Goal: Information Seeking & Learning: Learn about a topic

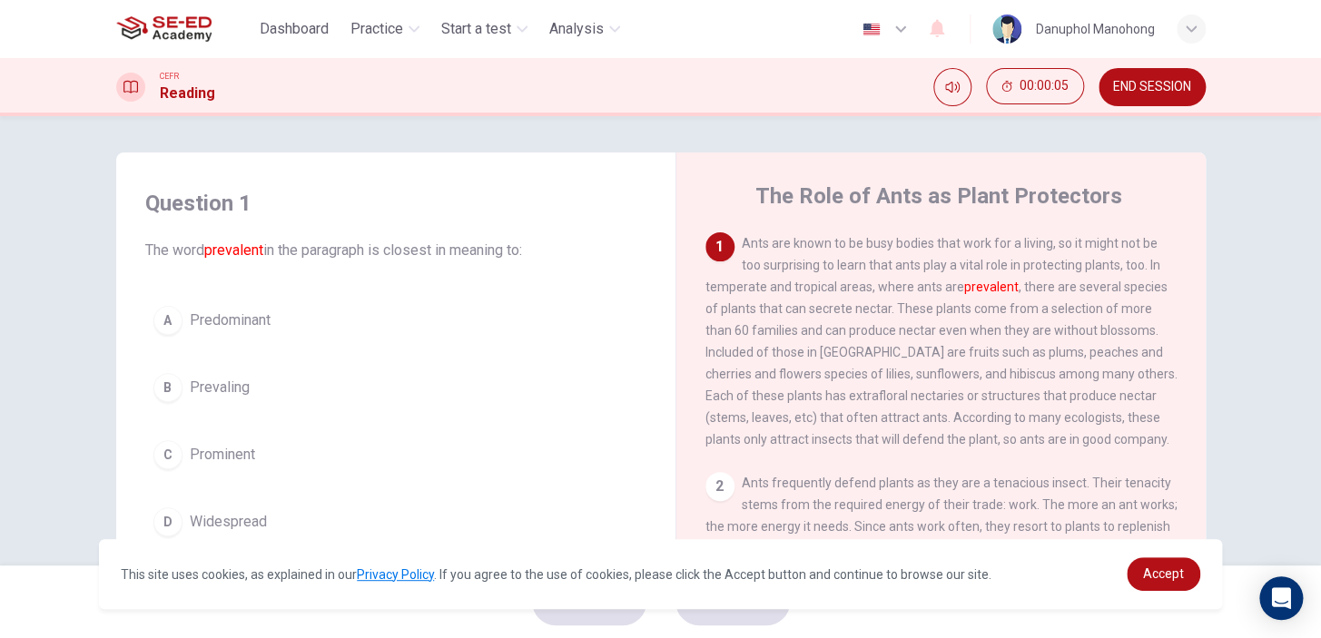
click at [813, 310] on span "Ants are known to be busy bodies that work for a living, so it might not be too…" at bounding box center [942, 341] width 472 height 211
drag, startPoint x: 771, startPoint y: 234, endPoint x: 880, endPoint y: 311, distance: 133.0
click at [880, 311] on div "1 Ants are known to be busy bodies that work for a living, so it might not be t…" at bounding box center [942, 342] width 472 height 218
click at [826, 271] on span "Ants are known to be busy bodies that work for a living, so it might not be too…" at bounding box center [942, 341] width 472 height 211
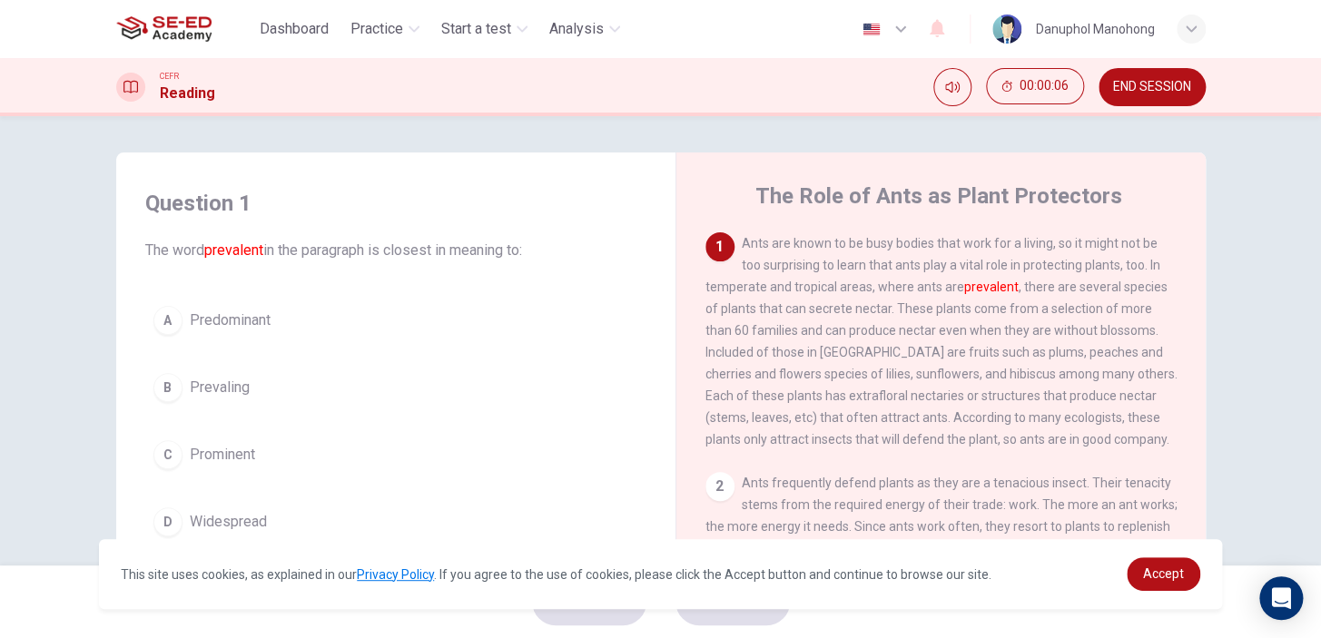
drag, startPoint x: 826, startPoint y: 271, endPoint x: 1070, endPoint y: 386, distance: 270.2
click at [1070, 386] on span "Ants are known to be busy bodies that work for a living, so it might not be too…" at bounding box center [942, 341] width 472 height 211
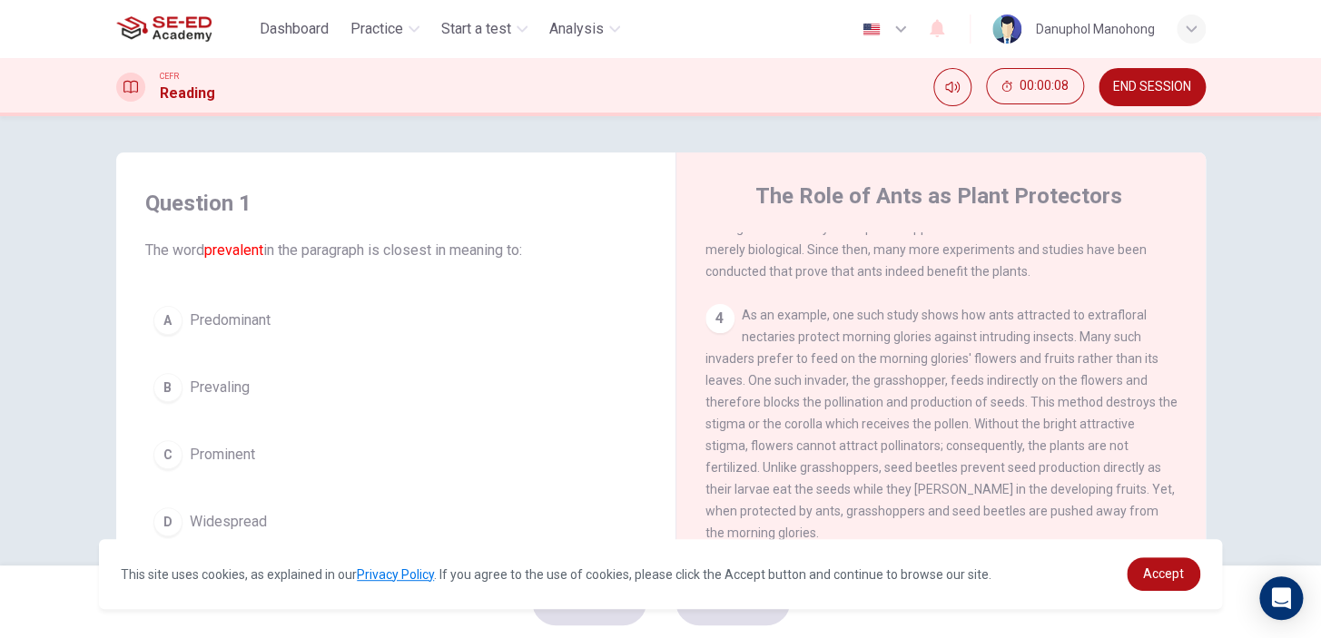
scroll to position [643, 0]
click at [1148, 569] on span "Accept" at bounding box center [1163, 574] width 41 height 15
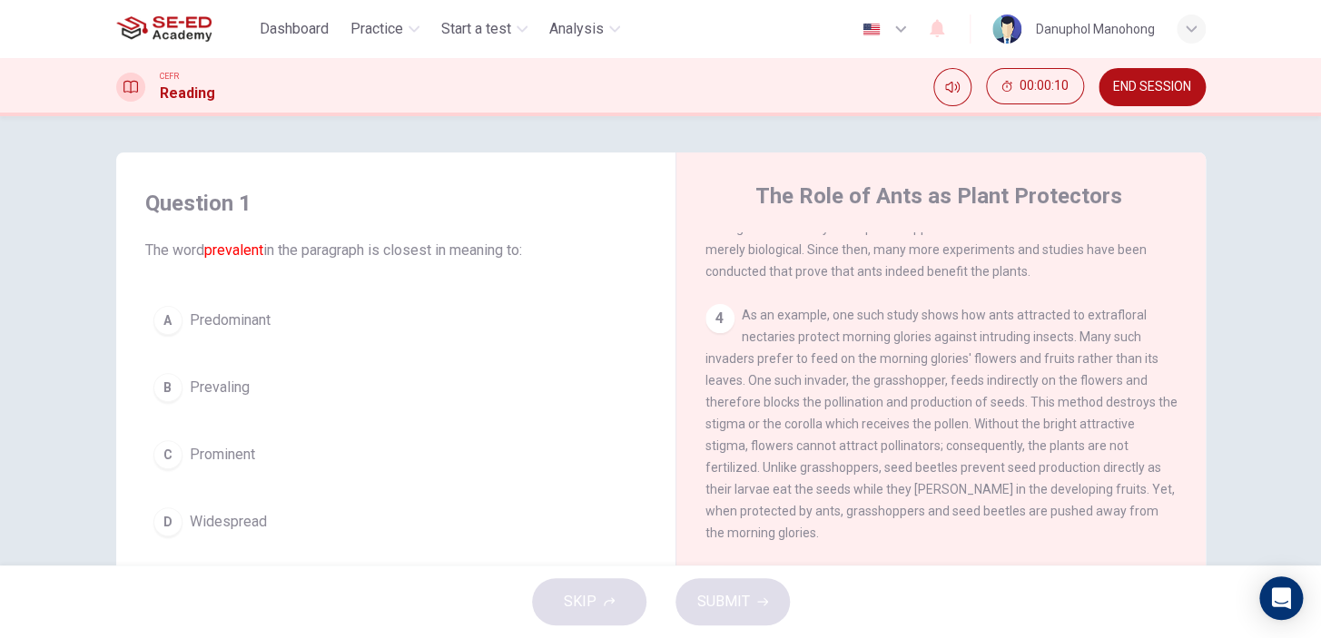
click at [708, 609] on div "SKIP SUBMIT" at bounding box center [660, 602] width 1321 height 73
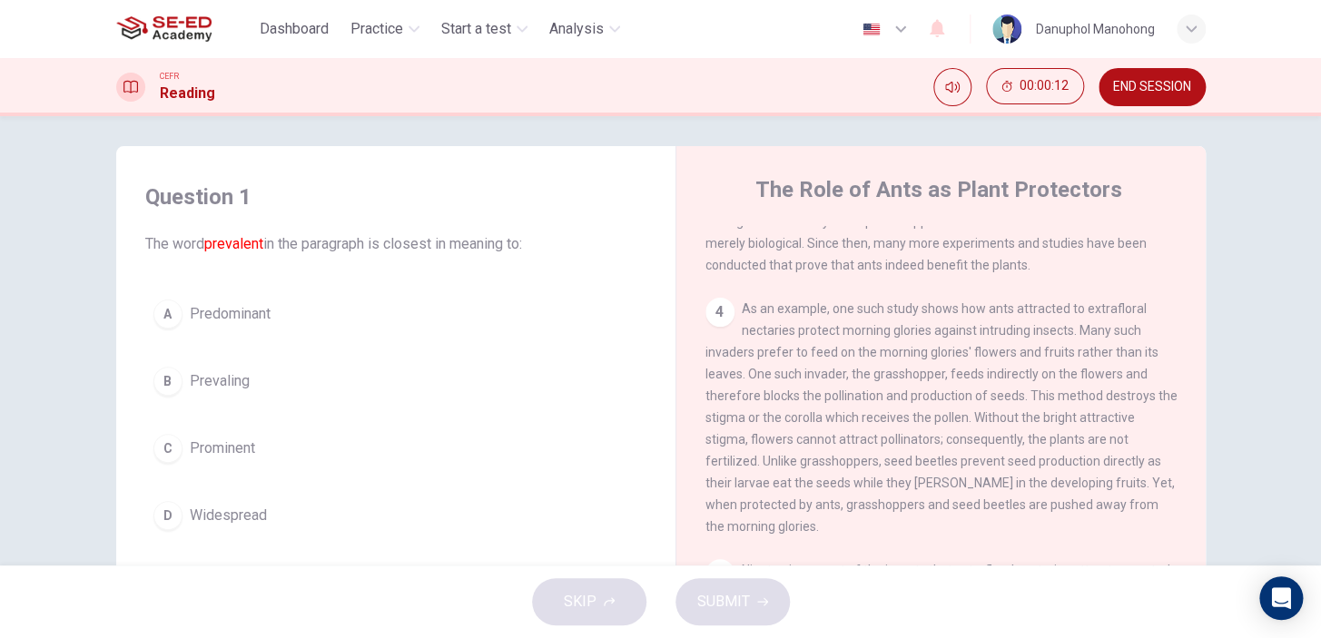
scroll to position [0, 0]
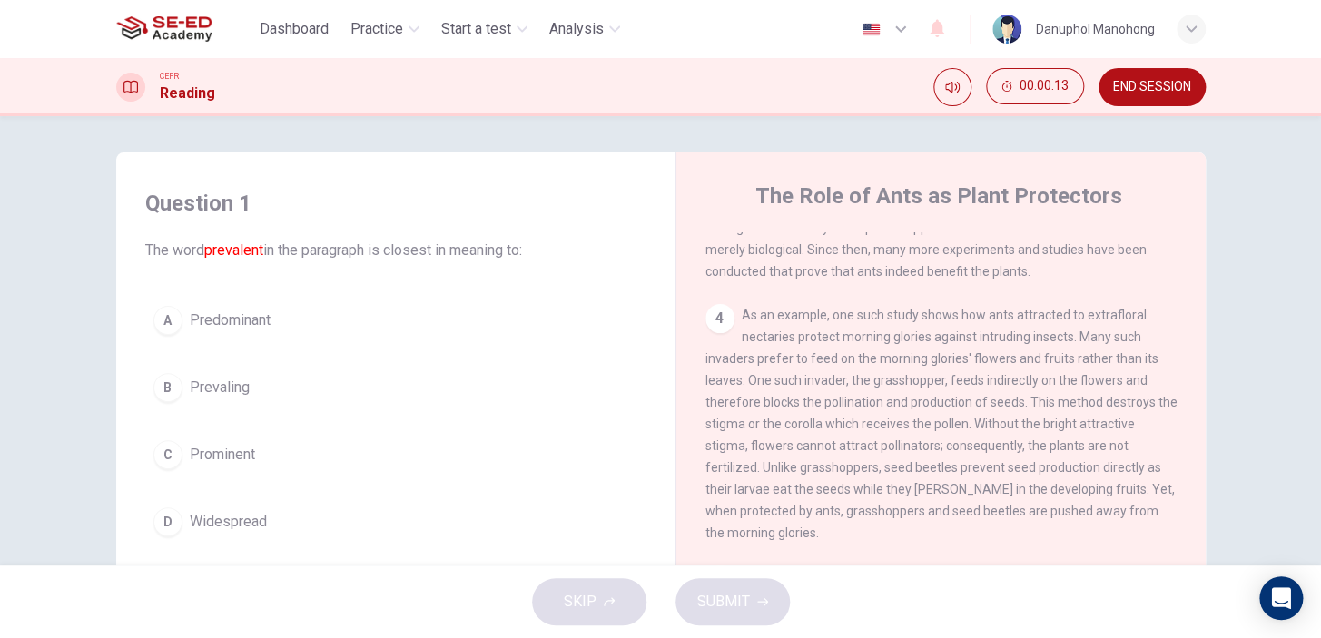
click at [230, 251] on font "prevalent" at bounding box center [233, 250] width 59 height 17
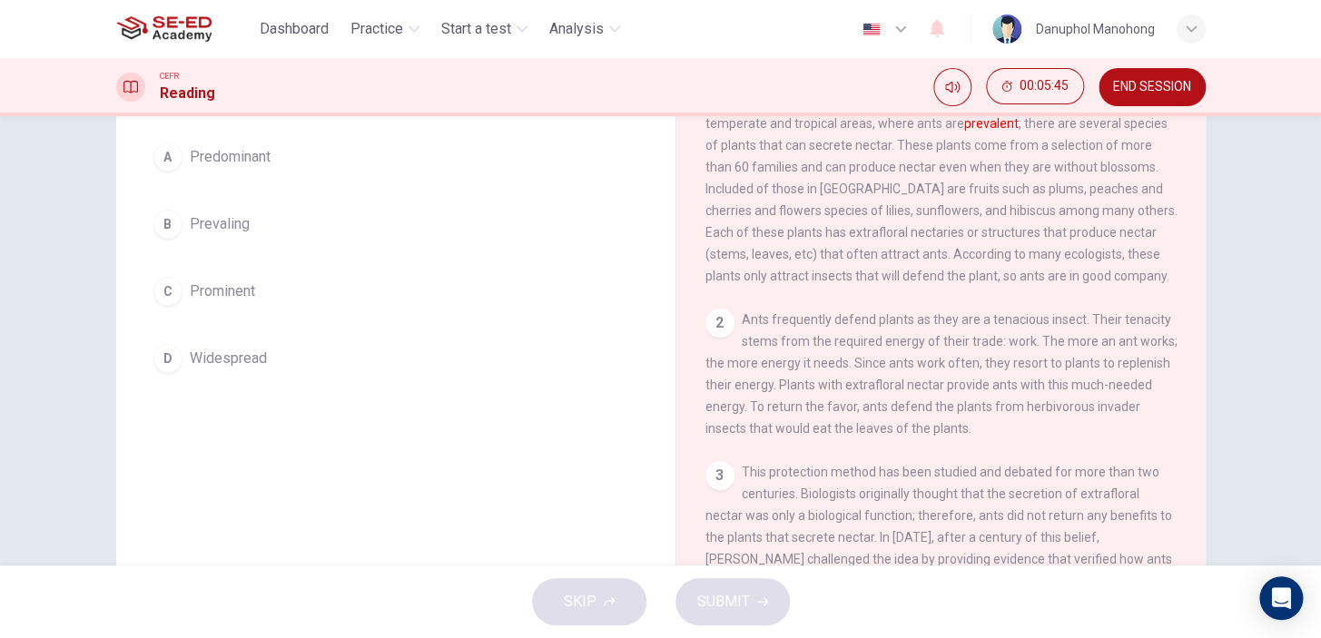
scroll to position [164, 0]
click at [163, 358] on div "D" at bounding box center [167, 357] width 29 height 29
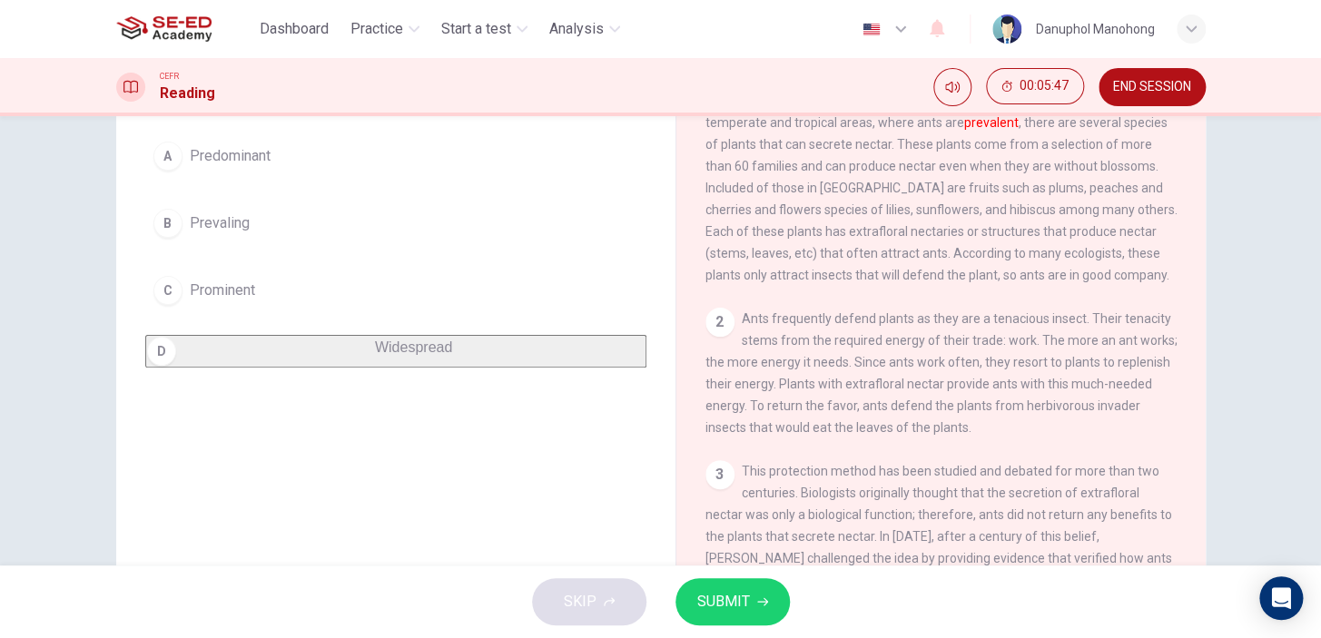
click at [744, 613] on span "SUBMIT" at bounding box center [724, 601] width 53 height 25
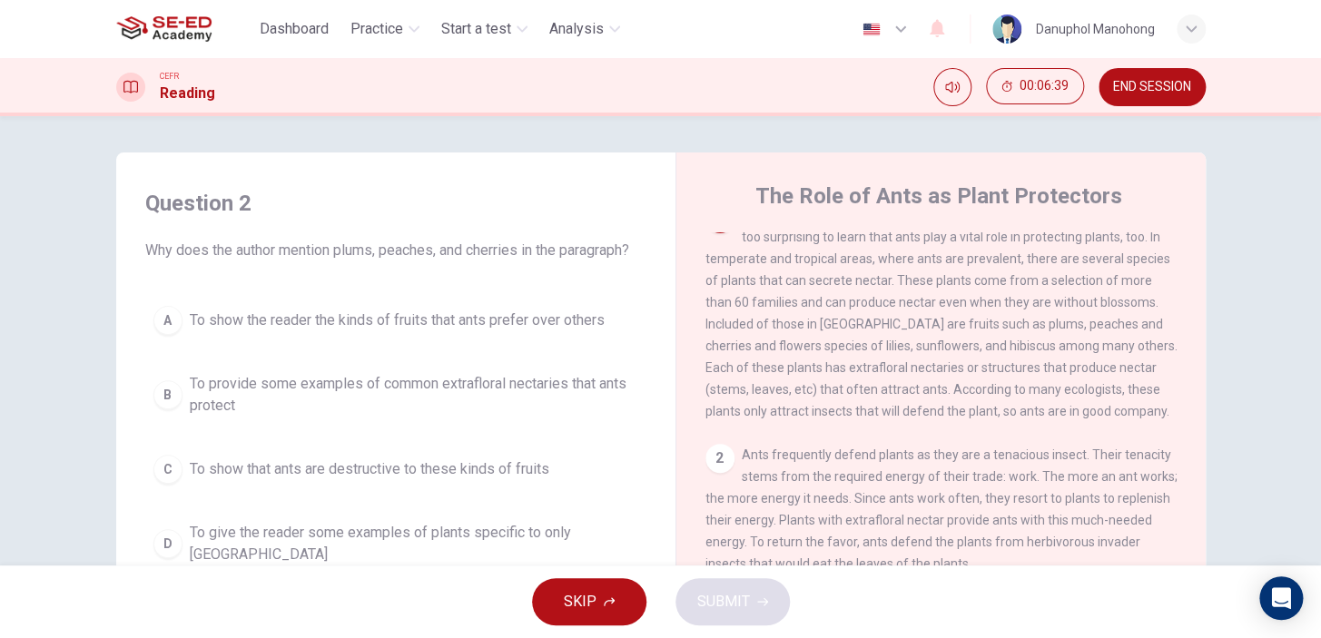
scroll to position [0, 0]
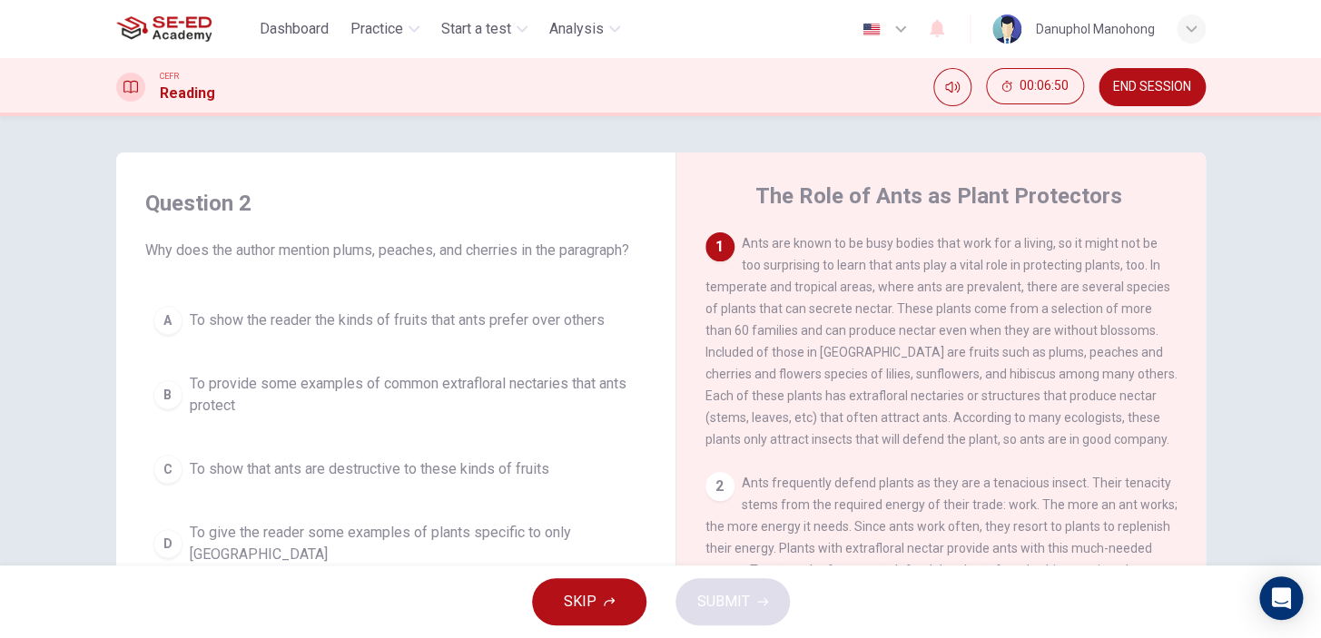
drag, startPoint x: 806, startPoint y: 355, endPoint x: 895, endPoint y: 359, distance: 89.1
click at [891, 358] on span "Ants are known to be busy bodies that work for a living, so it might not be too…" at bounding box center [942, 341] width 472 height 211
click at [173, 320] on div "A" at bounding box center [167, 320] width 29 height 29
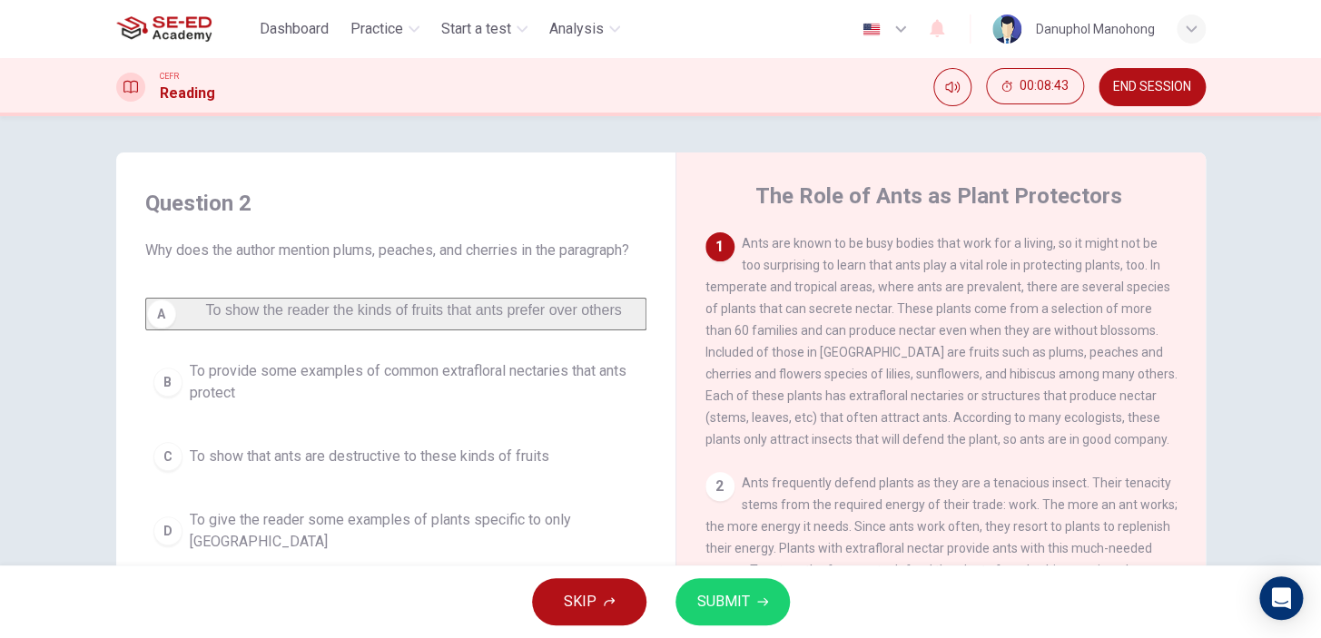
click at [750, 611] on button "SUBMIT" at bounding box center [733, 602] width 114 height 47
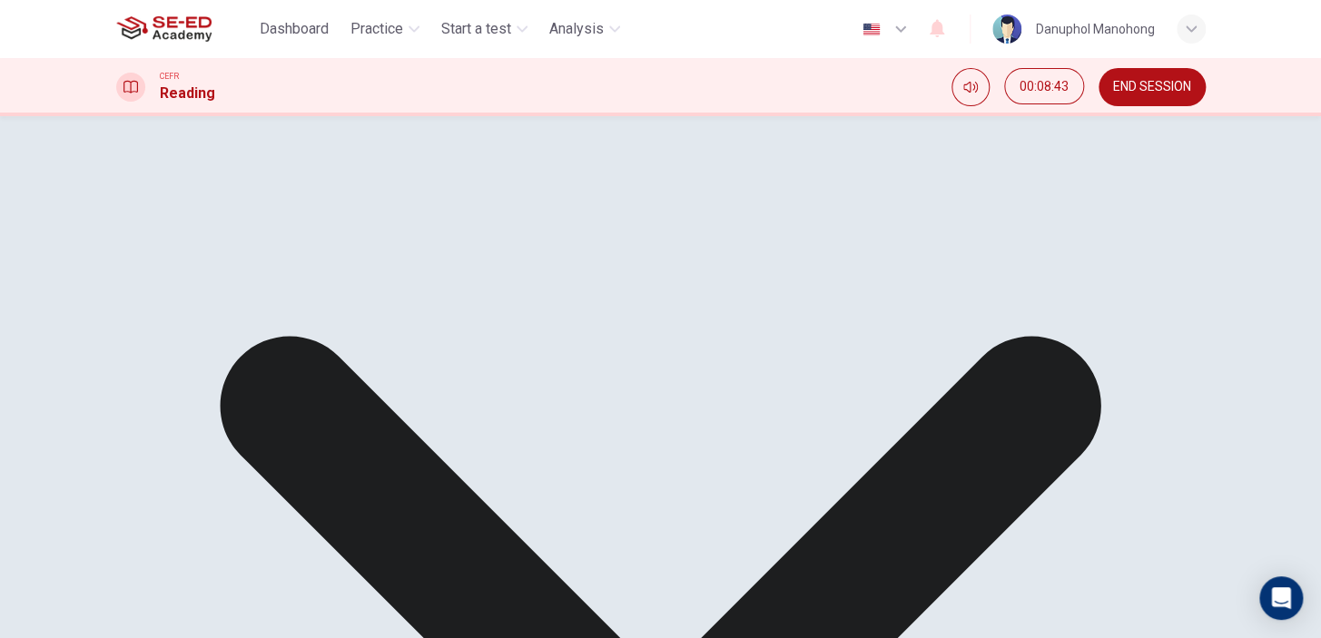
click at [270, 392] on div "A To show the reader the kinds of fruits that ants prefer over others B To prov…" at bounding box center [395, 410] width 501 height 225
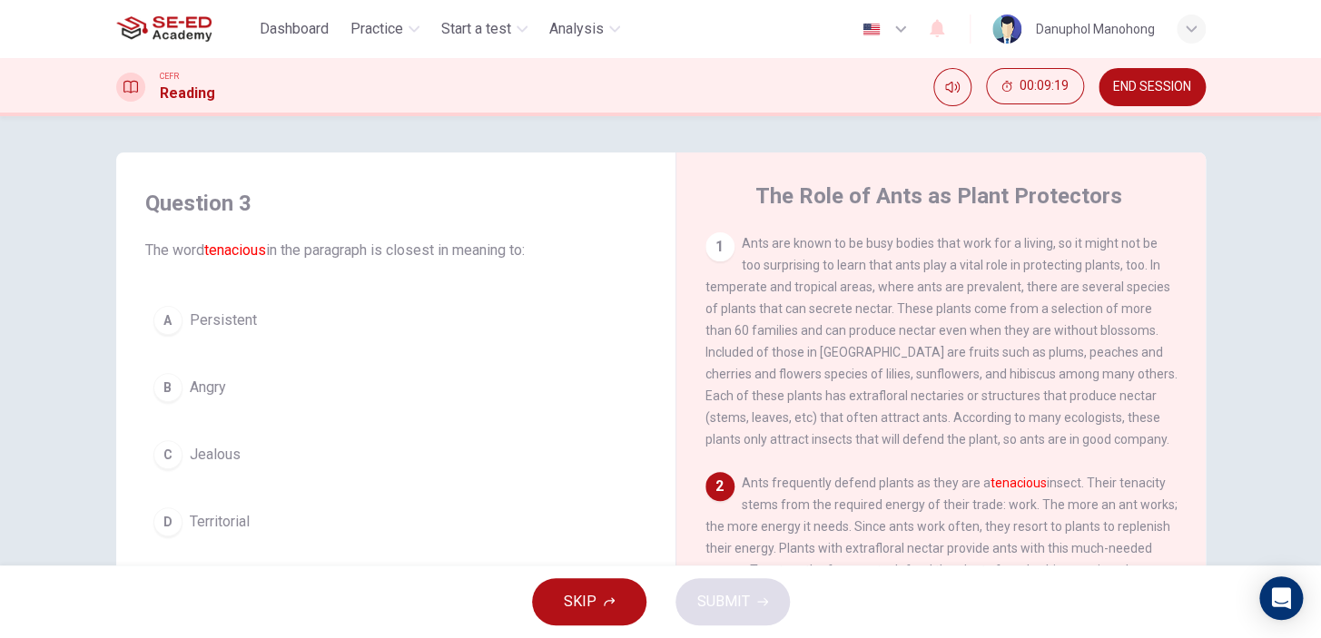
click at [241, 542] on button "D Territorial" at bounding box center [395, 522] width 501 height 45
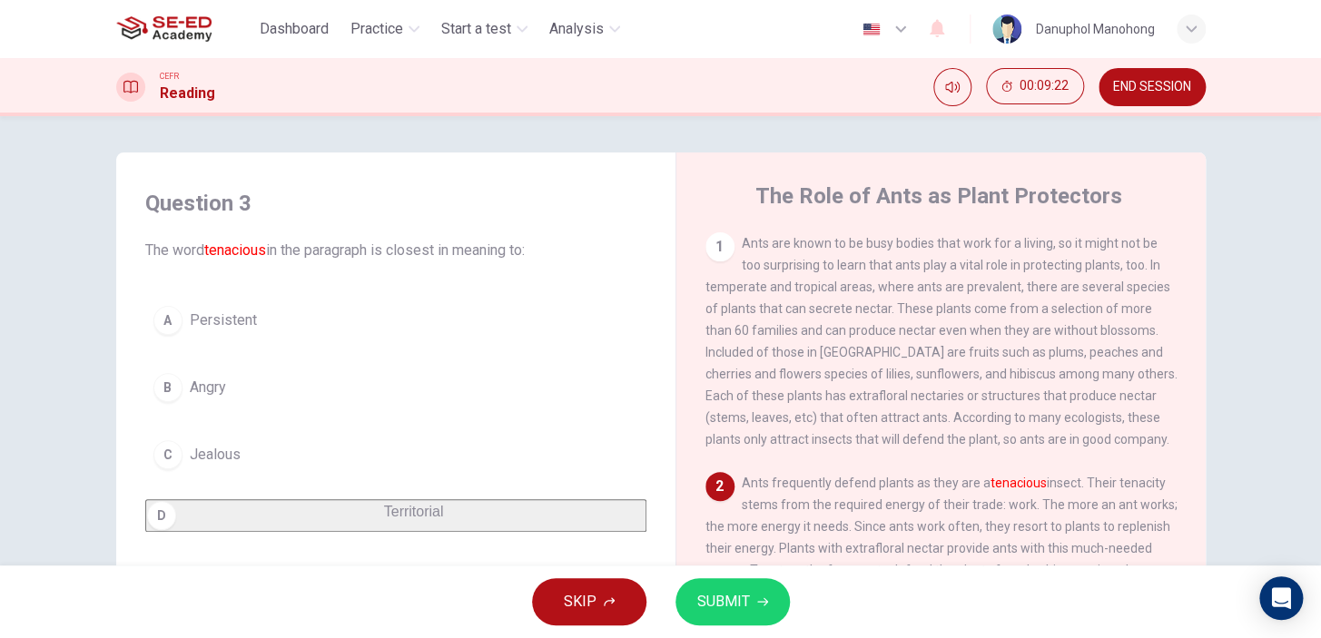
click at [759, 609] on button "SUBMIT" at bounding box center [733, 602] width 114 height 47
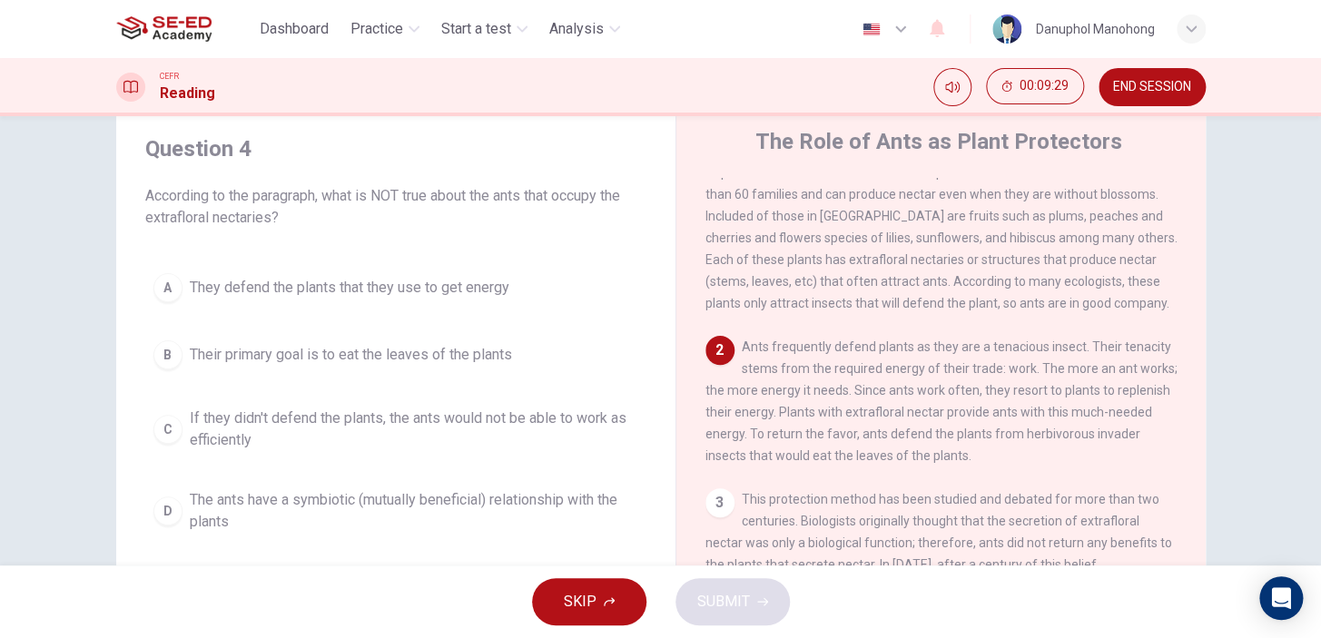
scroll to position [82, 0]
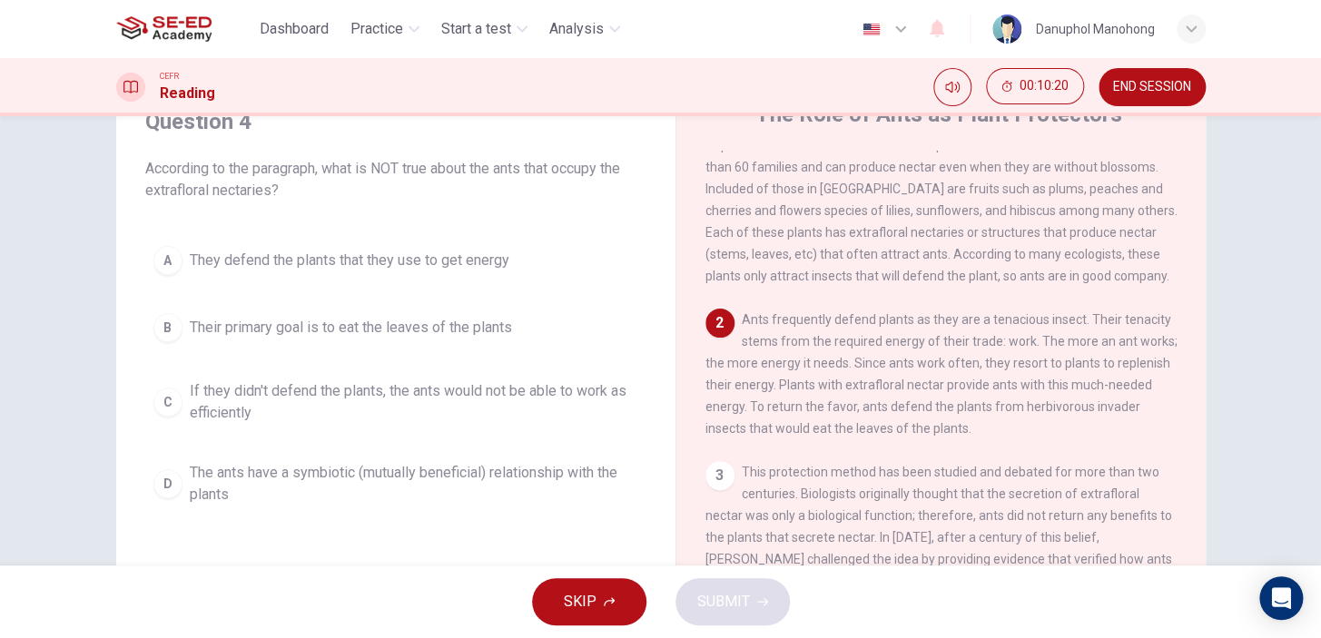
click at [156, 319] on div "B" at bounding box center [167, 327] width 29 height 29
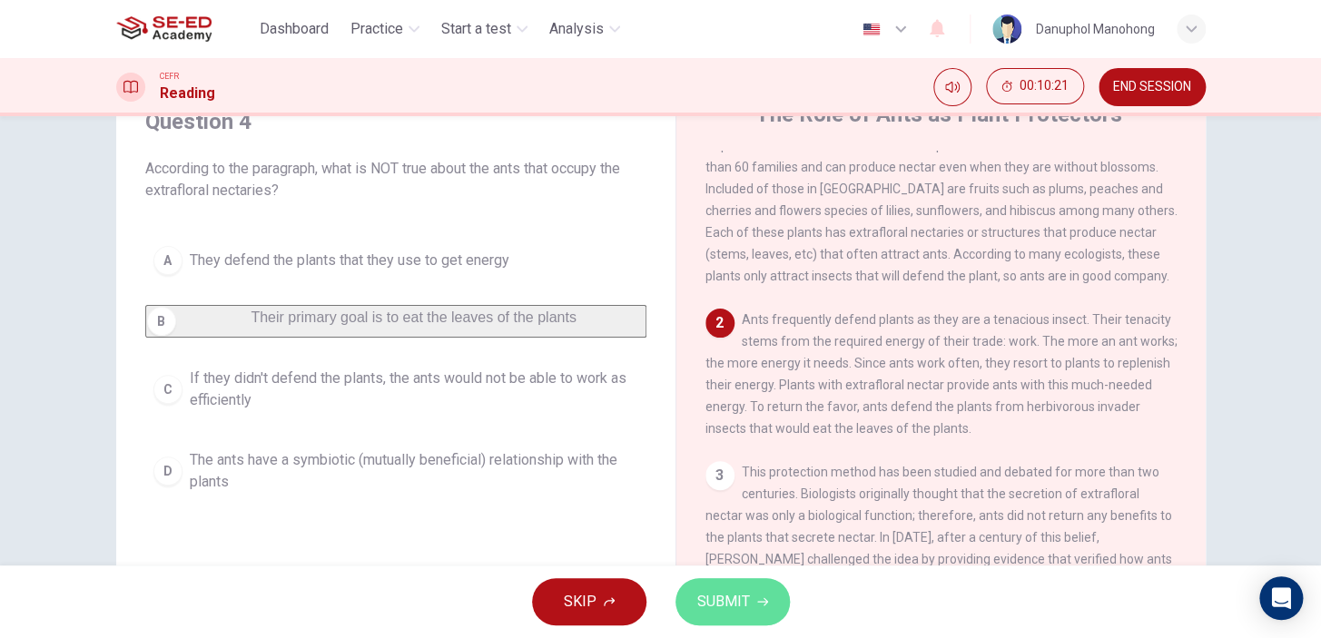
click at [736, 599] on span "SUBMIT" at bounding box center [724, 601] width 53 height 25
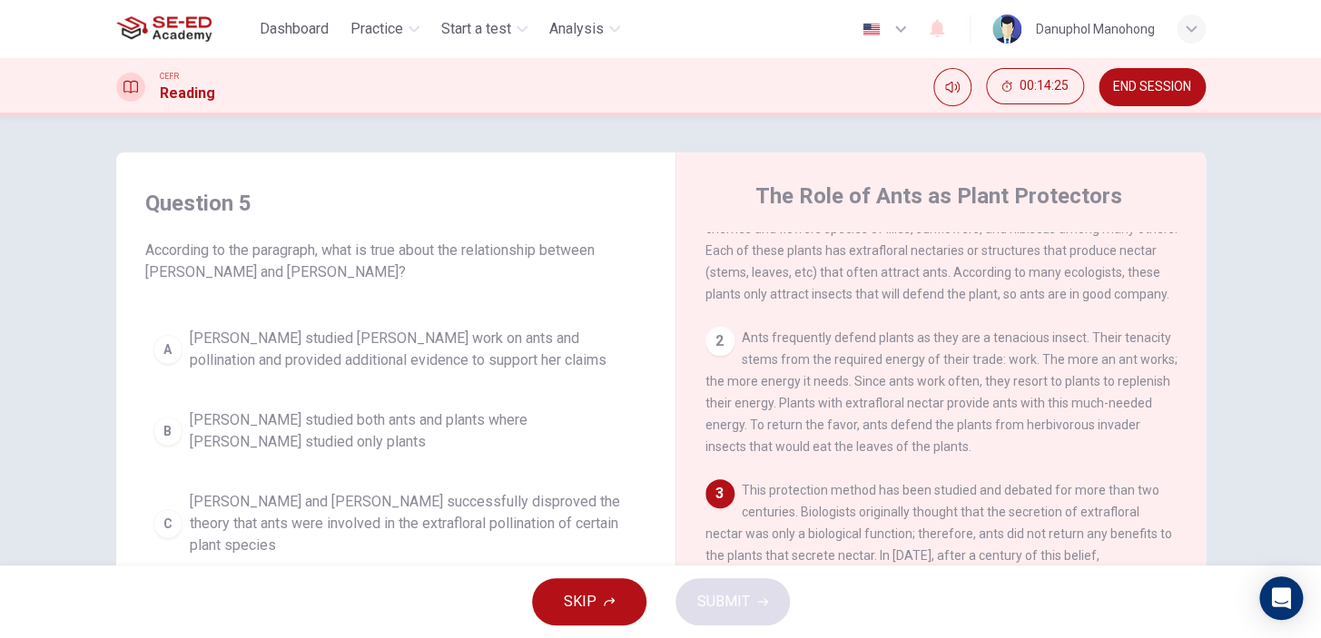
scroll to position [247, 0]
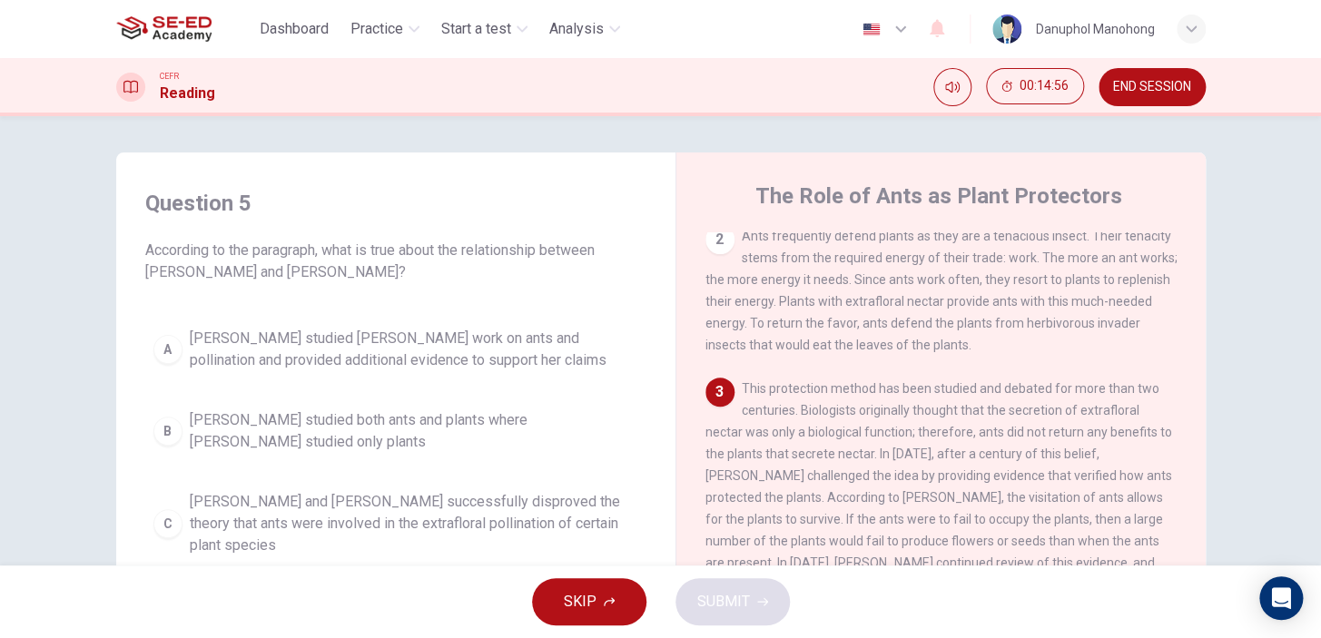
drag, startPoint x: 716, startPoint y: 490, endPoint x: 884, endPoint y: 508, distance: 168.9
click at [883, 508] on span "This protection method has been studied and debated for more than two centuries…" at bounding box center [942, 508] width 472 height 254
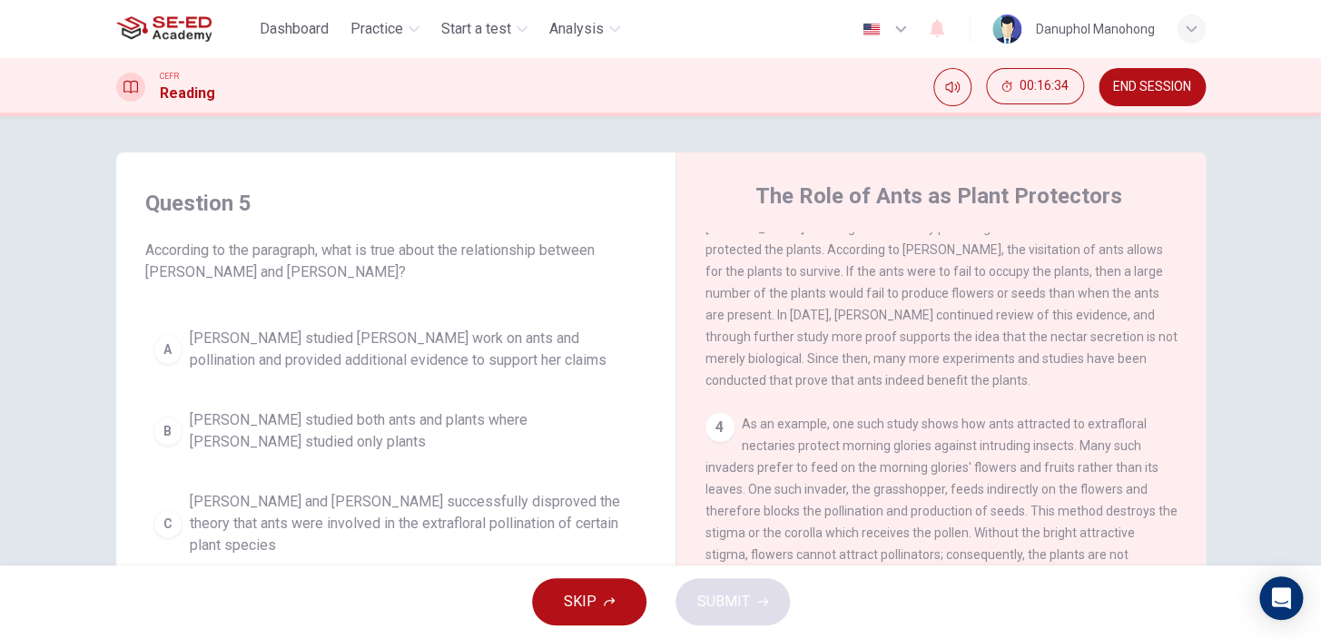
scroll to position [82, 0]
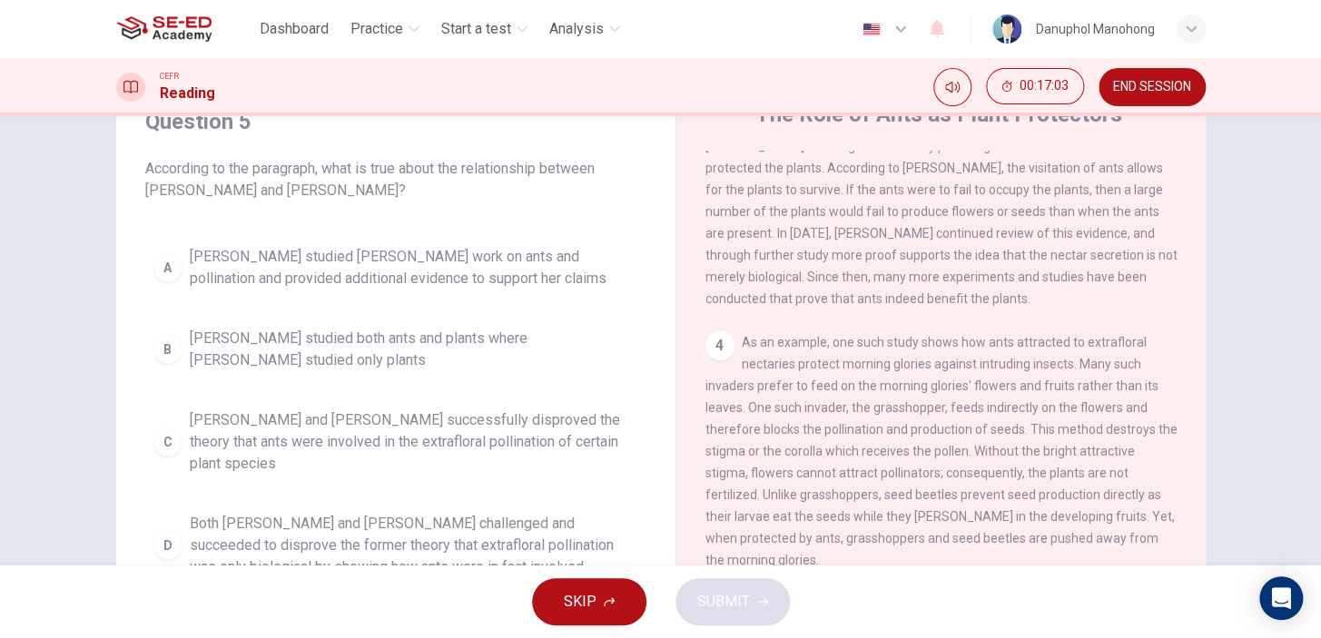
click at [361, 542] on span "Both [PERSON_NAME] and [PERSON_NAME] challenged and succeeded to disprove the f…" at bounding box center [414, 545] width 449 height 65
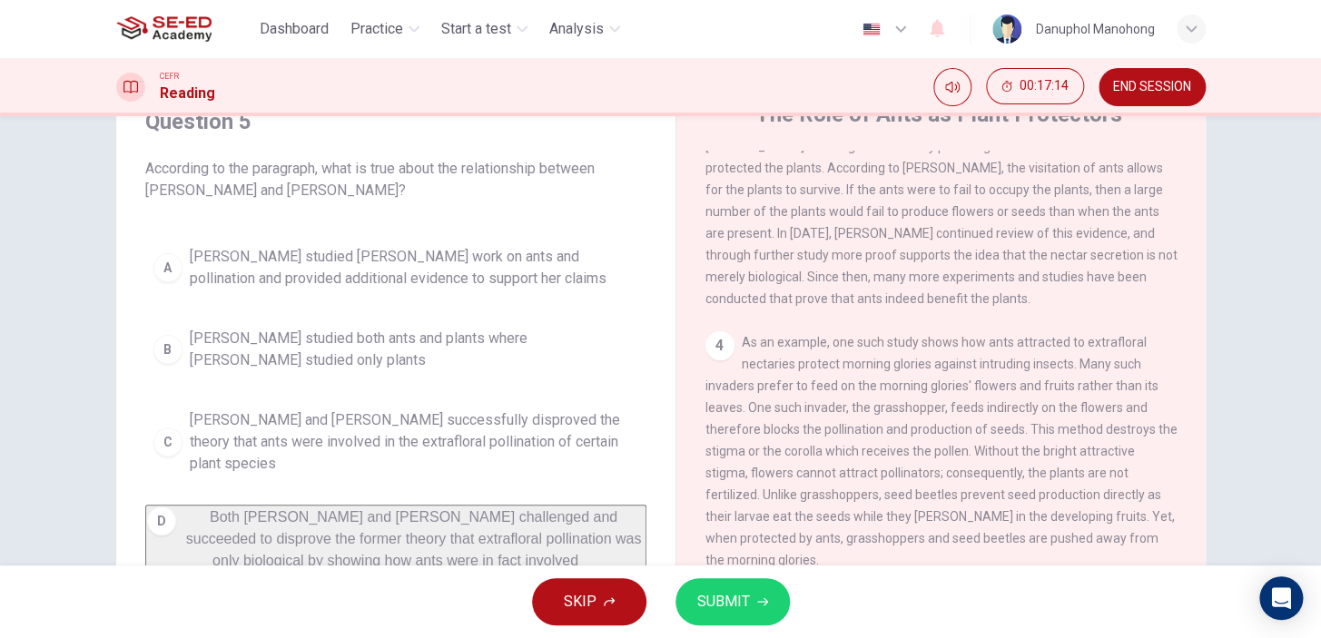
click at [763, 591] on button "SUBMIT" at bounding box center [733, 602] width 114 height 47
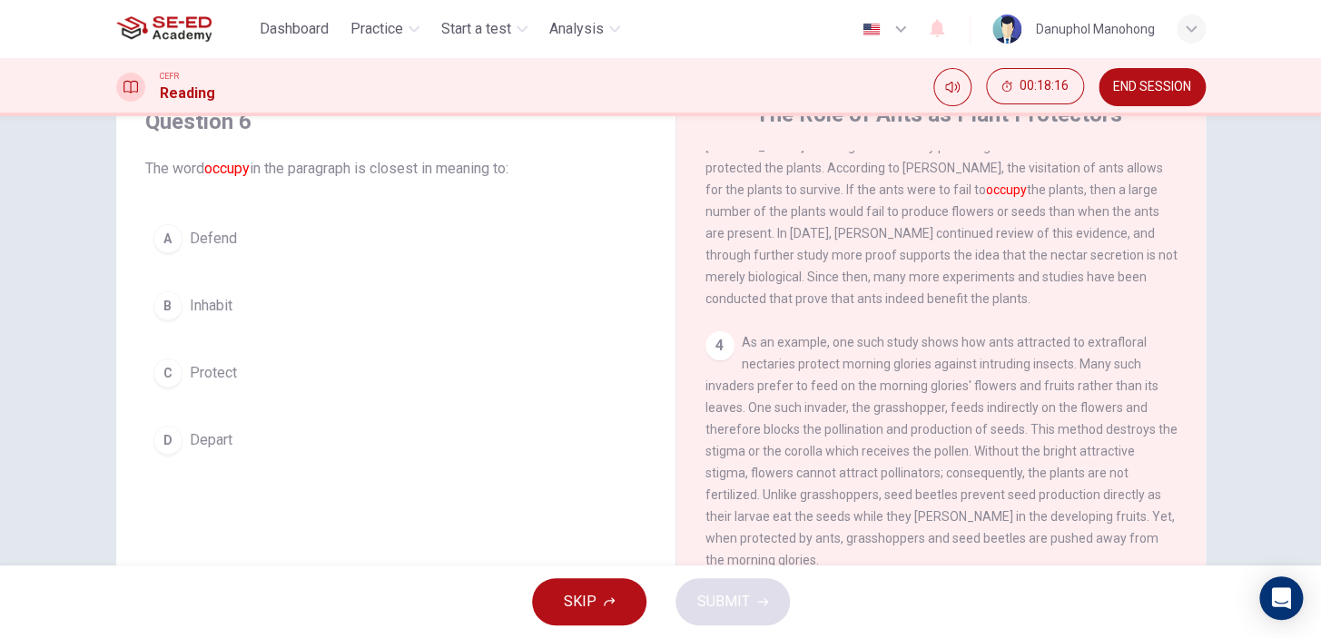
click at [223, 245] on span "Defend" at bounding box center [213, 239] width 47 height 22
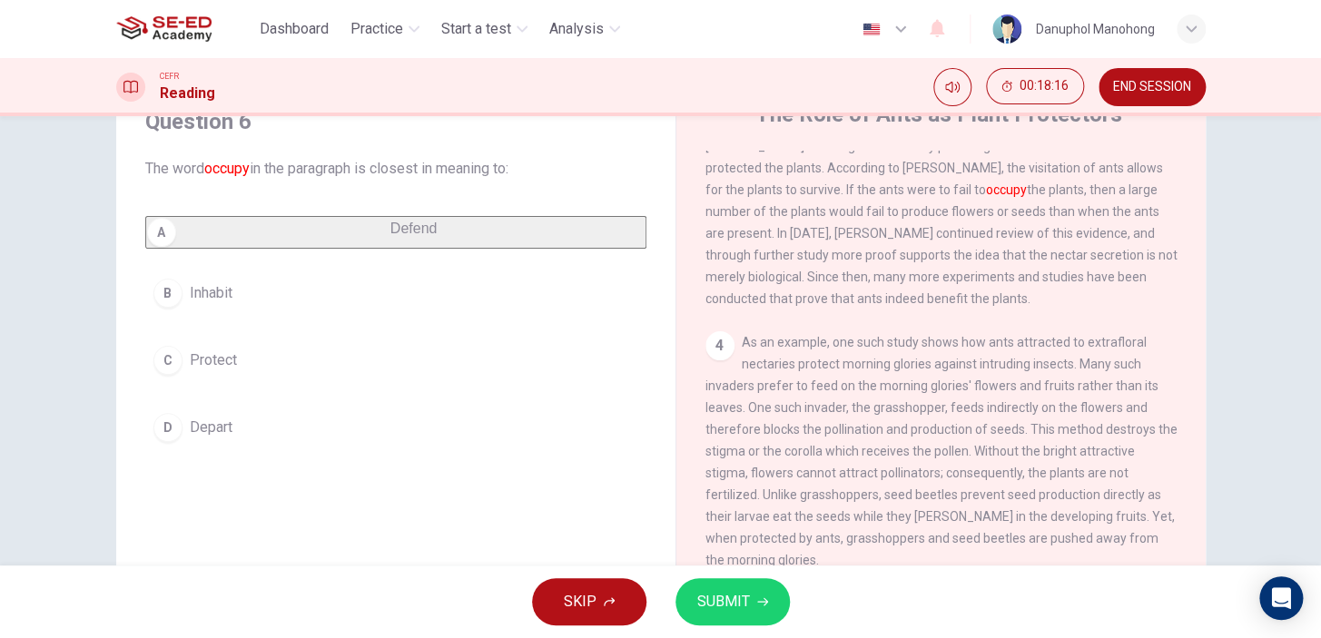
click at [727, 613] on span "SUBMIT" at bounding box center [724, 601] width 53 height 25
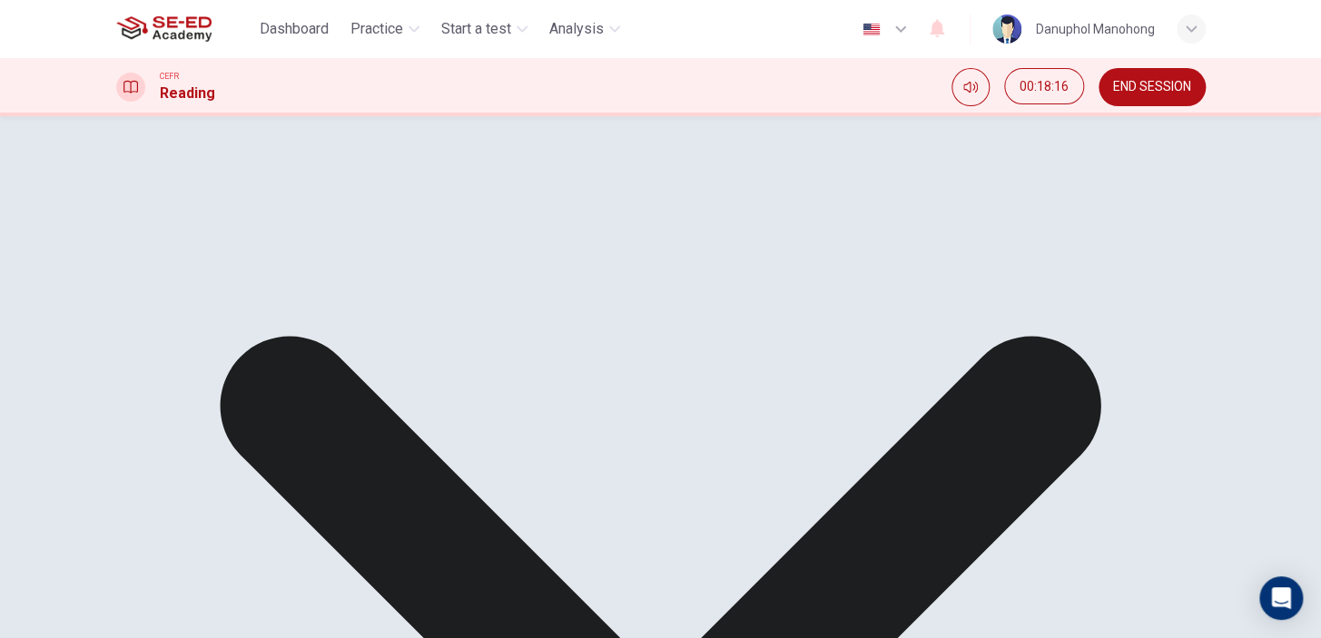
click at [221, 292] on div "A Defend B Inhabit C Protect D Depart" at bounding box center [395, 314] width 501 height 196
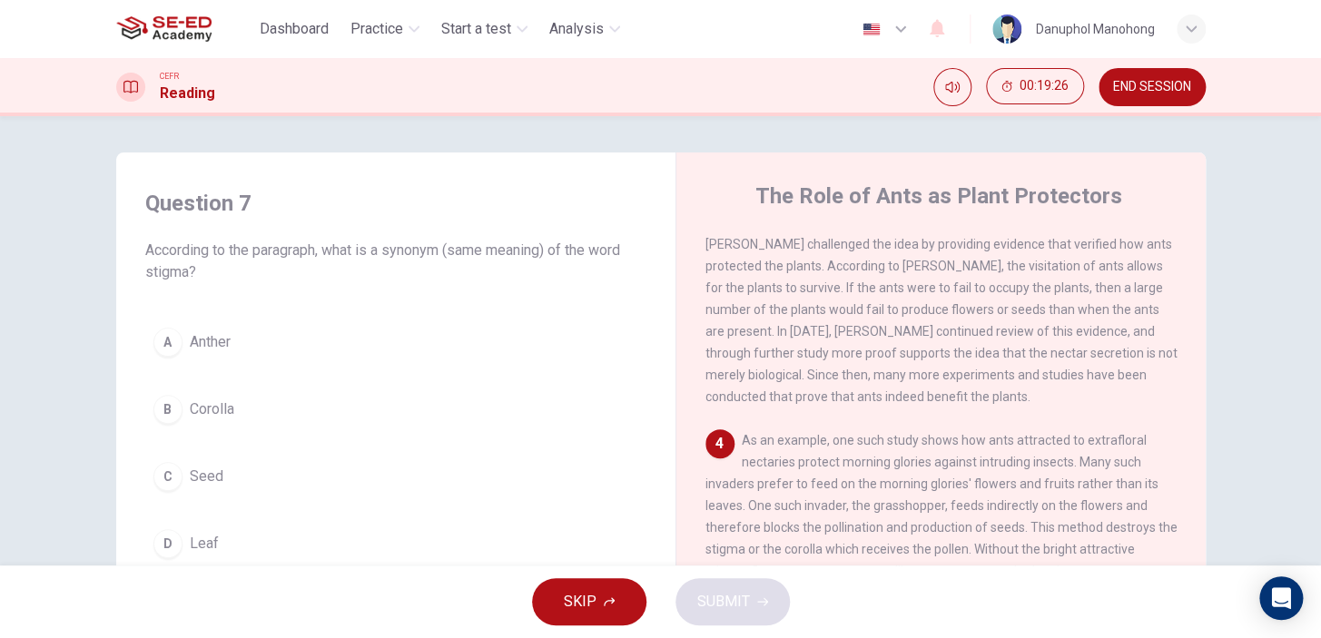
scroll to position [561, 0]
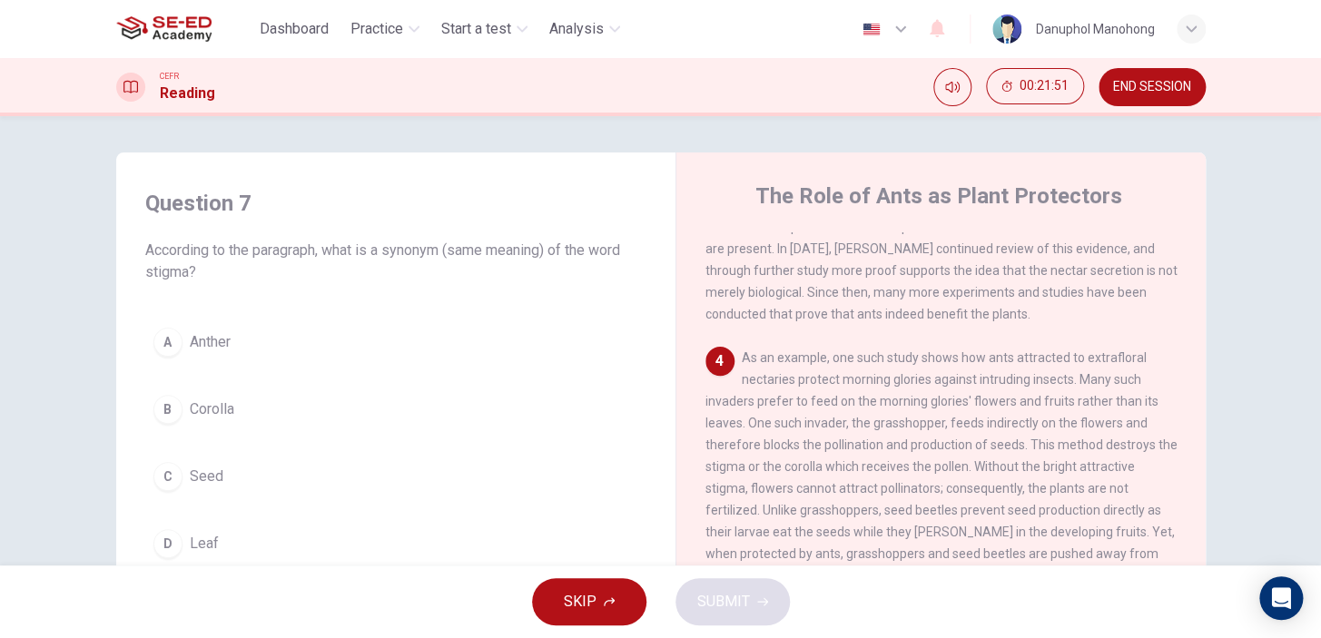
click at [178, 400] on button "B Corolla" at bounding box center [395, 409] width 501 height 45
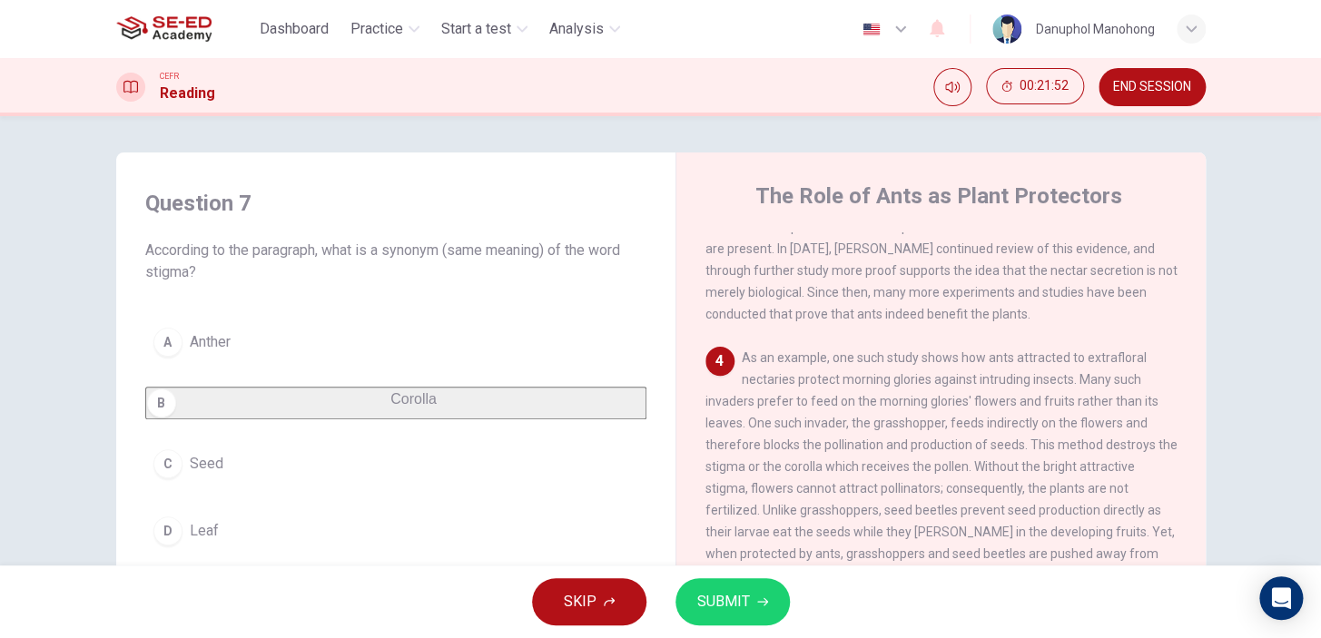
click at [757, 591] on button "SUBMIT" at bounding box center [733, 602] width 114 height 47
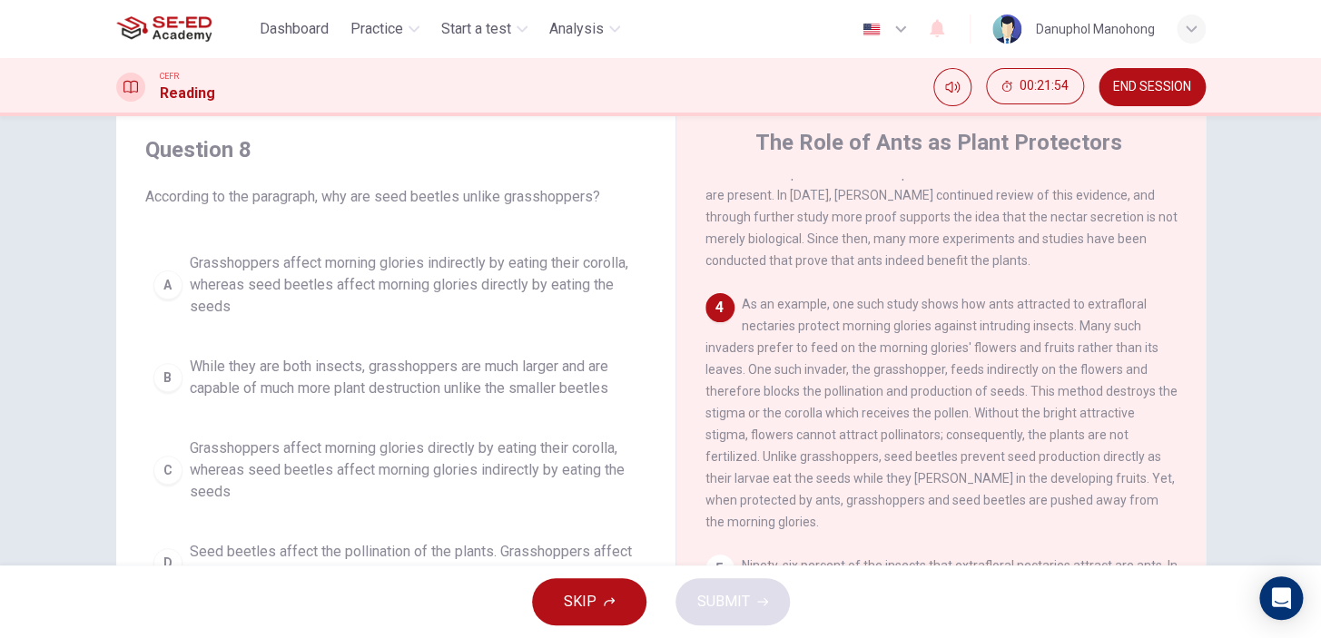
scroll to position [82, 0]
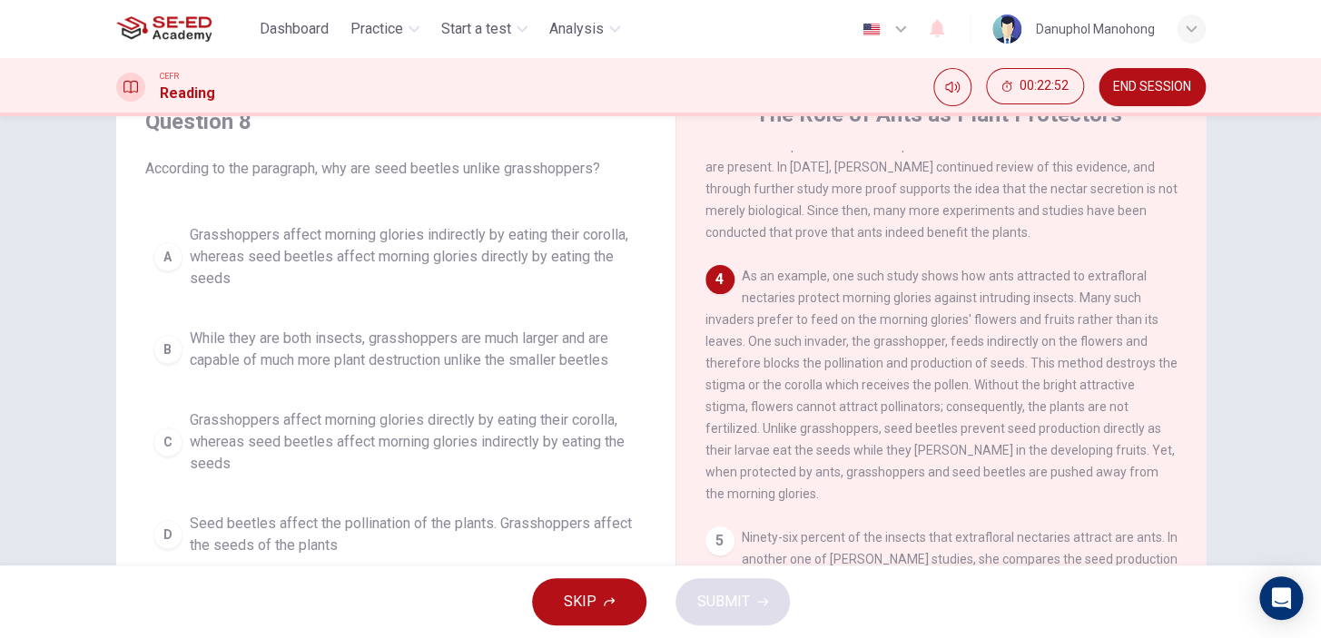
click at [208, 442] on span "Grasshoppers affect morning glories directly by eating their corolla, whereas s…" at bounding box center [414, 442] width 449 height 65
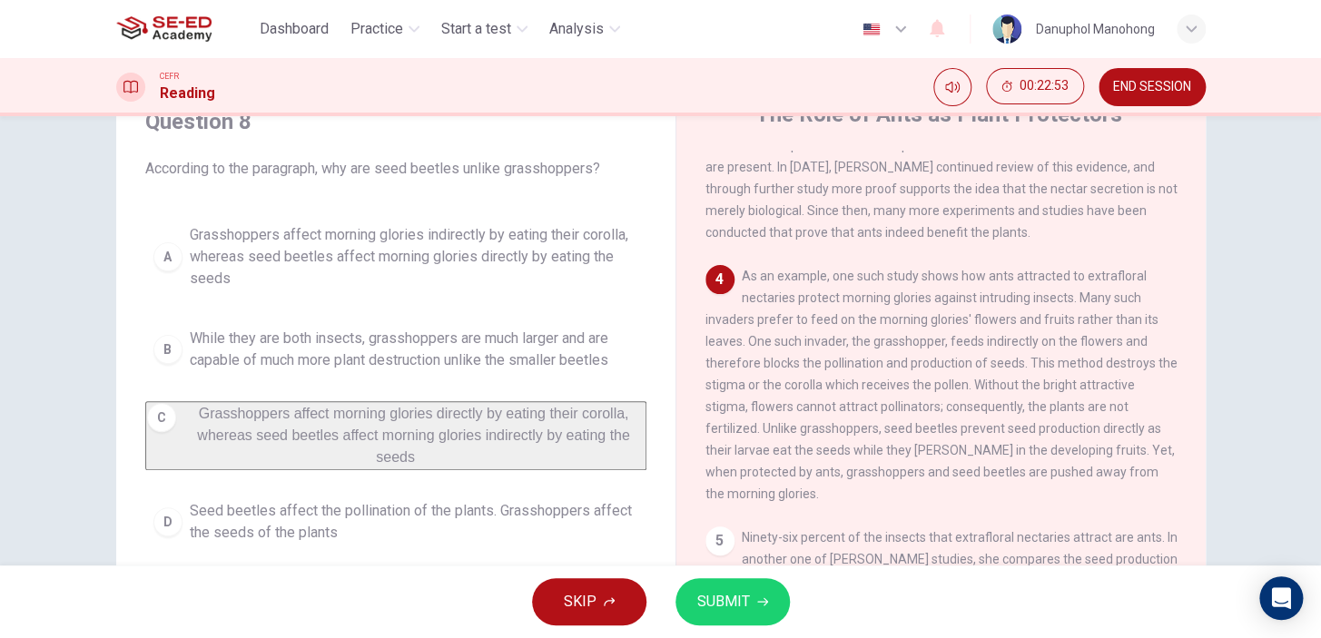
click at [735, 598] on span "SUBMIT" at bounding box center [724, 601] width 53 height 25
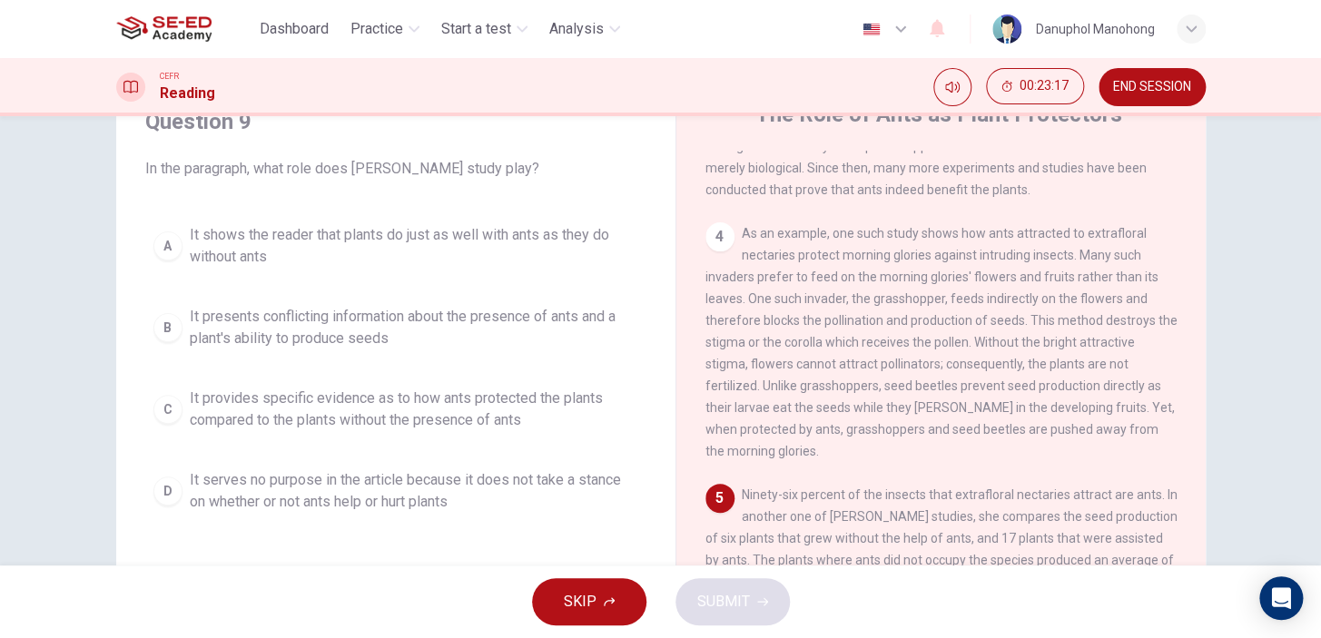
click at [380, 408] on span "It provides specific evidence as to how ants protected the plants compared to t…" at bounding box center [414, 410] width 449 height 44
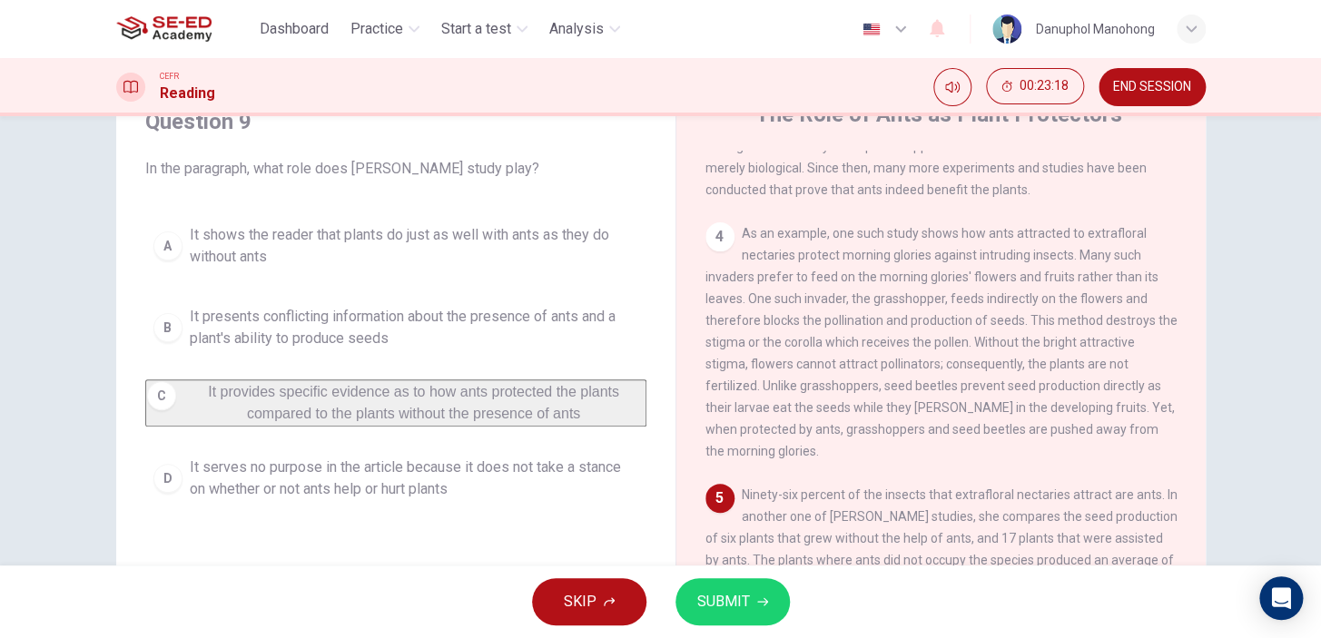
click at [797, 607] on div "SKIP SUBMIT" at bounding box center [660, 602] width 1321 height 73
click at [766, 609] on button "SUBMIT" at bounding box center [733, 602] width 114 height 47
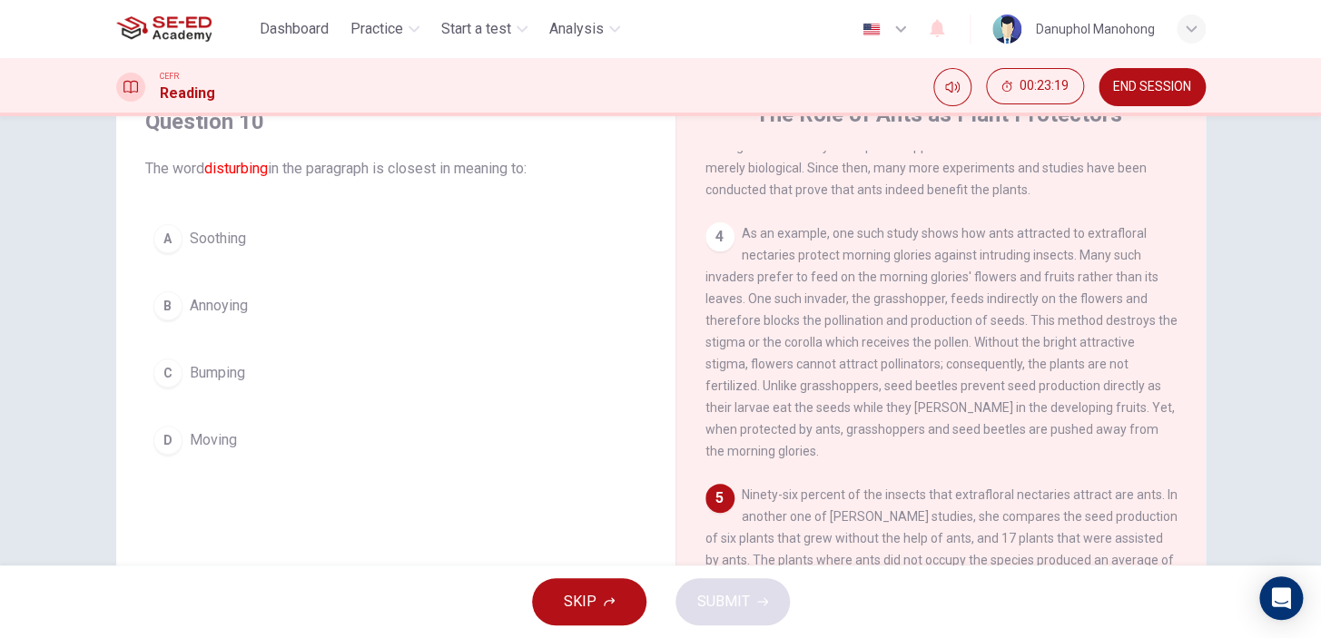
click at [262, 164] on font "disturbing" at bounding box center [236, 168] width 64 height 17
click at [230, 292] on button "B Annoying" at bounding box center [395, 305] width 501 height 45
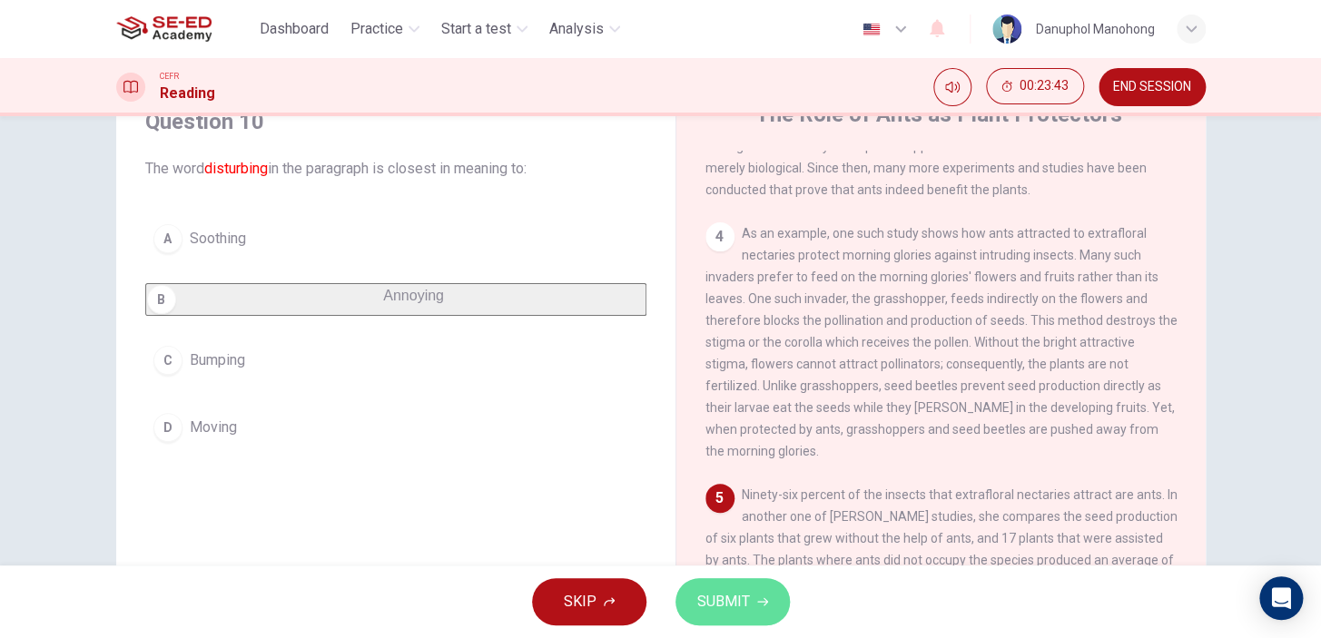
click at [756, 593] on button "SUBMIT" at bounding box center [733, 602] width 114 height 47
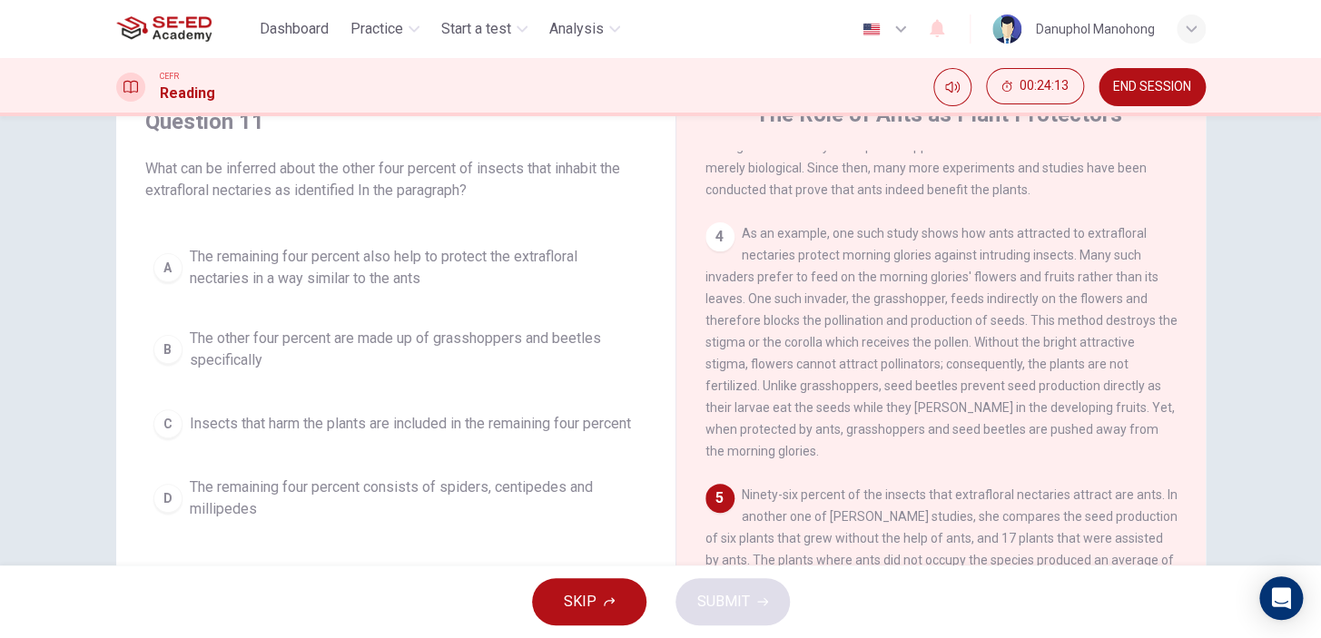
click at [307, 435] on span "Insects that harm the plants are included in the remaining four percent" at bounding box center [410, 424] width 441 height 22
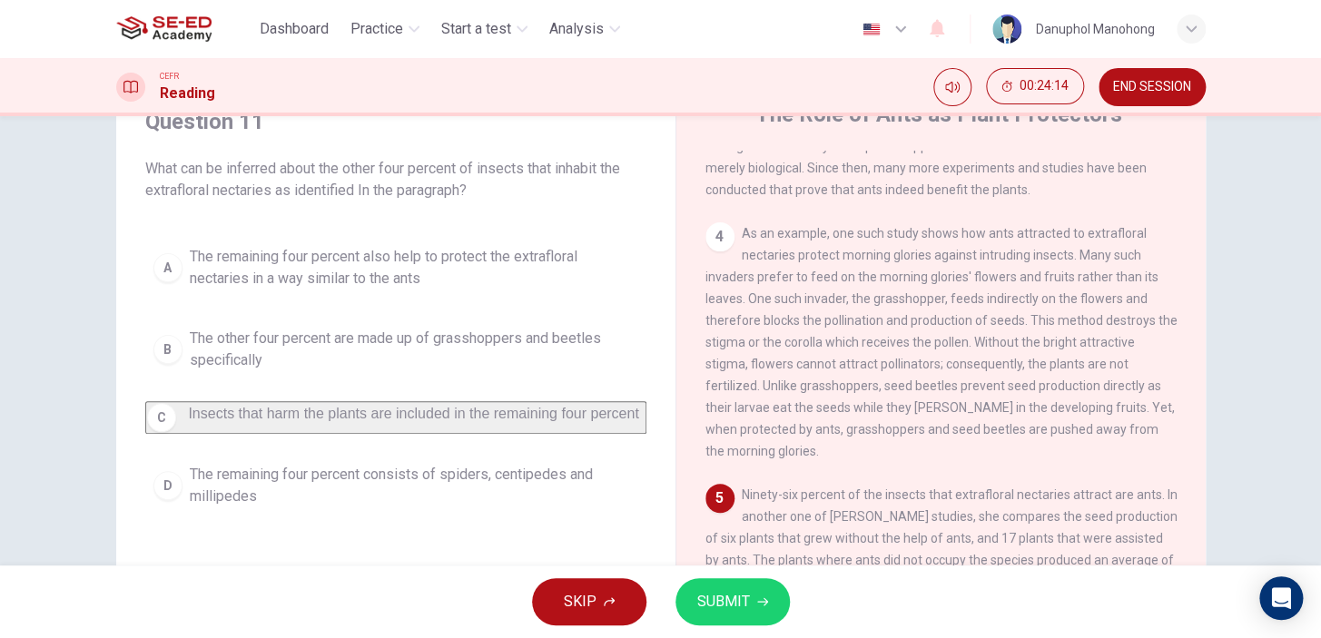
click at [751, 599] on button "SUBMIT" at bounding box center [733, 602] width 114 height 47
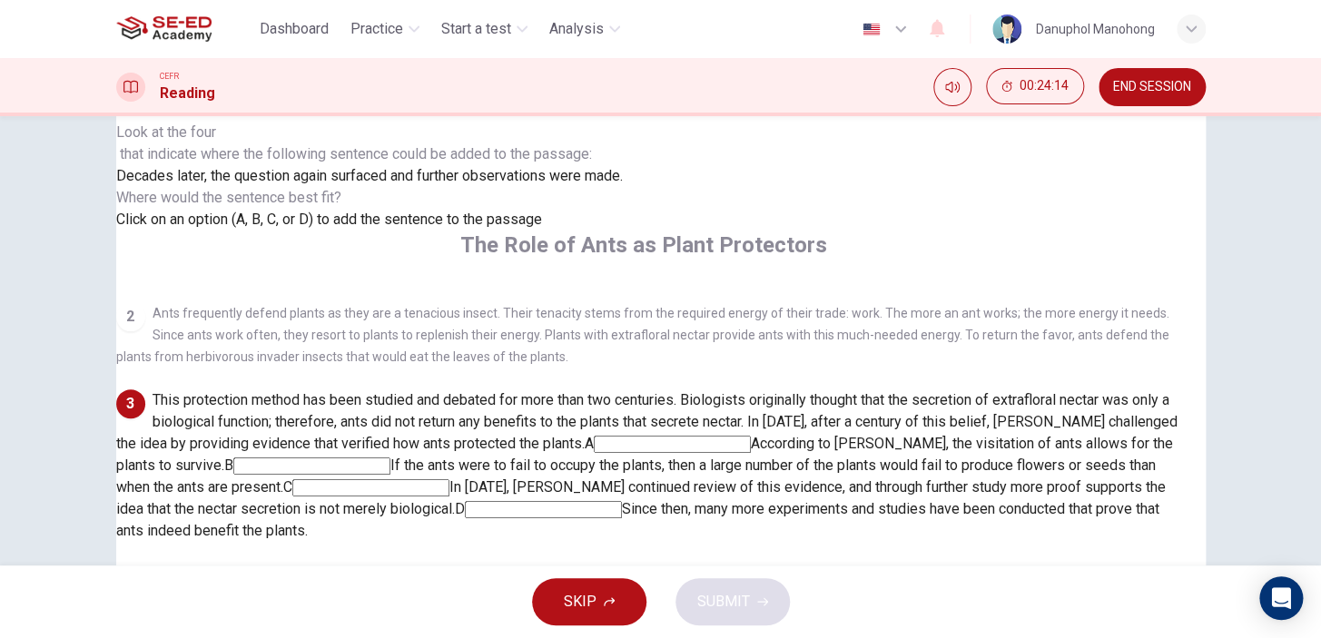
scroll to position [0, 0]
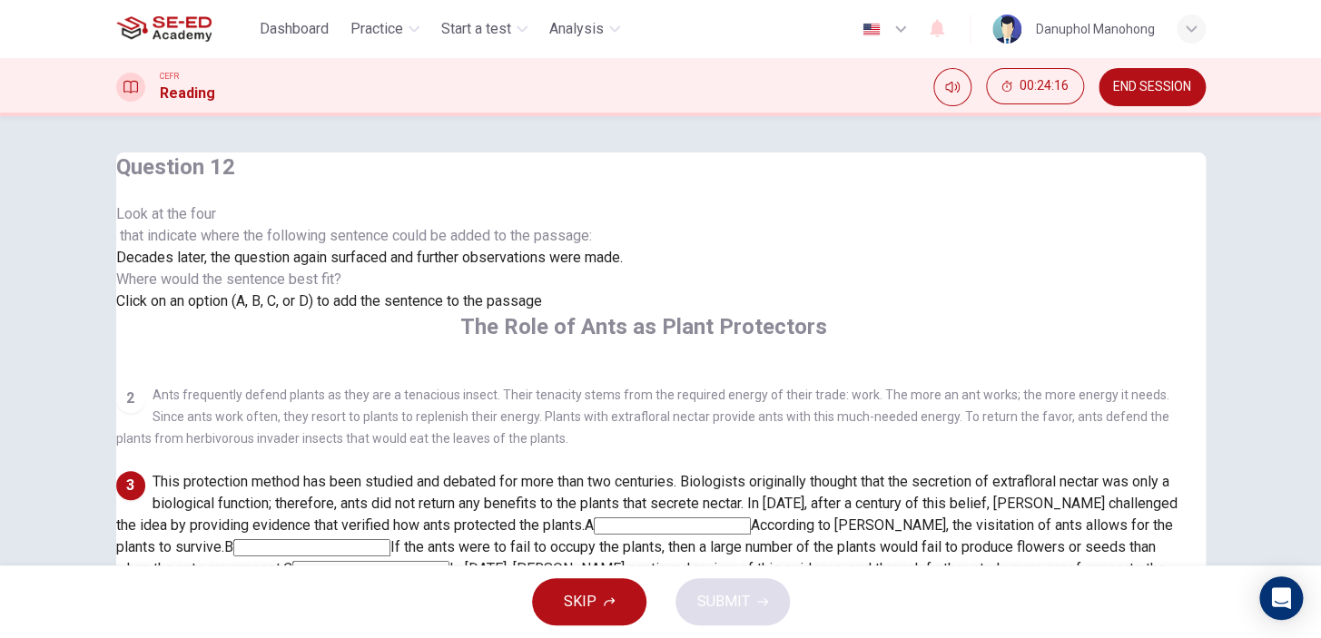
click at [145, 471] on div "3" at bounding box center [130, 485] width 29 height 29
click at [751, 518] on input at bounding box center [672, 526] width 157 height 17
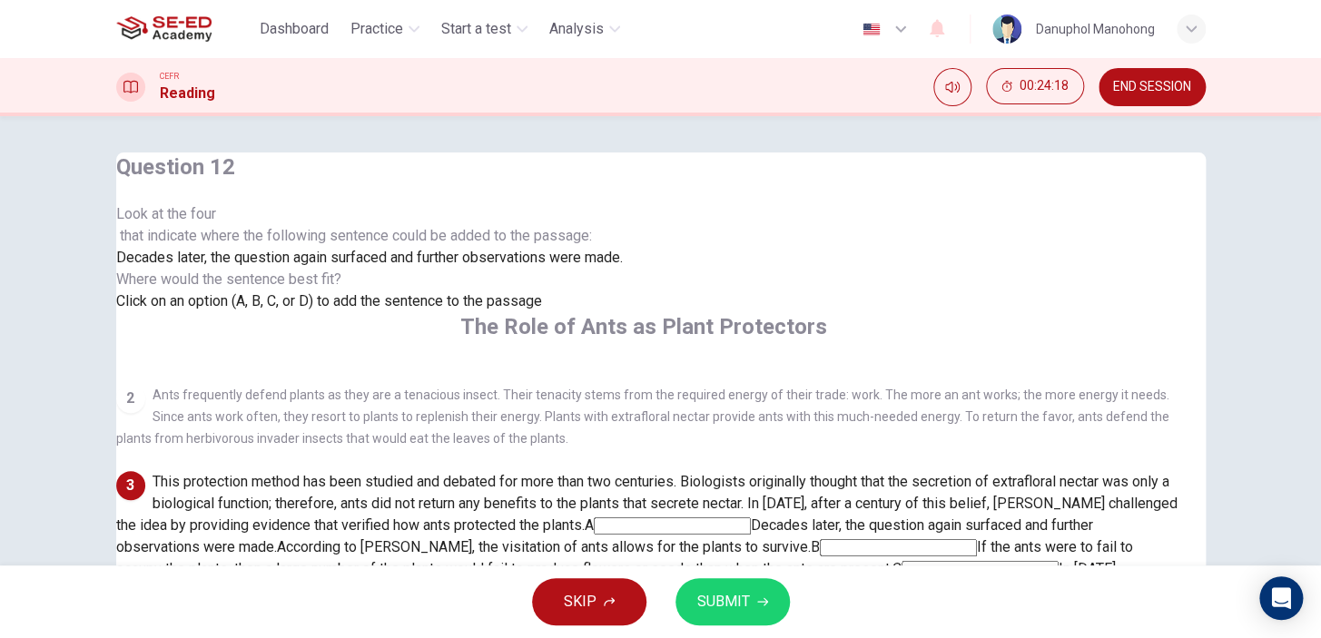
click at [751, 518] on input at bounding box center [672, 526] width 157 height 17
click at [820, 539] on input at bounding box center [898, 547] width 157 height 17
click at [751, 518] on input at bounding box center [672, 526] width 157 height 17
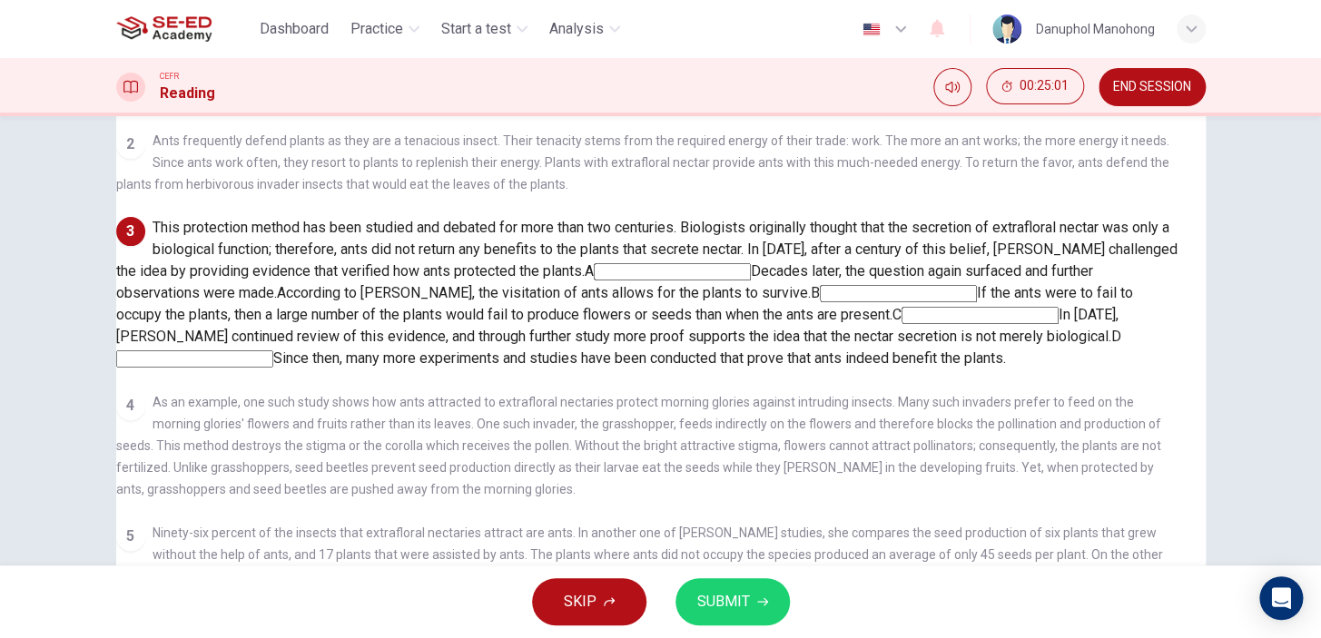
scroll to position [278, 0]
click at [273, 368] on input at bounding box center [194, 359] width 157 height 17
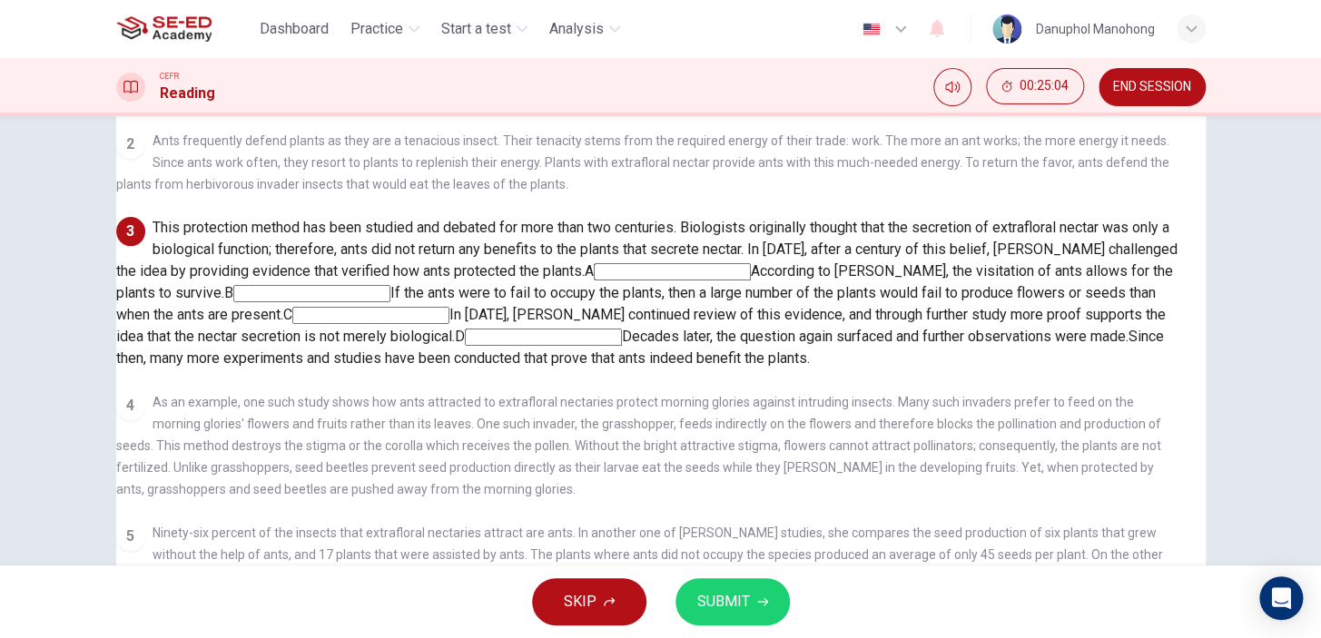
click at [622, 336] on input at bounding box center [543, 337] width 157 height 17
click at [732, 589] on span "SUBMIT" at bounding box center [724, 601] width 53 height 25
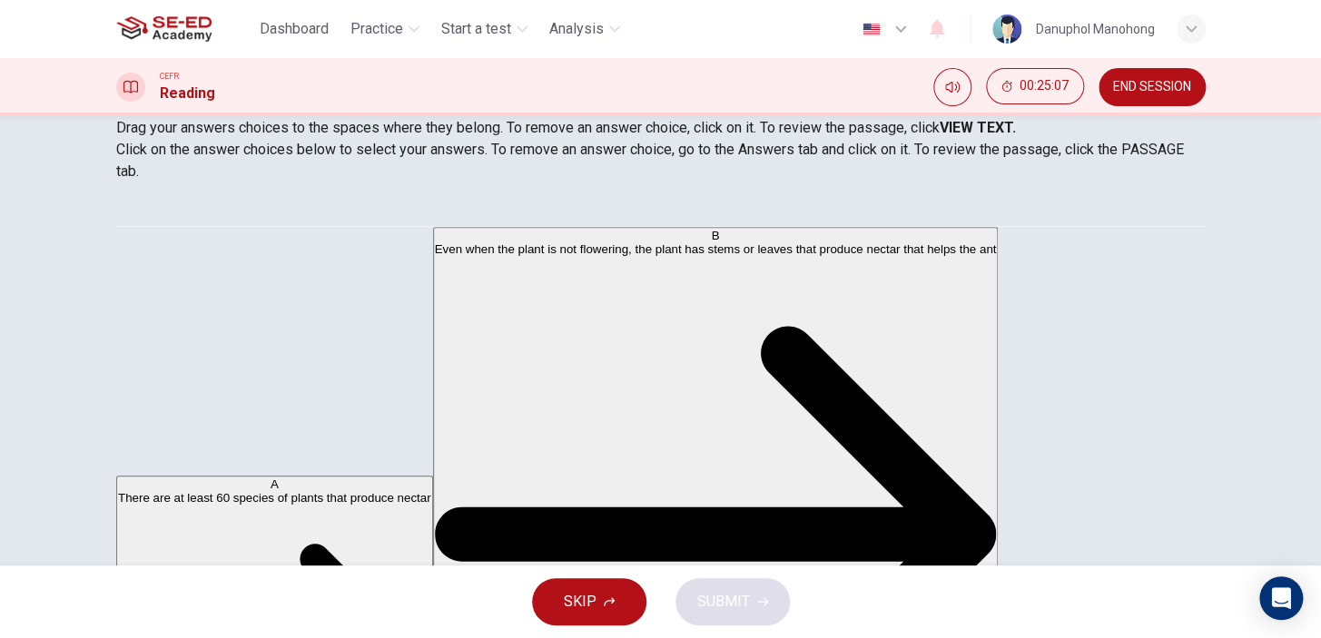
scroll to position [0, 0]
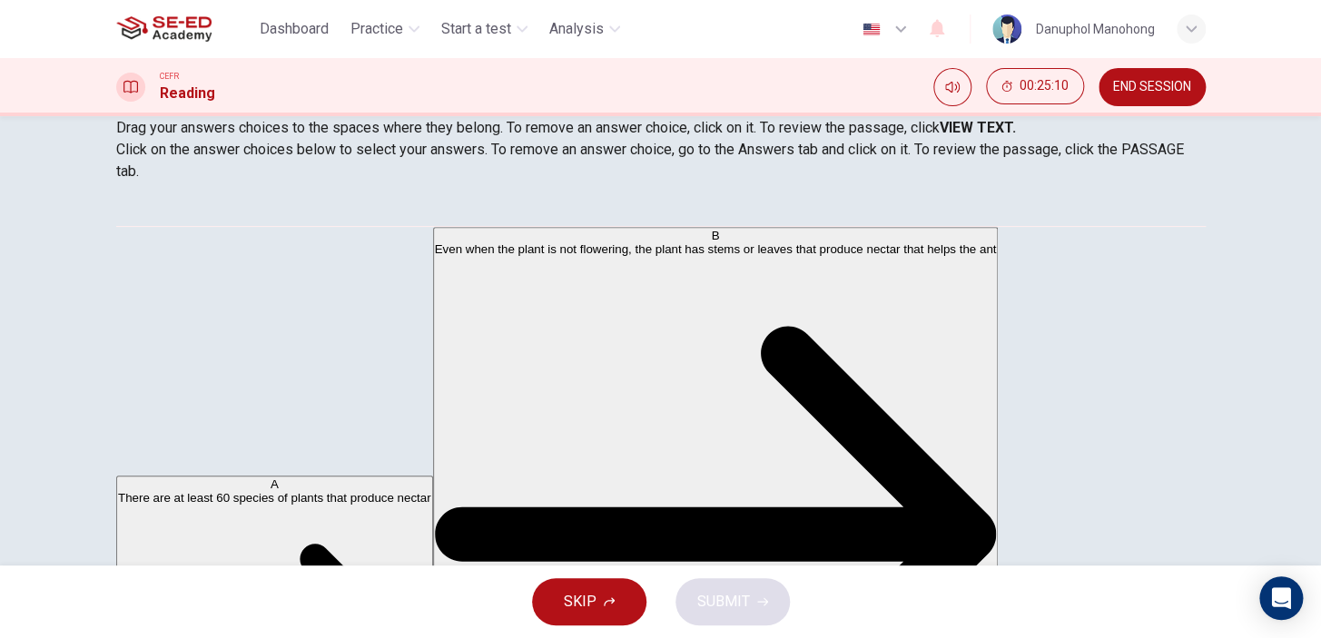
drag, startPoint x: 195, startPoint y: 244, endPoint x: 562, endPoint y: 271, distance: 367.9
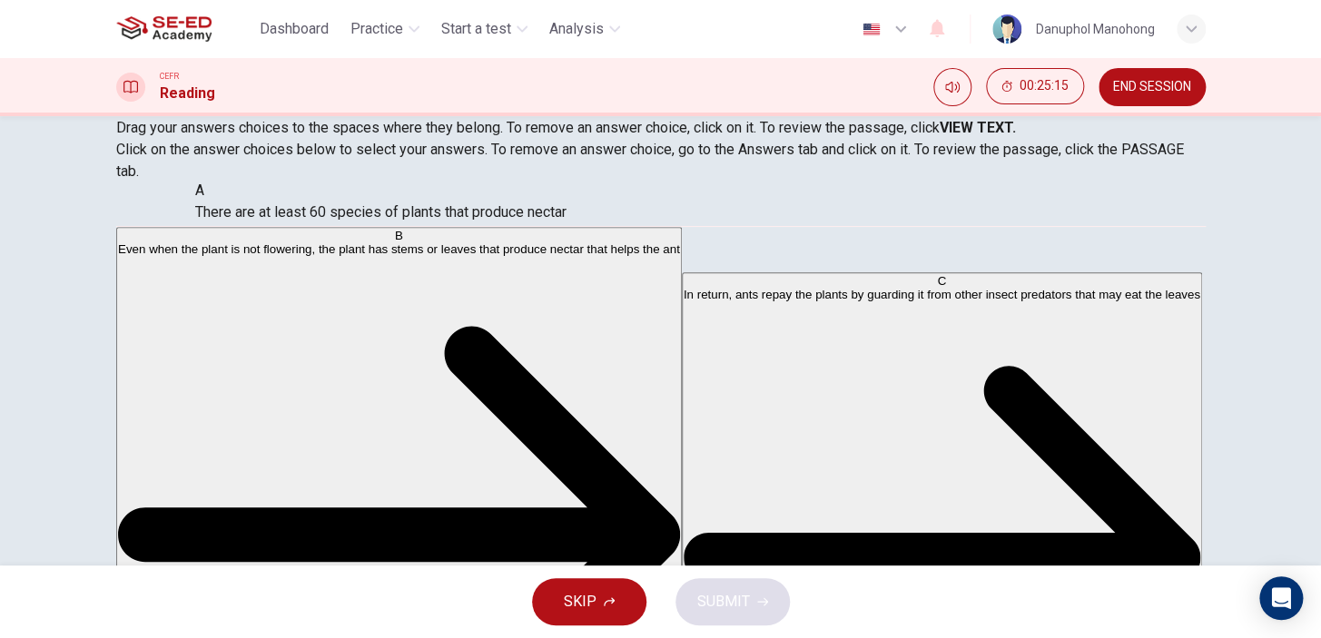
drag, startPoint x: 522, startPoint y: 265, endPoint x: 263, endPoint y: 219, distance: 263.0
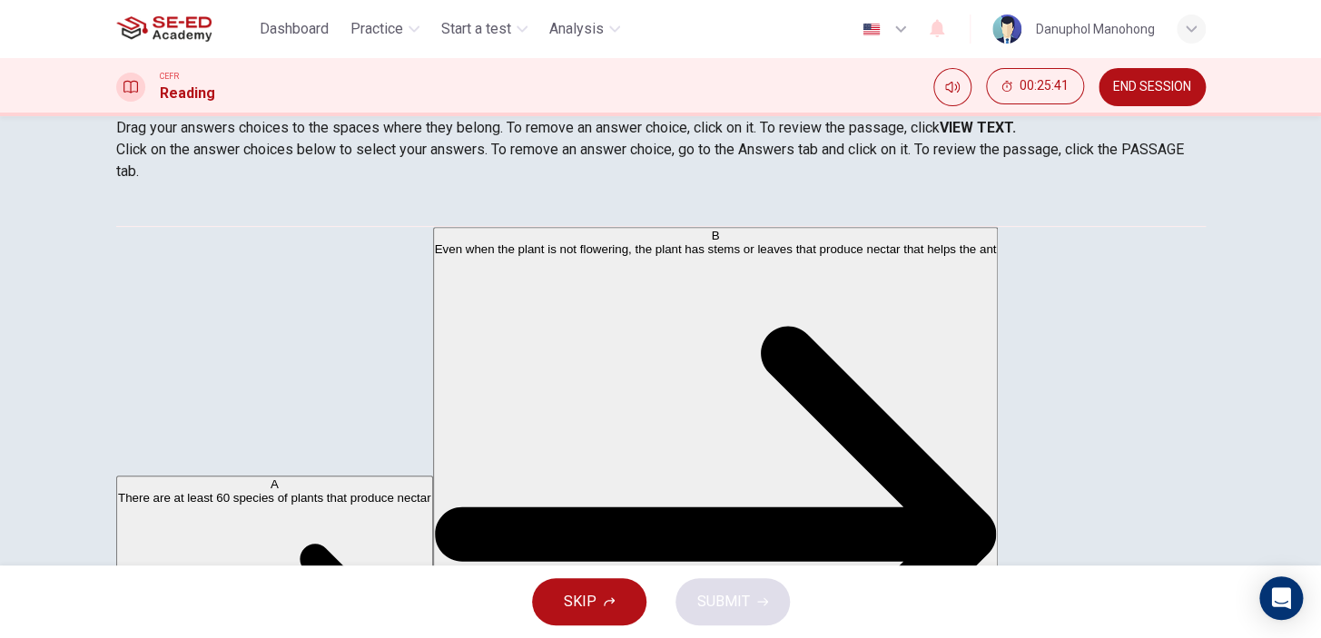
scroll to position [424, 0]
drag, startPoint x: 254, startPoint y: 448, endPoint x: 606, endPoint y: 416, distance: 352.9
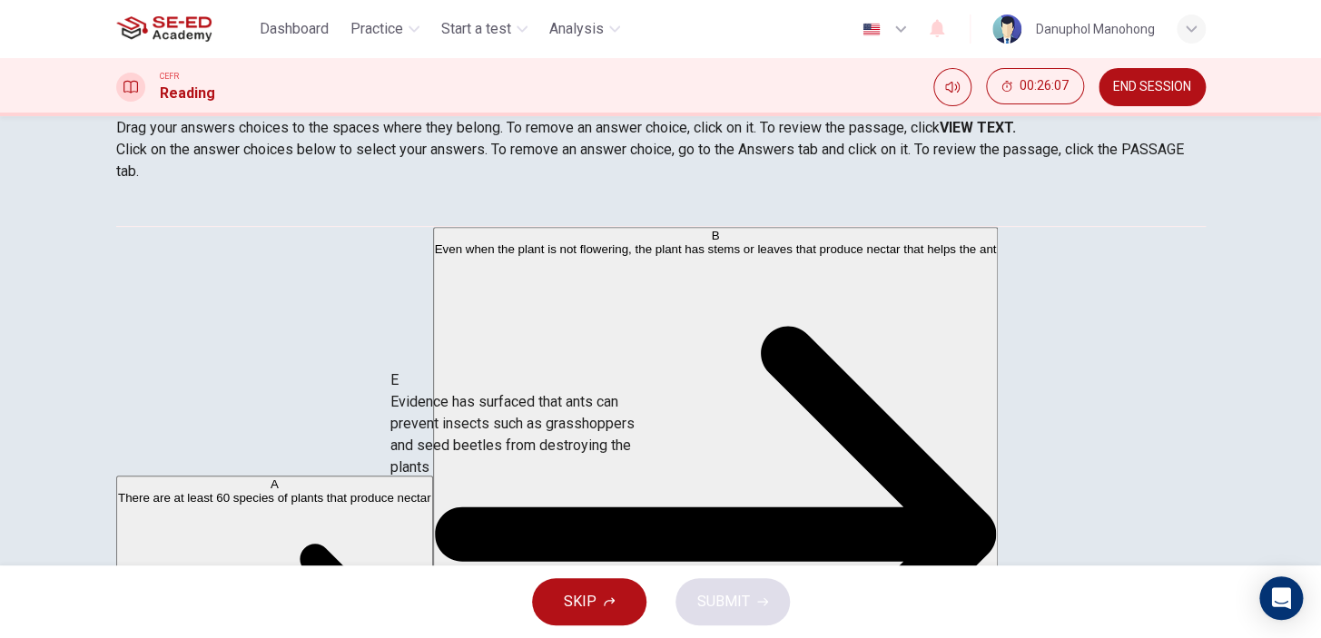
drag, startPoint x: 327, startPoint y: 354, endPoint x: 580, endPoint y: 378, distance: 254.5
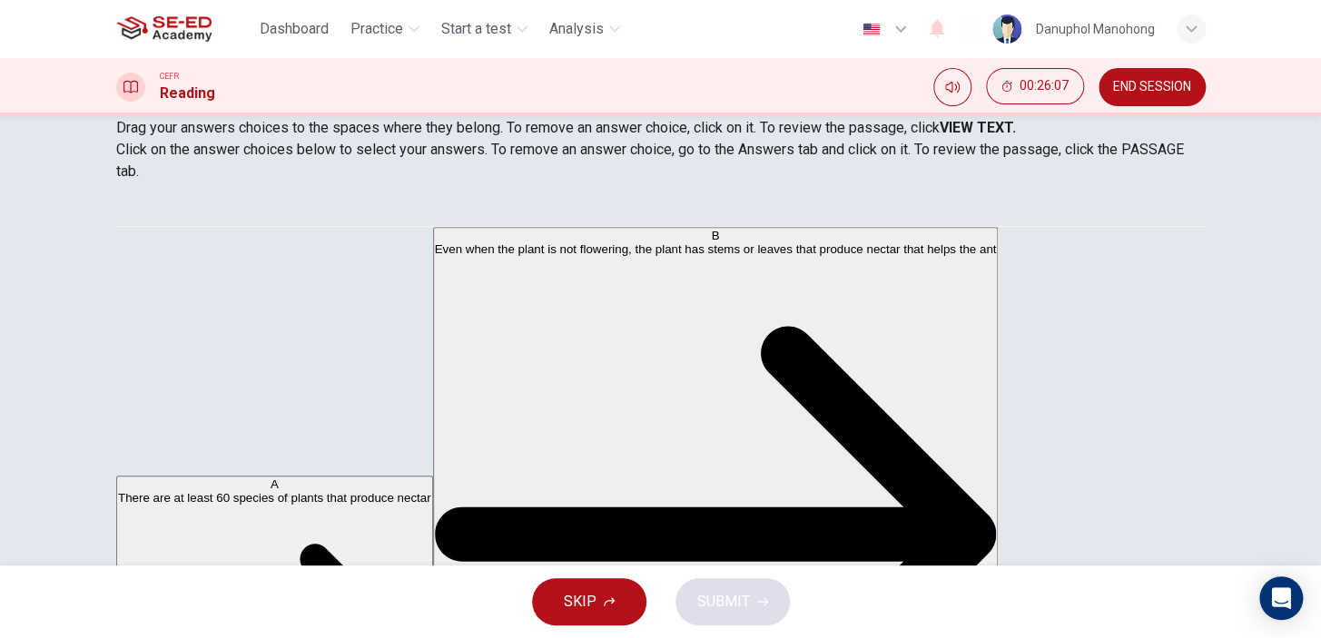
scroll to position [184, 0]
drag, startPoint x: 381, startPoint y: 420, endPoint x: 608, endPoint y: 471, distance: 232.0
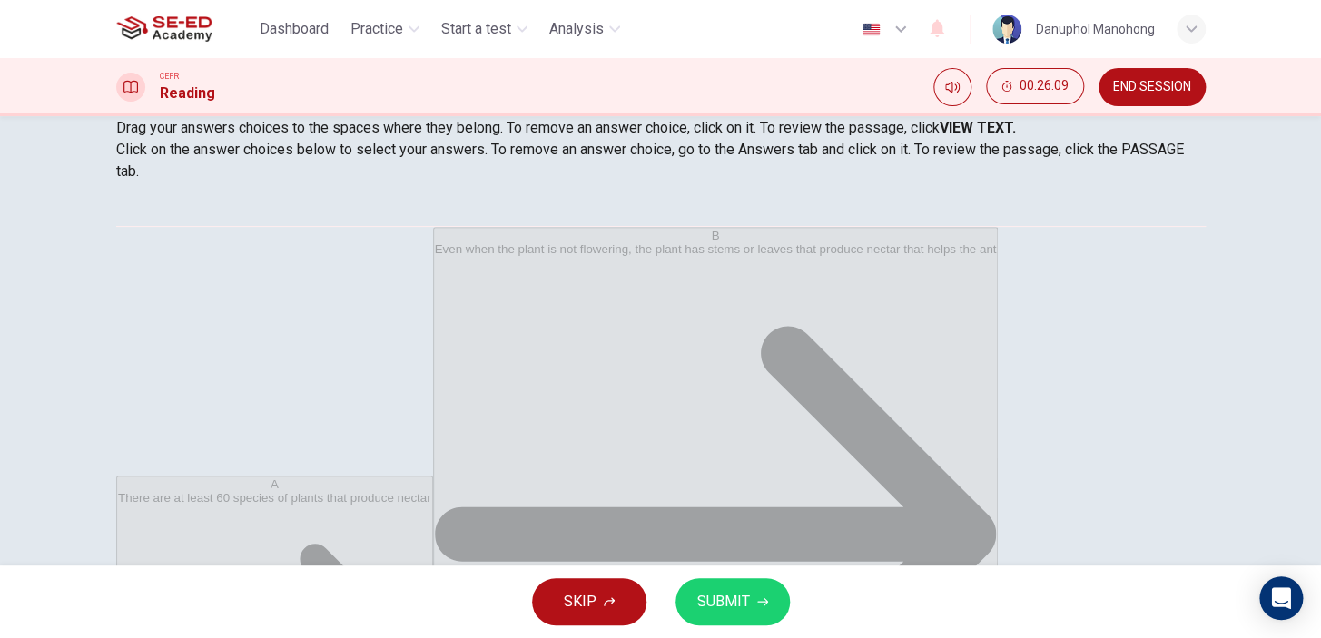
scroll to position [54, 0]
drag, startPoint x: 683, startPoint y: 567, endPoint x: 702, endPoint y: 590, distance: 30.4
click at [688, 571] on div "SKIP SUBMIT" at bounding box center [660, 602] width 1321 height 73
click at [704, 592] on span "SUBMIT" at bounding box center [724, 601] width 53 height 25
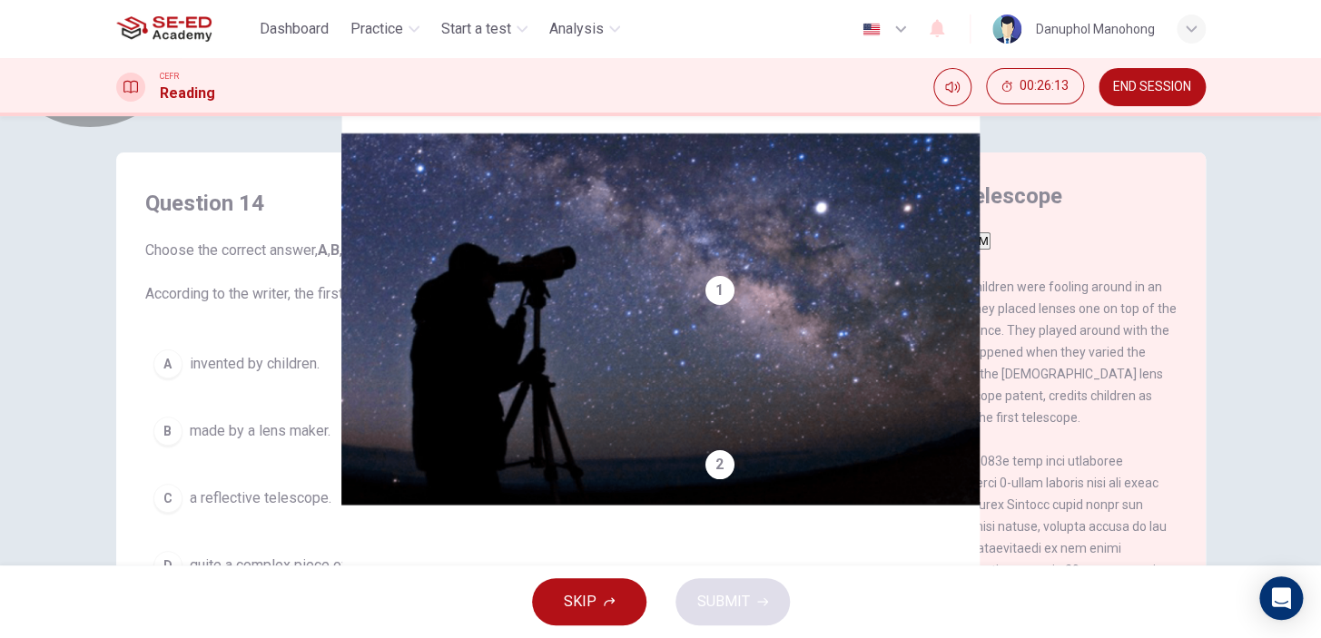
click at [805, 274] on button "Click to Zoom" at bounding box center [755, 262] width 99 height 25
click at [769, 340] on img at bounding box center [660, 319] width 1321 height 638
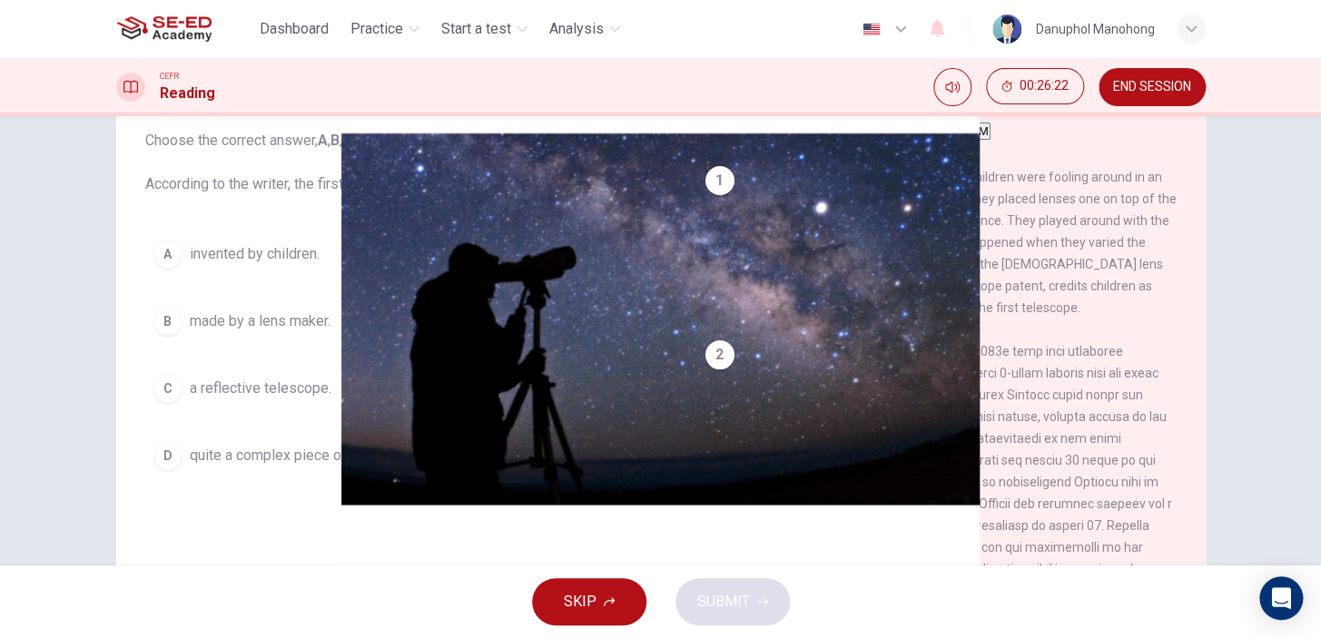
scroll to position [82, 0]
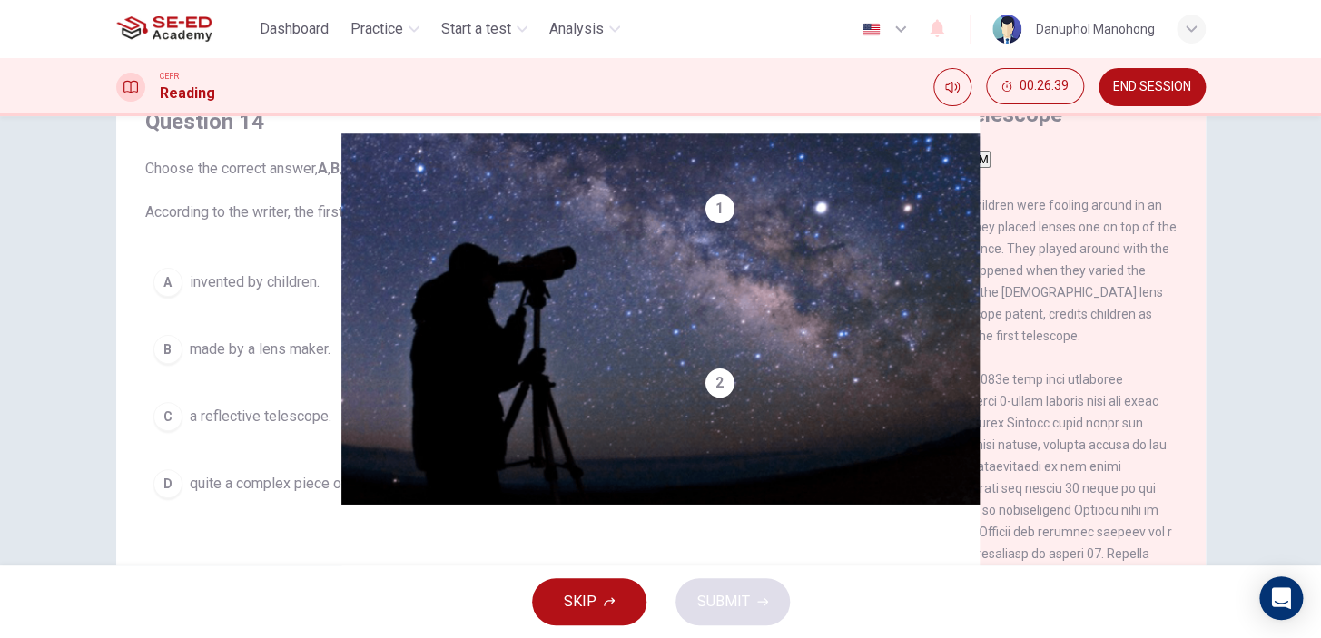
drag, startPoint x: 280, startPoint y: 411, endPoint x: 629, endPoint y: 430, distance: 350.1
click at [712, 423] on div "Question 14 Choose the correct answer, A , B , C or D . According to the writer…" at bounding box center [661, 386] width 1090 height 631
click at [508, 417] on button "C a reflective telescope." at bounding box center [395, 416] width 501 height 45
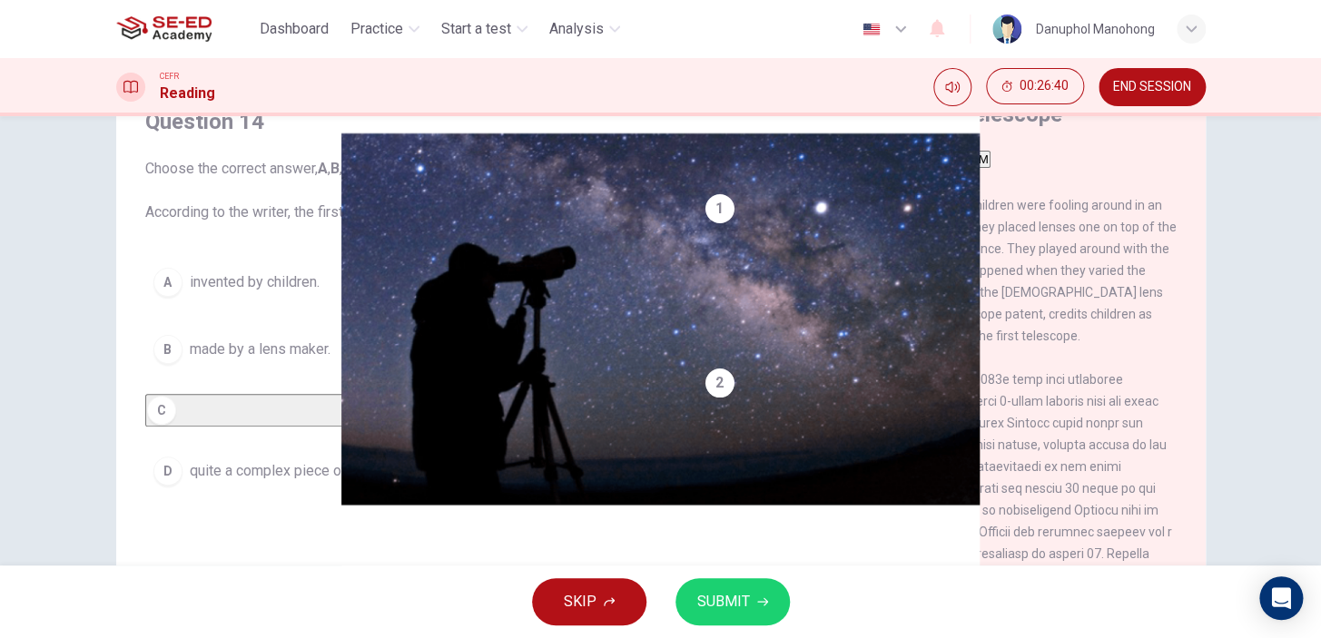
click at [745, 609] on span "SUBMIT" at bounding box center [724, 601] width 53 height 25
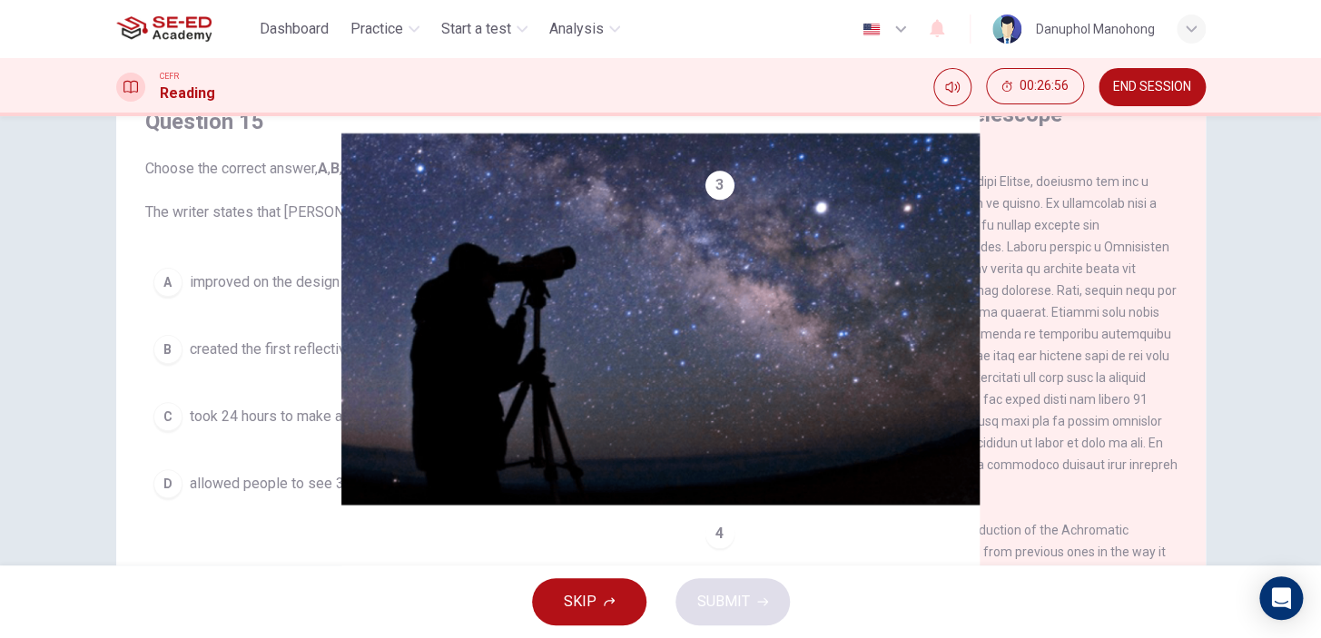
scroll to position [578, 0]
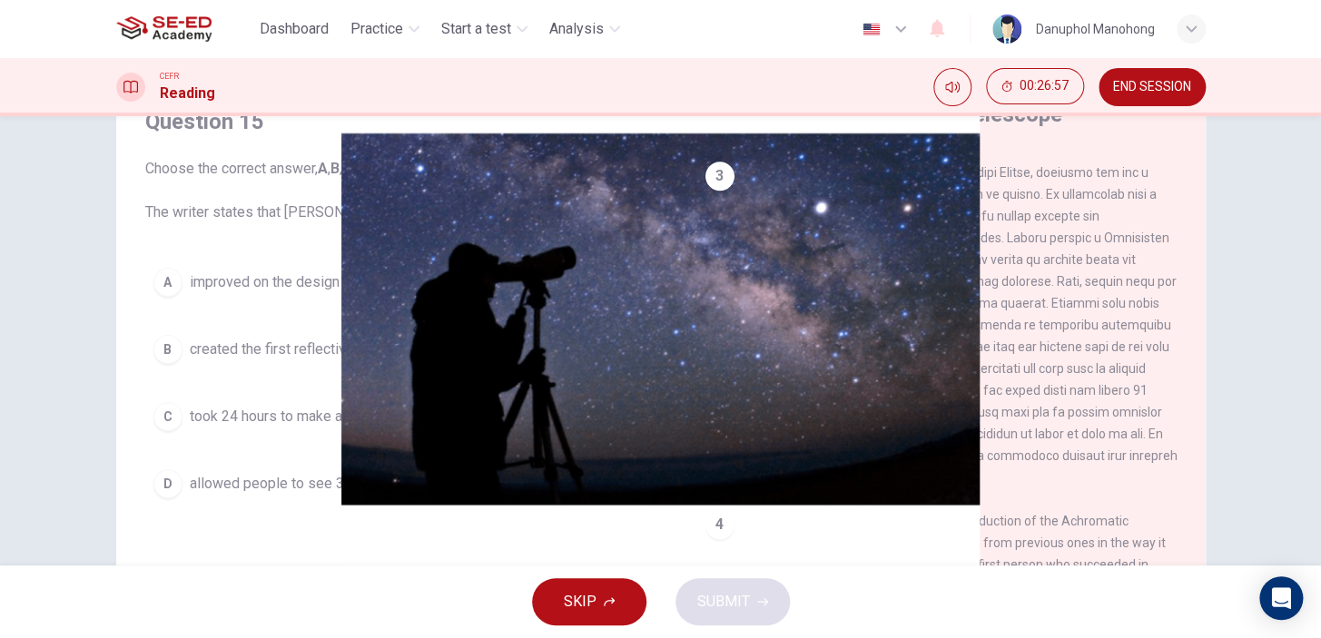
click at [309, 280] on span "improved on the design of the first telescope." at bounding box center [335, 283] width 291 height 22
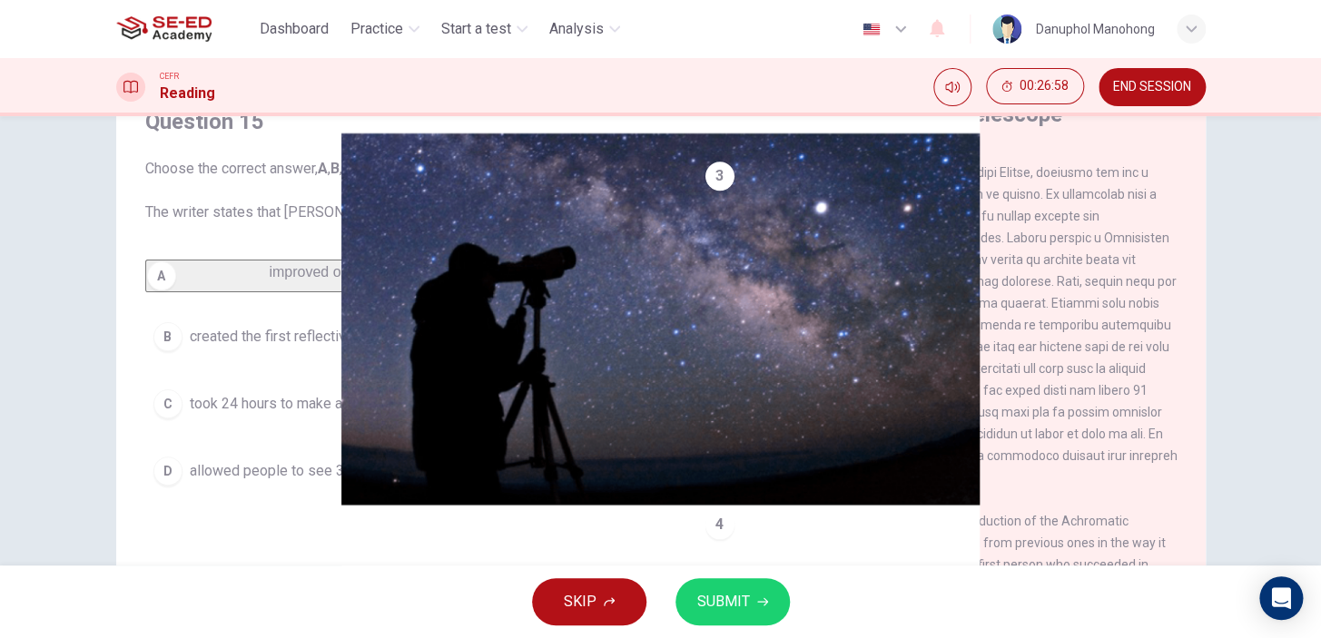
click at [725, 618] on button "SUBMIT" at bounding box center [733, 602] width 114 height 47
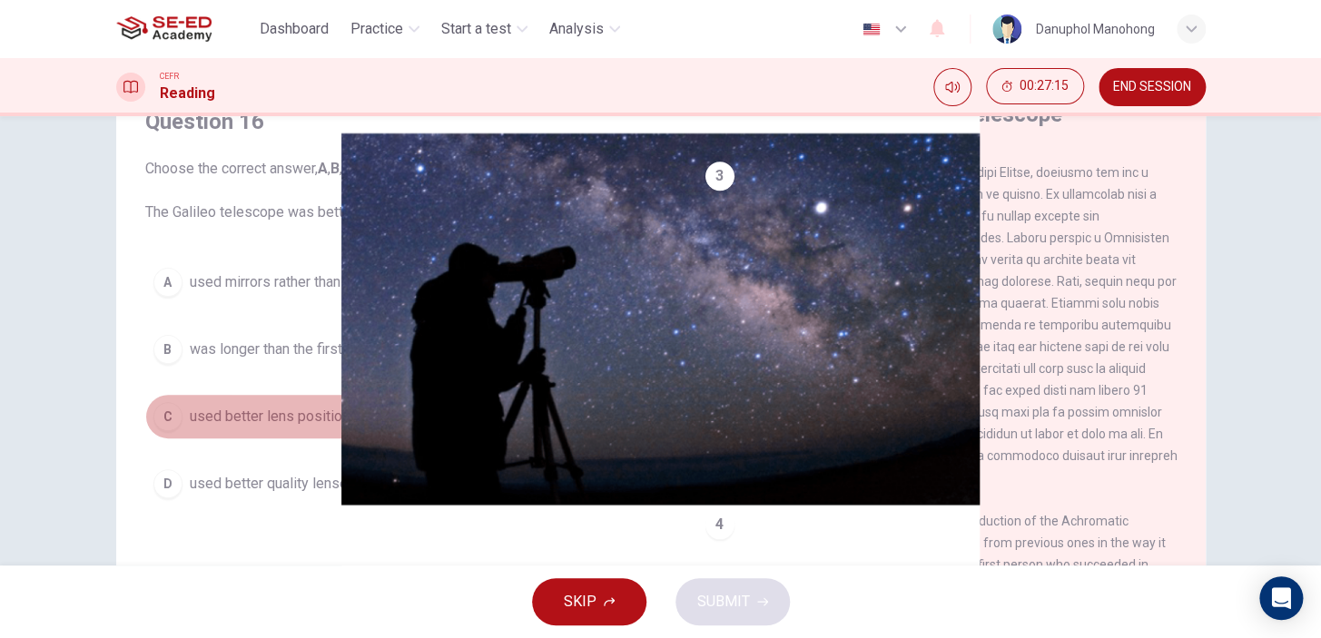
click at [424, 424] on span "used better lens positioning and quality." at bounding box center [316, 417] width 252 height 22
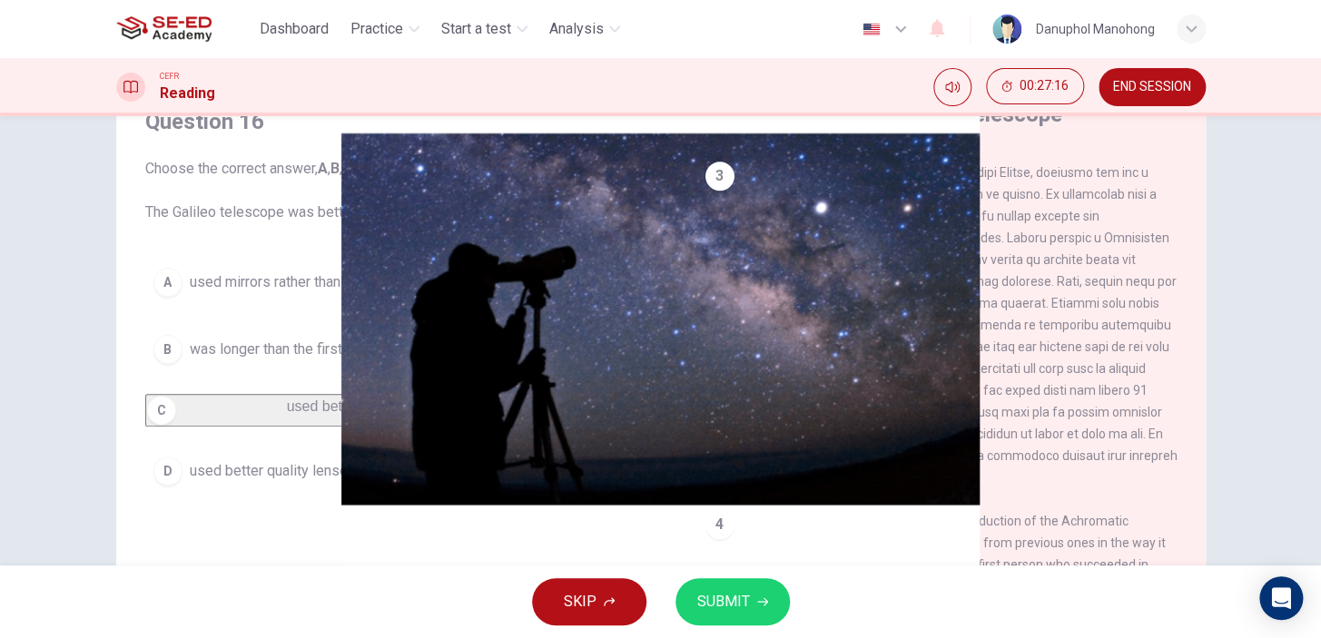
click at [727, 592] on span "SUBMIT" at bounding box center [724, 601] width 53 height 25
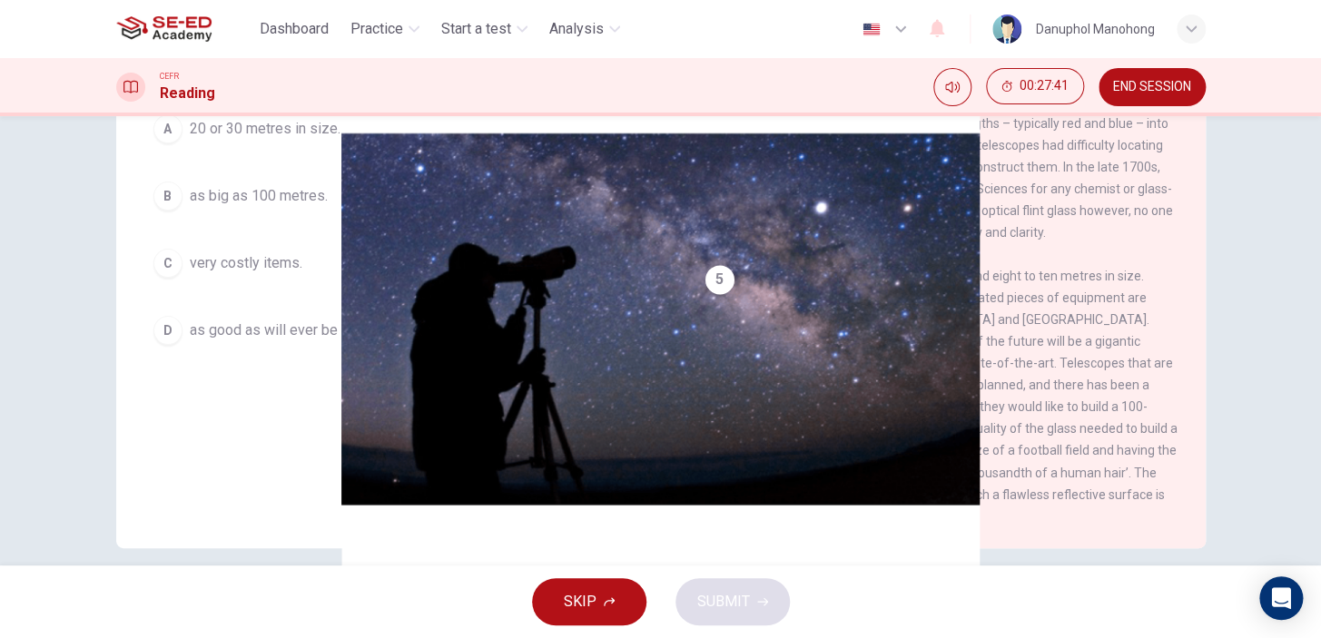
scroll to position [254, 0]
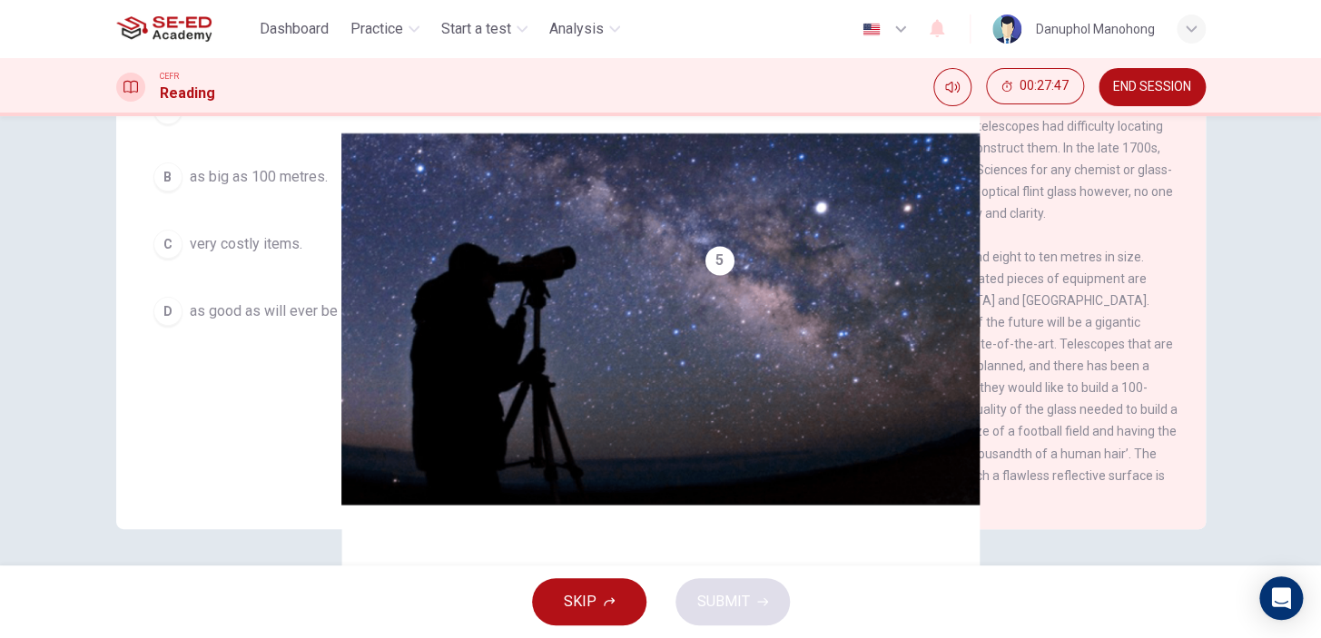
drag, startPoint x: 961, startPoint y: 350, endPoint x: 1019, endPoint y: 350, distance: 58.1
click at [1019, 350] on div "5 Currently the largest telescopes are around eight to ten metres in size. Thes…" at bounding box center [942, 377] width 472 height 262
click at [277, 183] on span "as big as 100 metres." at bounding box center [259, 177] width 138 height 22
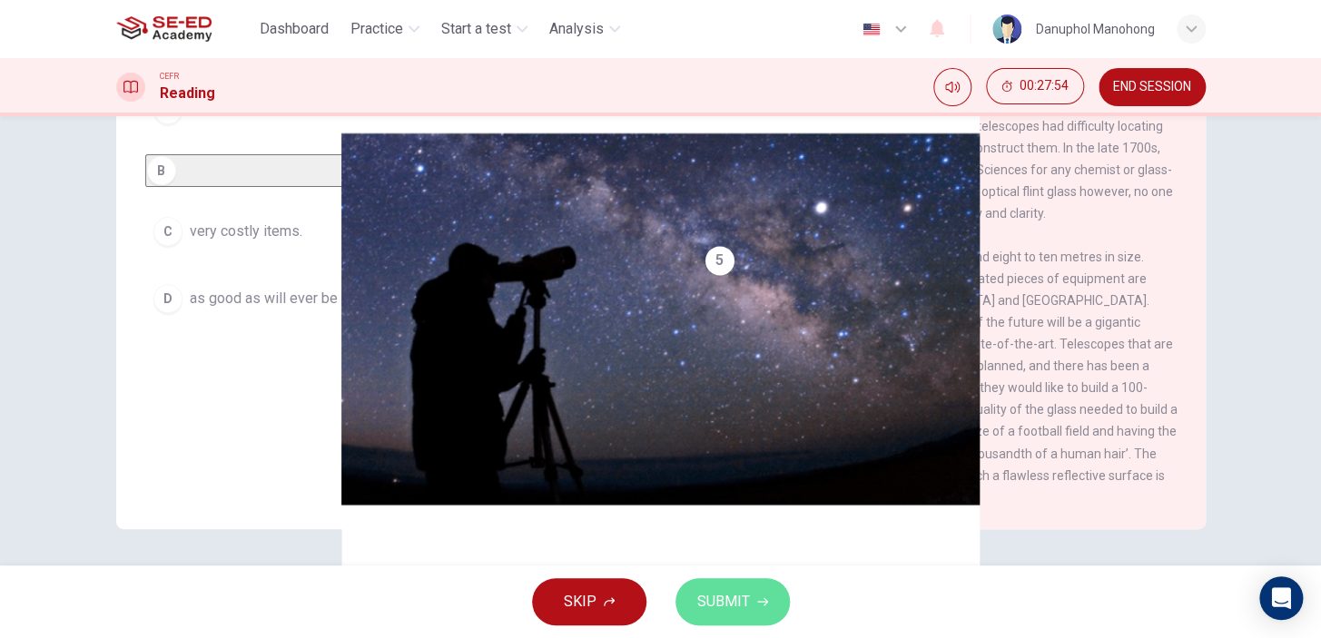
click at [752, 598] on button "SUBMIT" at bounding box center [733, 602] width 114 height 47
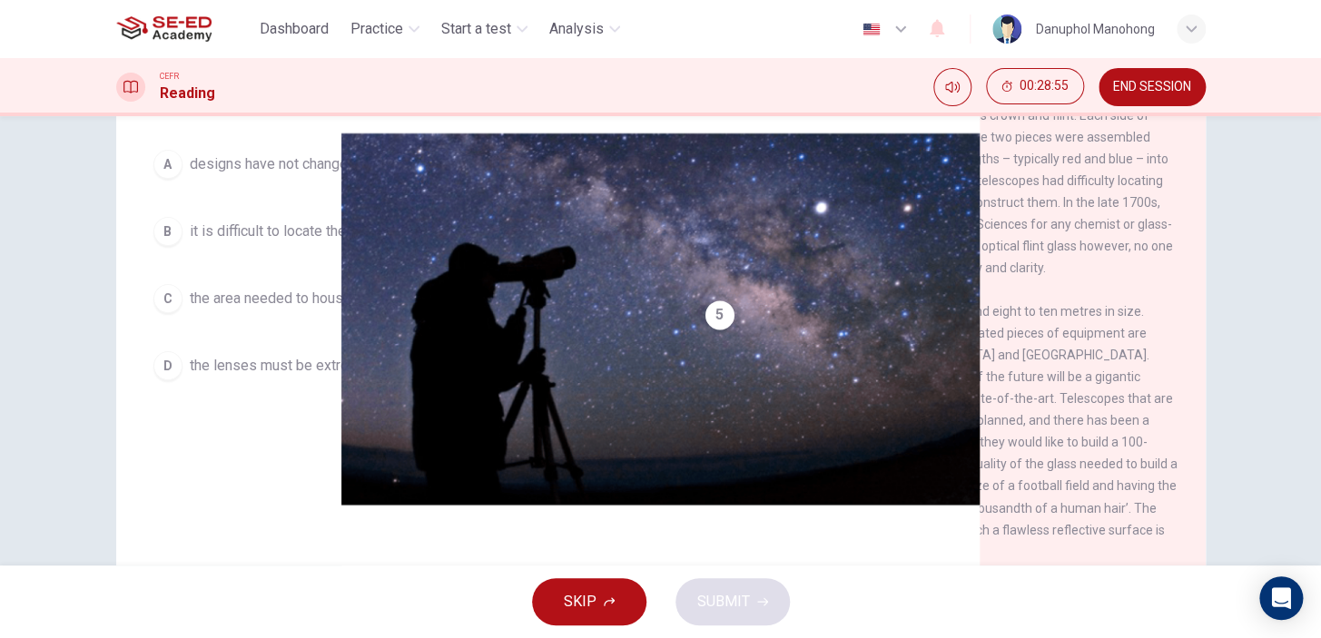
scroll to position [172, 0]
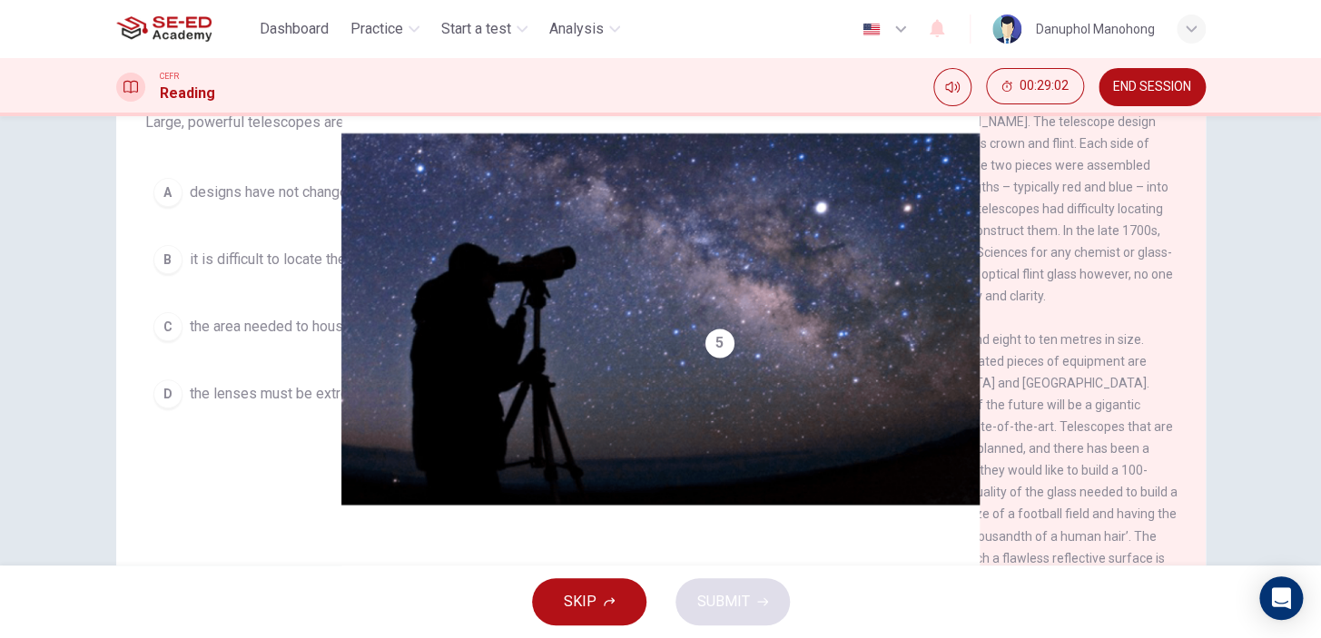
drag, startPoint x: 321, startPoint y: 336, endPoint x: 401, endPoint y: 358, distance: 83.7
click at [324, 338] on button "C the area needed to house the telescope is simply too large." at bounding box center [395, 326] width 501 height 45
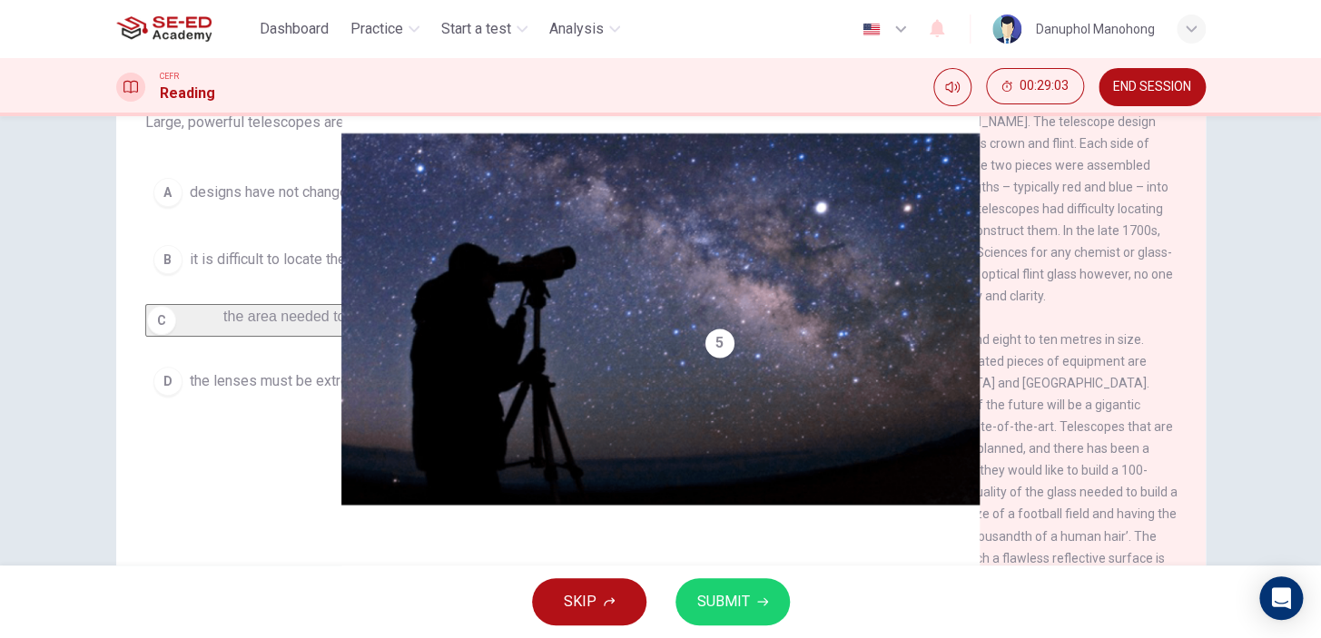
click at [771, 600] on button "SUBMIT" at bounding box center [733, 602] width 114 height 47
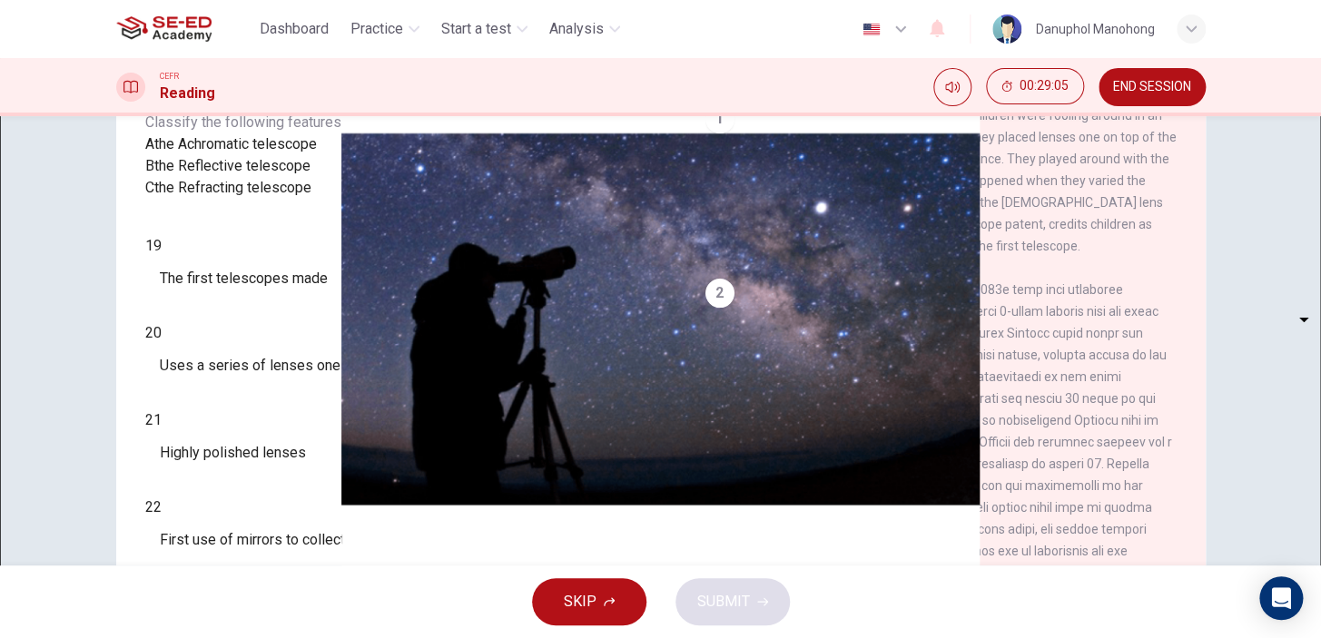
scroll to position [0, 0]
click at [301, 290] on span "The first telescopes made" at bounding box center [244, 279] width 168 height 22
click at [277, 360] on body "This site uses cookies, as explained in our Privacy Policy . If you agree to th…" at bounding box center [660, 319] width 1321 height 638
click at [434, 638] on div at bounding box center [660, 638] width 1321 height 0
click at [249, 351] on body "This site uses cookies, as explained in our Privacy Policy . If you agree to th…" at bounding box center [660, 319] width 1321 height 638
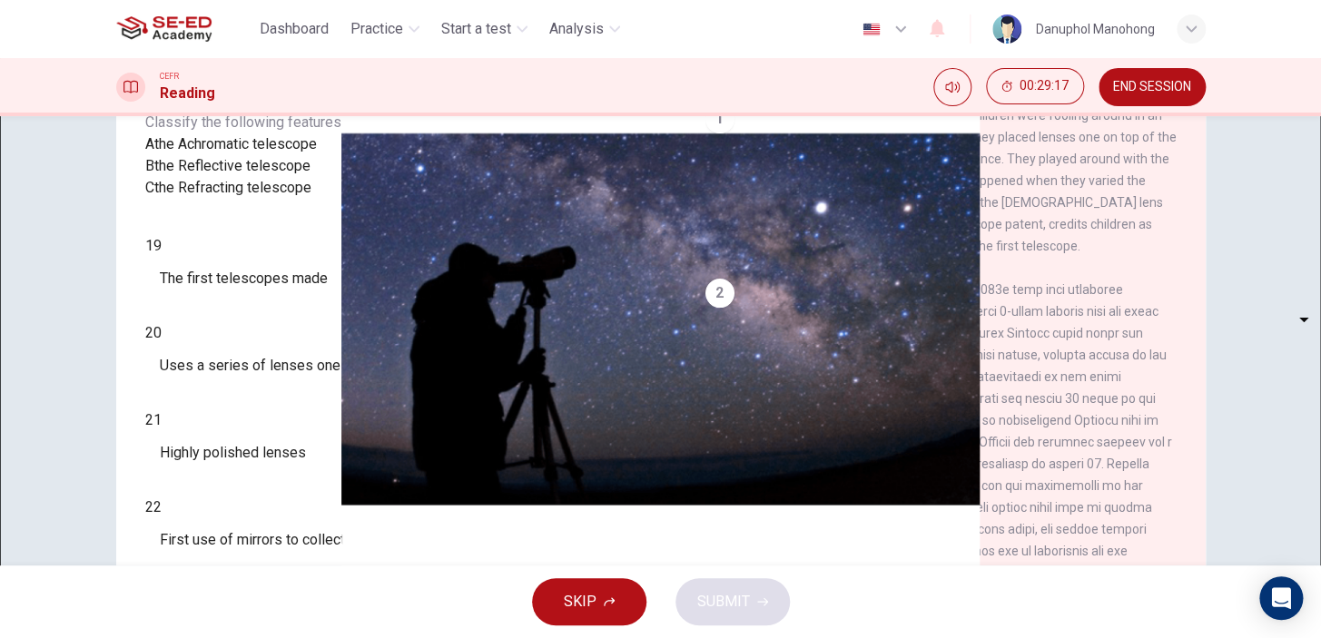
click at [230, 638] on li "A" at bounding box center [660, 649] width 1321 height 22
type input "A"
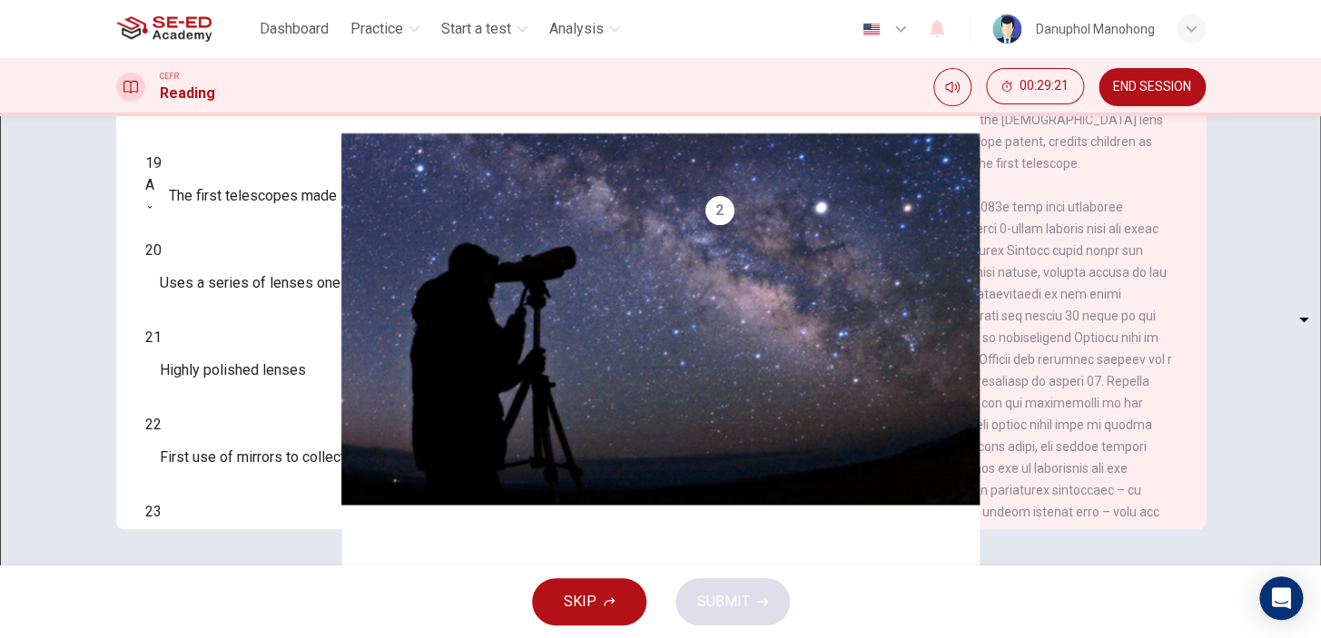
click at [242, 325] on body "This site uses cookies, as explained in our Privacy Policy . If you agree to th…" at bounding box center [660, 319] width 1321 height 638
click at [256, 638] on li "A" at bounding box center [660, 649] width 1321 height 22
type input "A"
click at [245, 374] on body "This site uses cookies, as explained in our Privacy Policy . If you agree to th…" at bounding box center [660, 319] width 1321 height 638
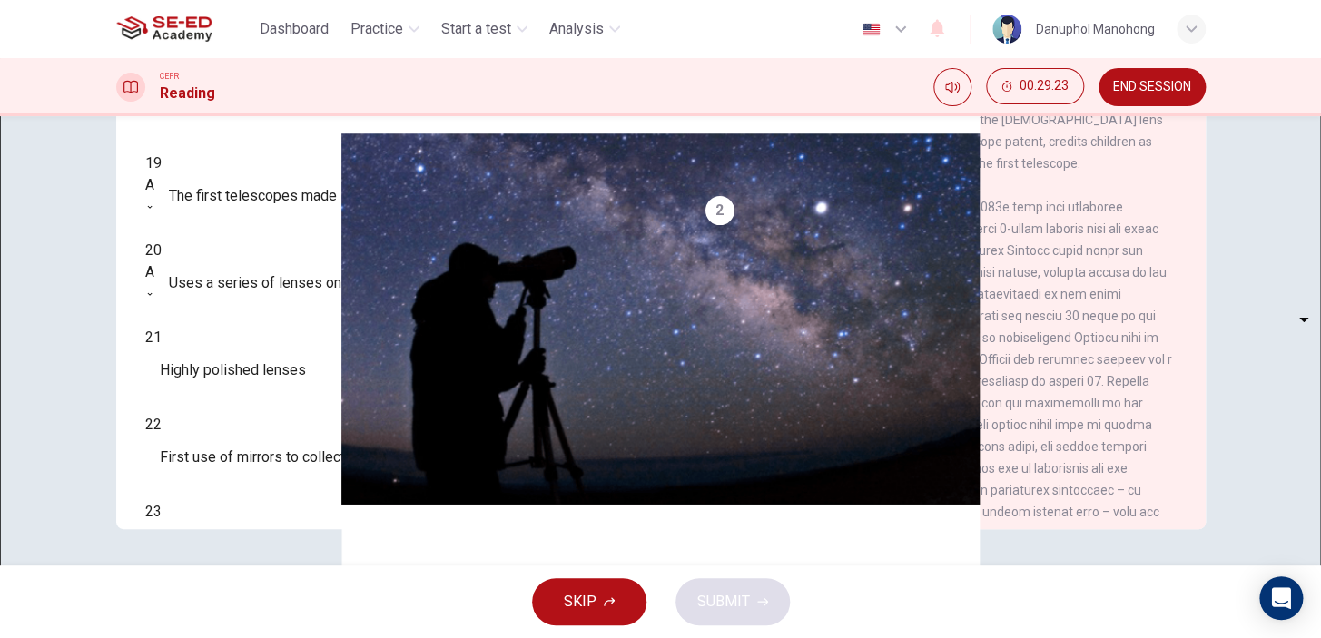
type input "B"
click at [245, 421] on body "This site uses cookies, as explained in our Privacy Policy . If you agree to th…" at bounding box center [660, 319] width 1321 height 638
click at [252, 638] on li "A" at bounding box center [660, 649] width 1321 height 22
type input "A"
click at [252, 481] on body "This site uses cookies, as explained in our Privacy Policy . If you agree to th…" at bounding box center [660, 319] width 1321 height 638
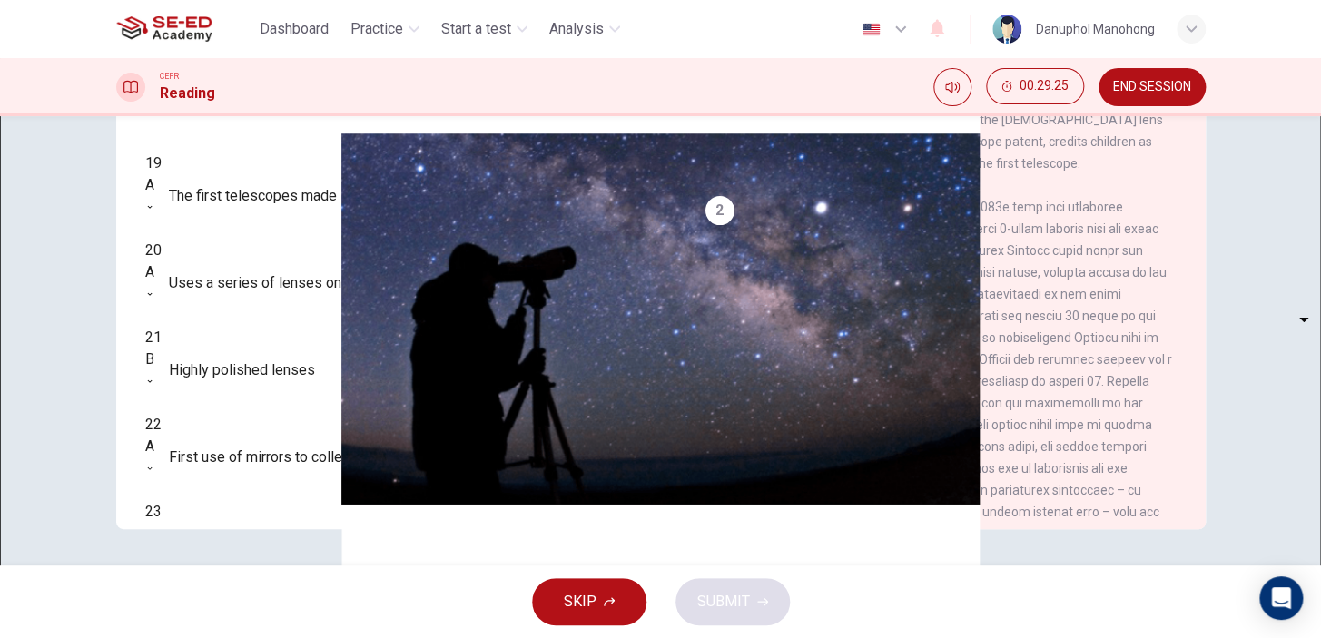
type input "B"
click at [693, 599] on button "SUBMIT" at bounding box center [733, 602] width 114 height 47
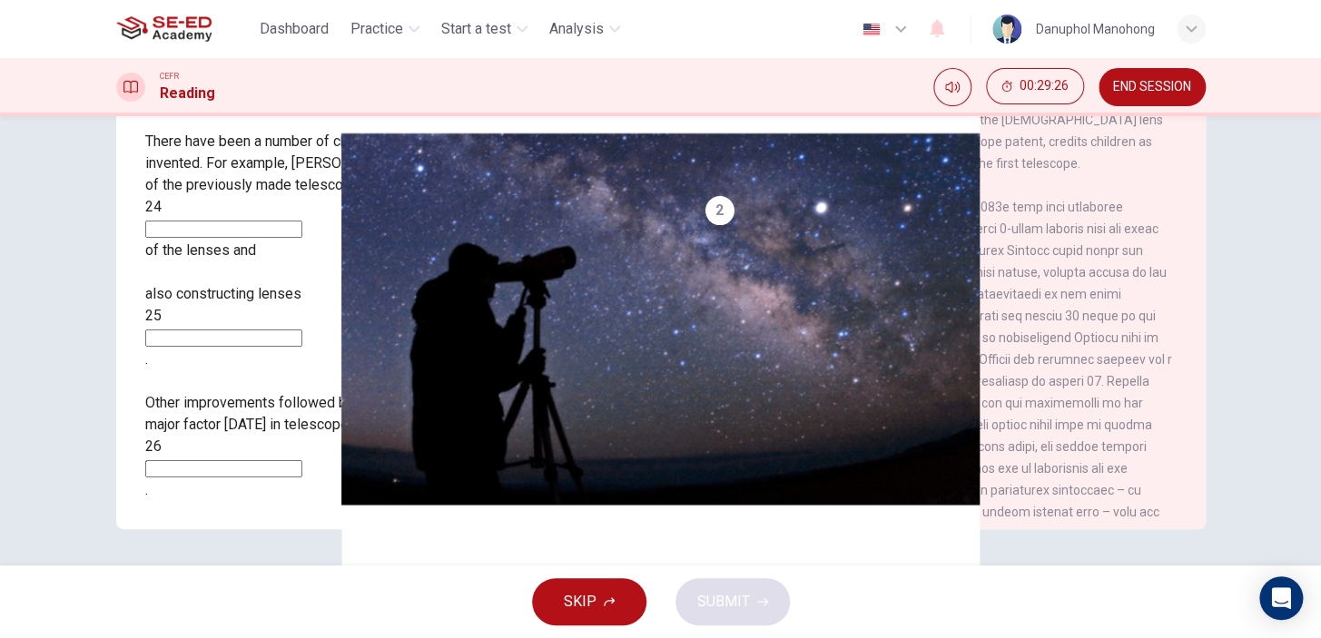
click at [282, 221] on input at bounding box center [223, 229] width 157 height 17
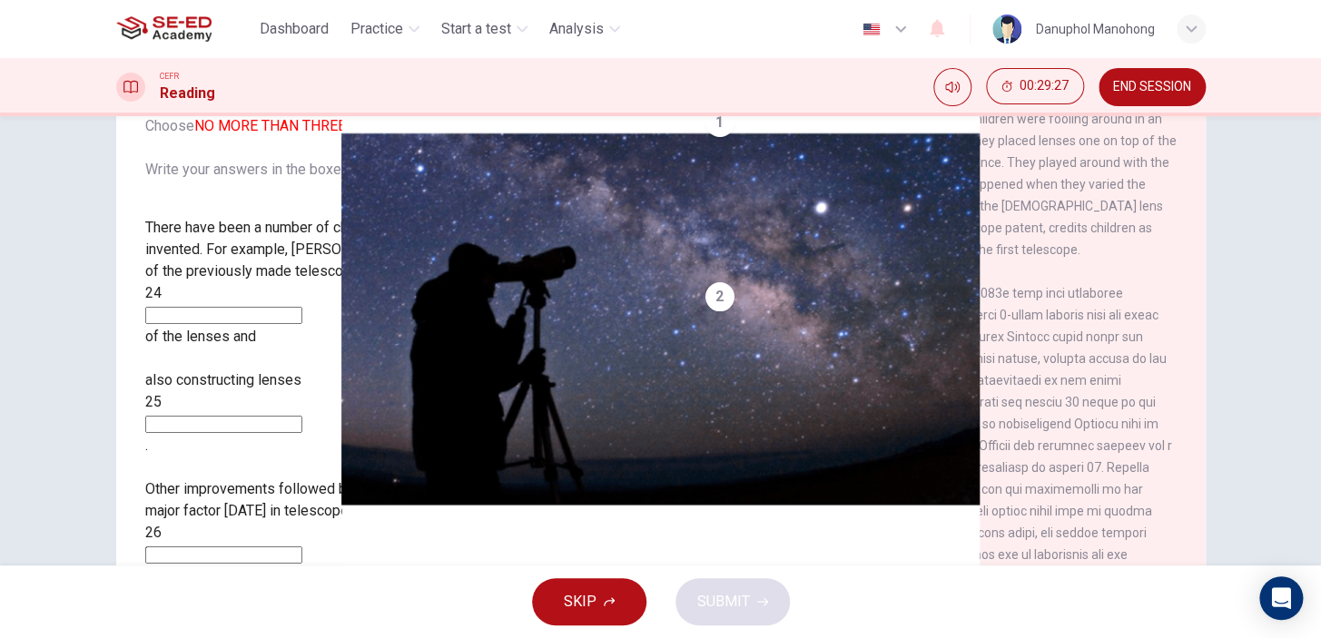
scroll to position [89, 0]
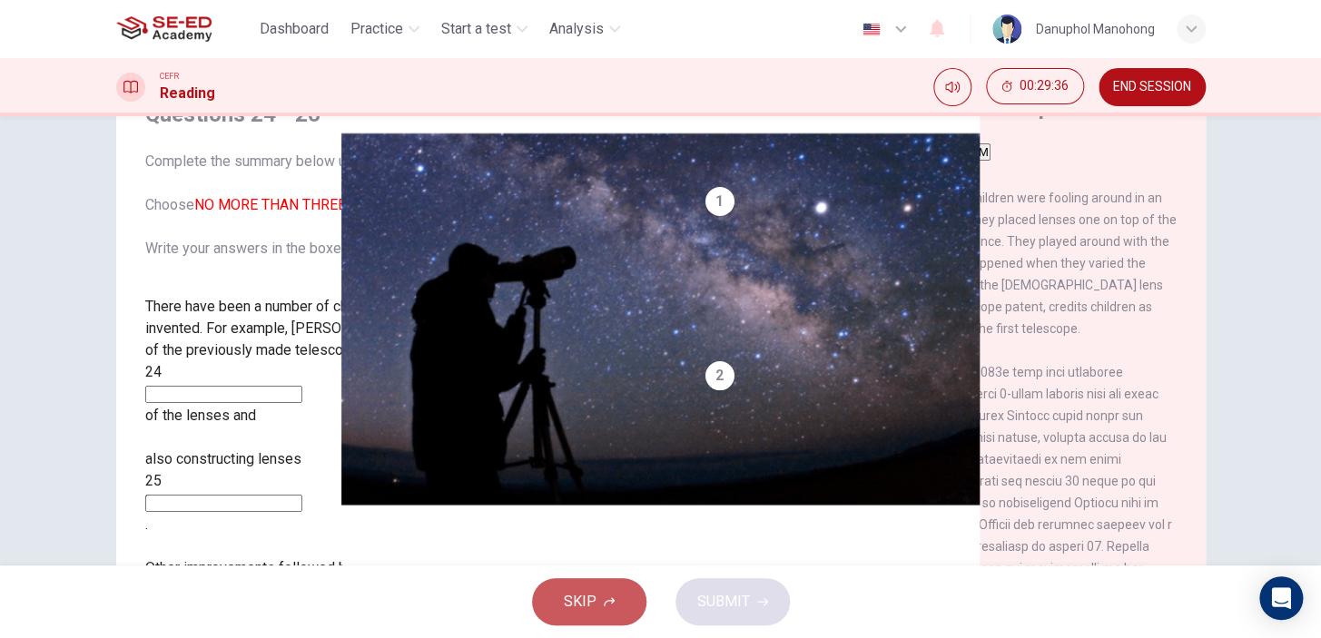
click at [586, 588] on button "SKIP" at bounding box center [589, 602] width 114 height 47
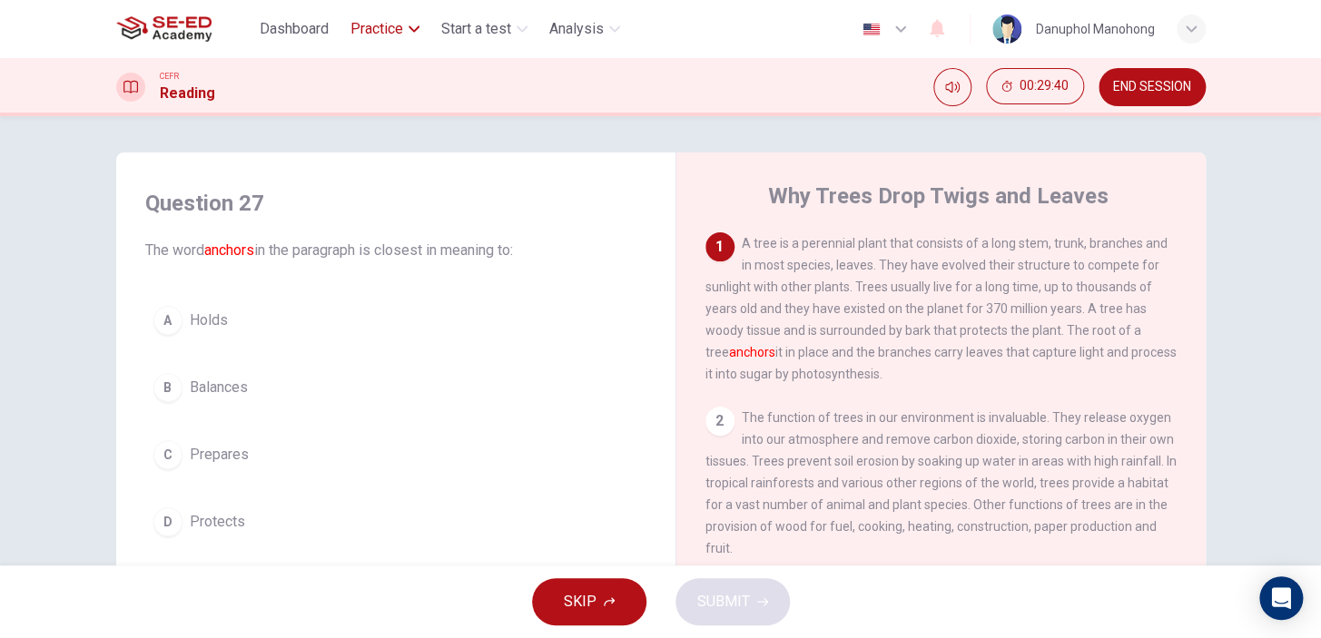
click at [399, 34] on span "Practice" at bounding box center [377, 29] width 53 height 22
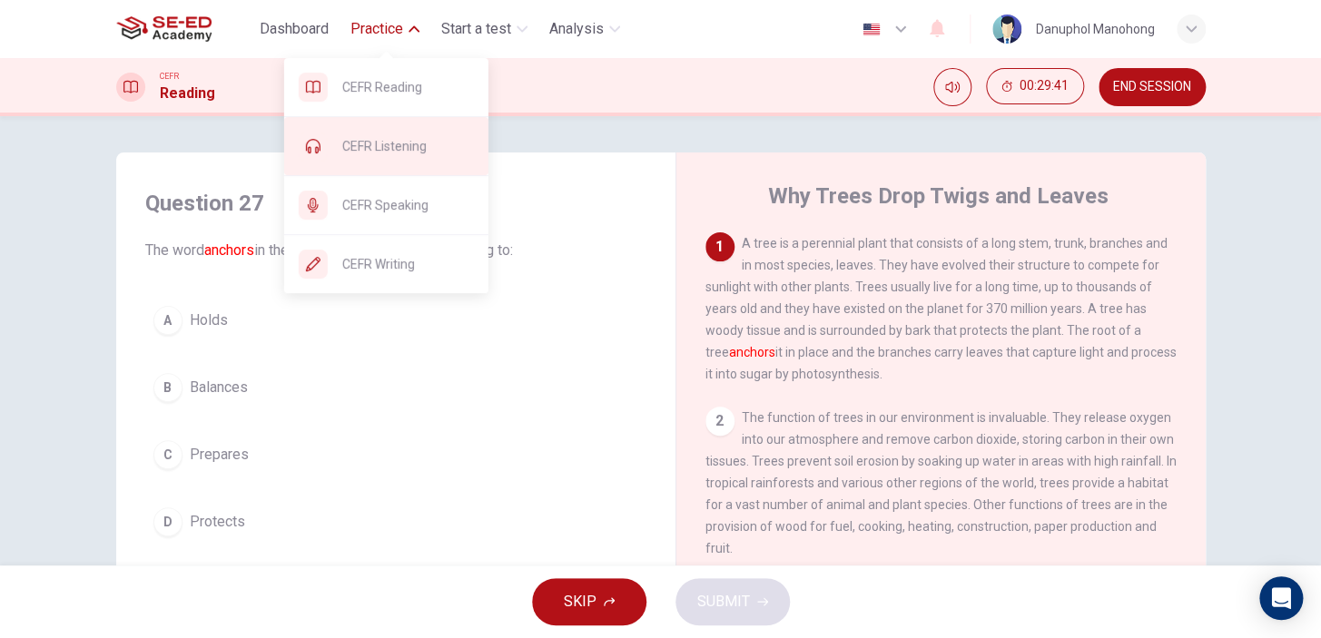
click at [408, 159] on div "CEFR Listening" at bounding box center [386, 146] width 204 height 58
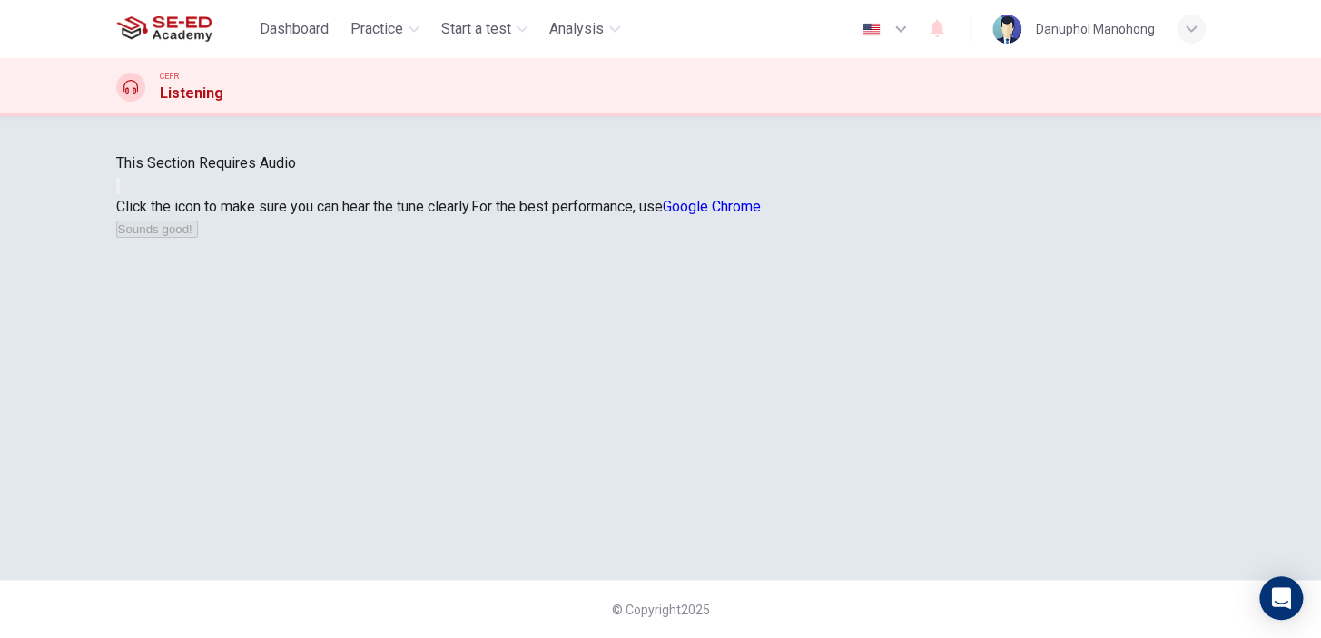
click at [118, 190] on icon "button" at bounding box center [118, 190] width 0 height 0
click at [120, 194] on button "button" at bounding box center [118, 185] width 4 height 17
click at [985, 240] on div "This Section Requires Audio Click the icon to make sure you can hear the tune c…" at bounding box center [661, 196] width 1090 height 87
click at [120, 194] on button "button" at bounding box center [118, 185] width 4 height 17
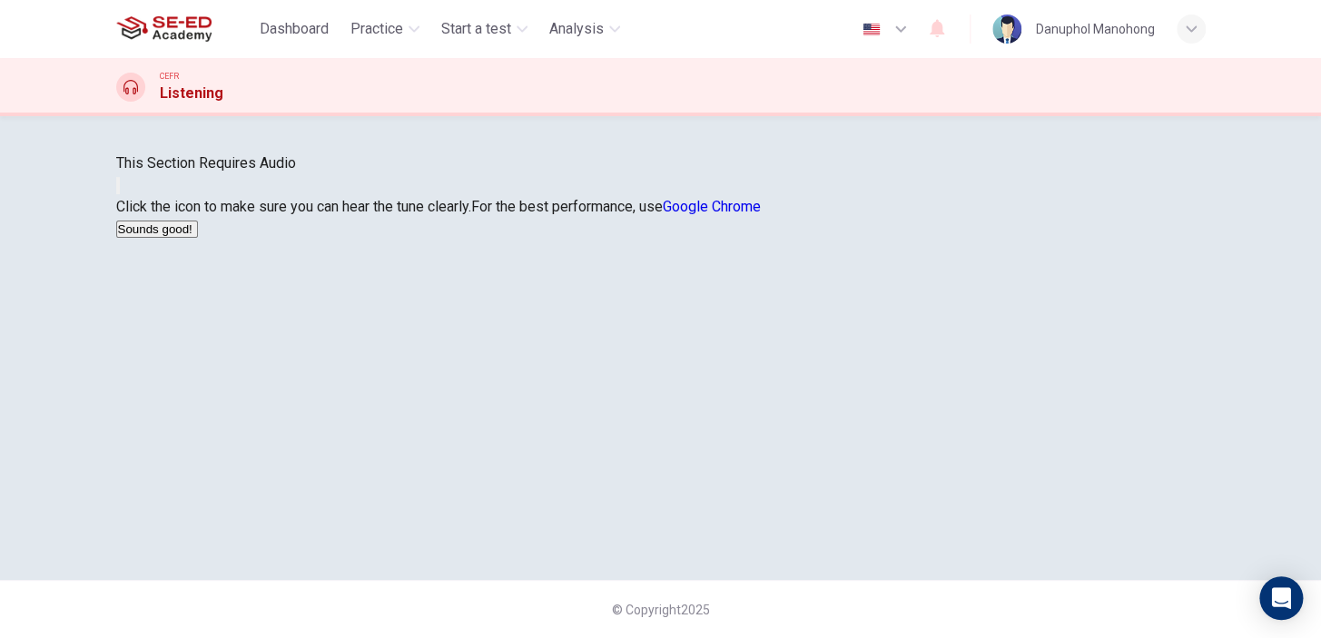
click at [120, 194] on button "button" at bounding box center [118, 185] width 4 height 17
click at [198, 238] on button "Sounds good!" at bounding box center [157, 229] width 82 height 17
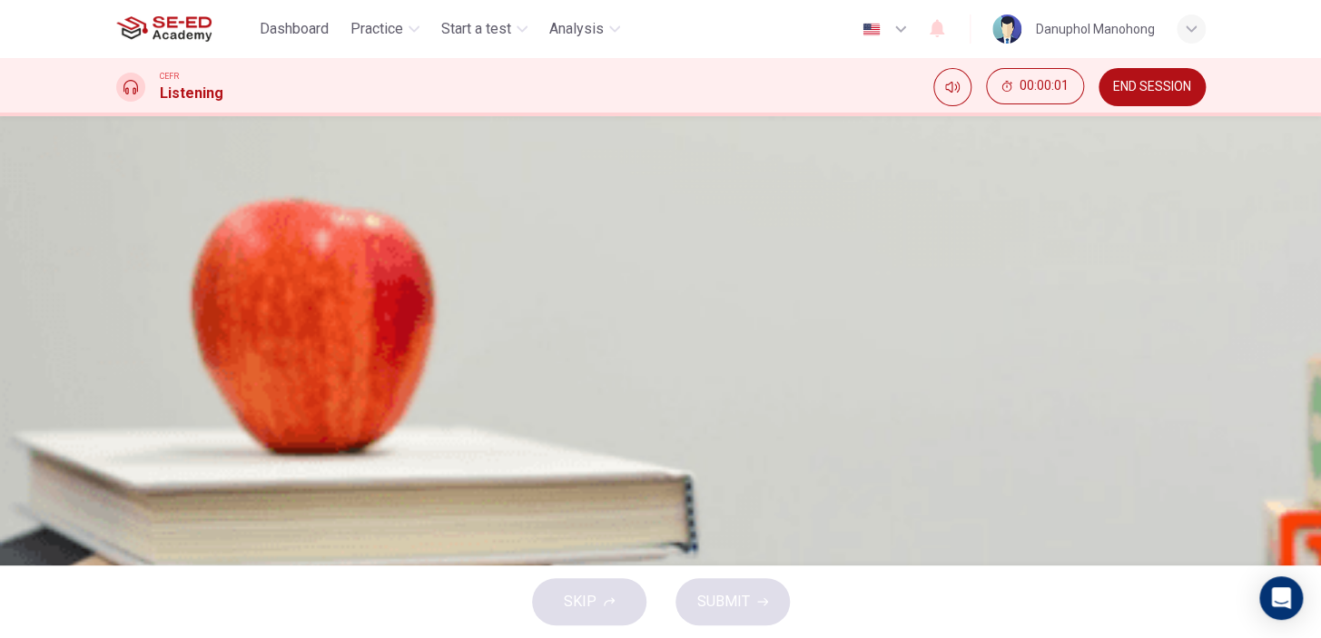
scroll to position [0, 0]
click at [131, 470] on button "button" at bounding box center [123, 477] width 15 height 15
click at [1063, 426] on div "A Create a petition B Hand out brochures C Start publishing in the school newsp…" at bounding box center [661, 353] width 1090 height 182
click at [1025, 341] on div "A Create a petition B Hand out brochures C Start publishing in the school newsp…" at bounding box center [661, 324] width 1090 height 182
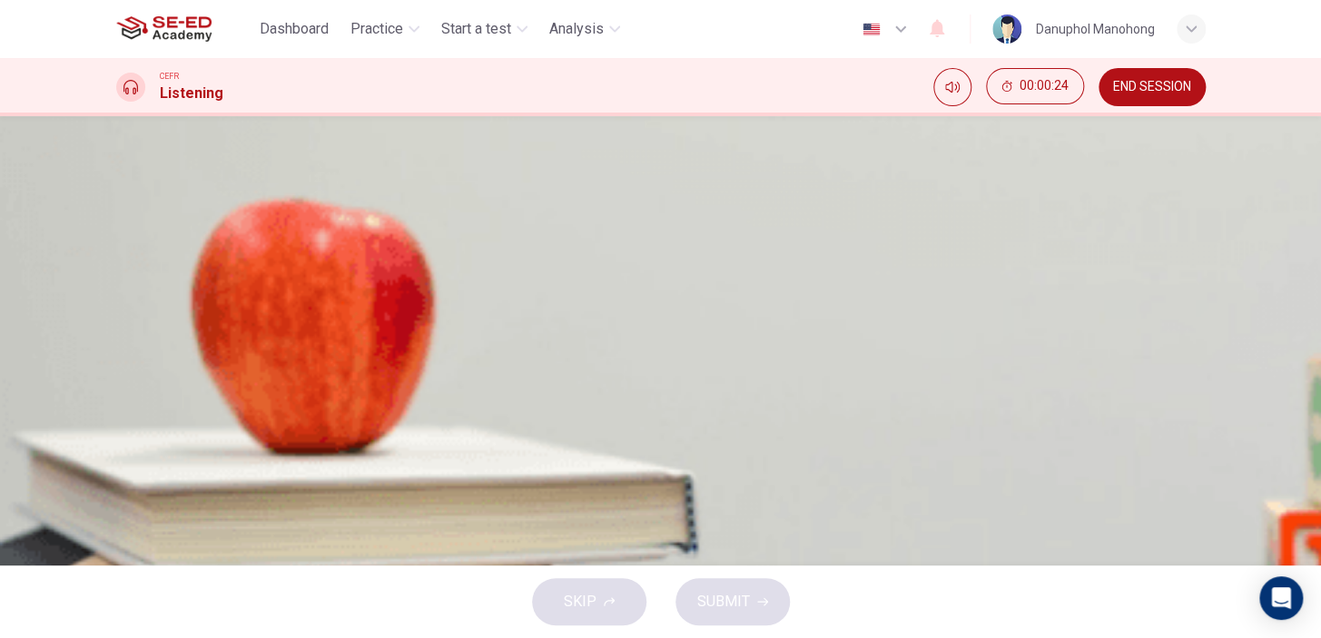
scroll to position [0, 0]
click at [733, 225] on span "What does the dean suggest that the student do to help his proposal get passed?" at bounding box center [661, 214] width 1090 height 22
click at [265, 245] on span "Create a petition" at bounding box center [213, 256] width 104 height 22
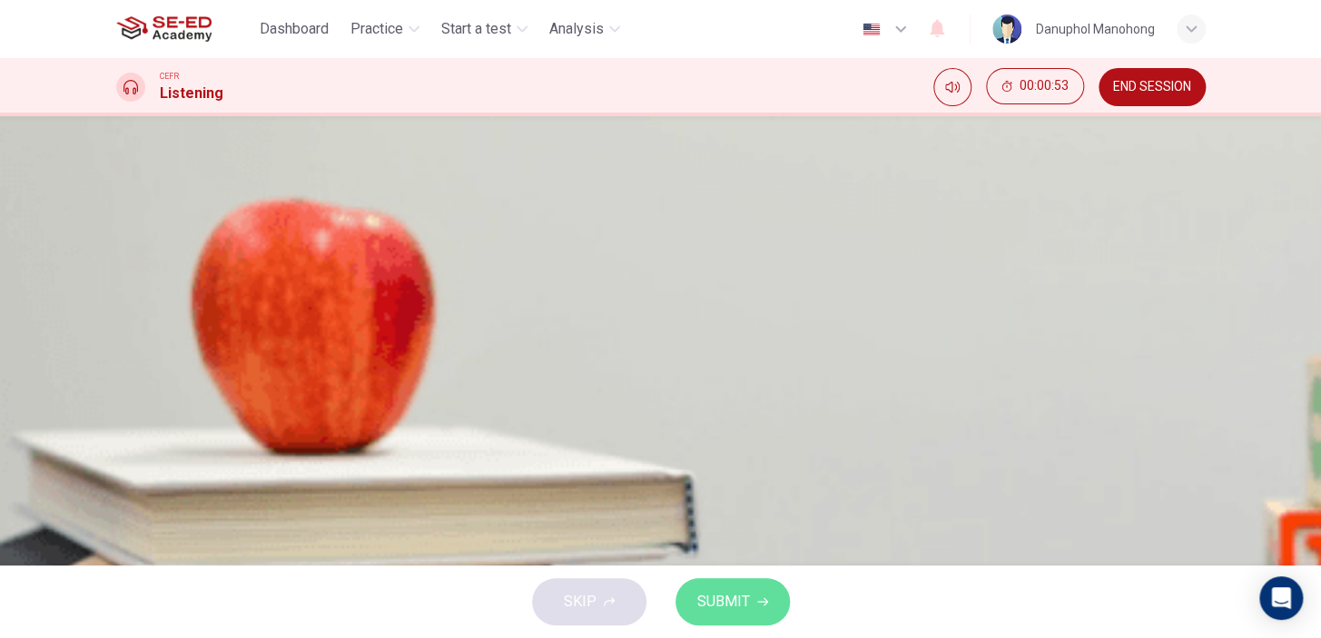
click at [741, 609] on span "SUBMIT" at bounding box center [724, 601] width 53 height 25
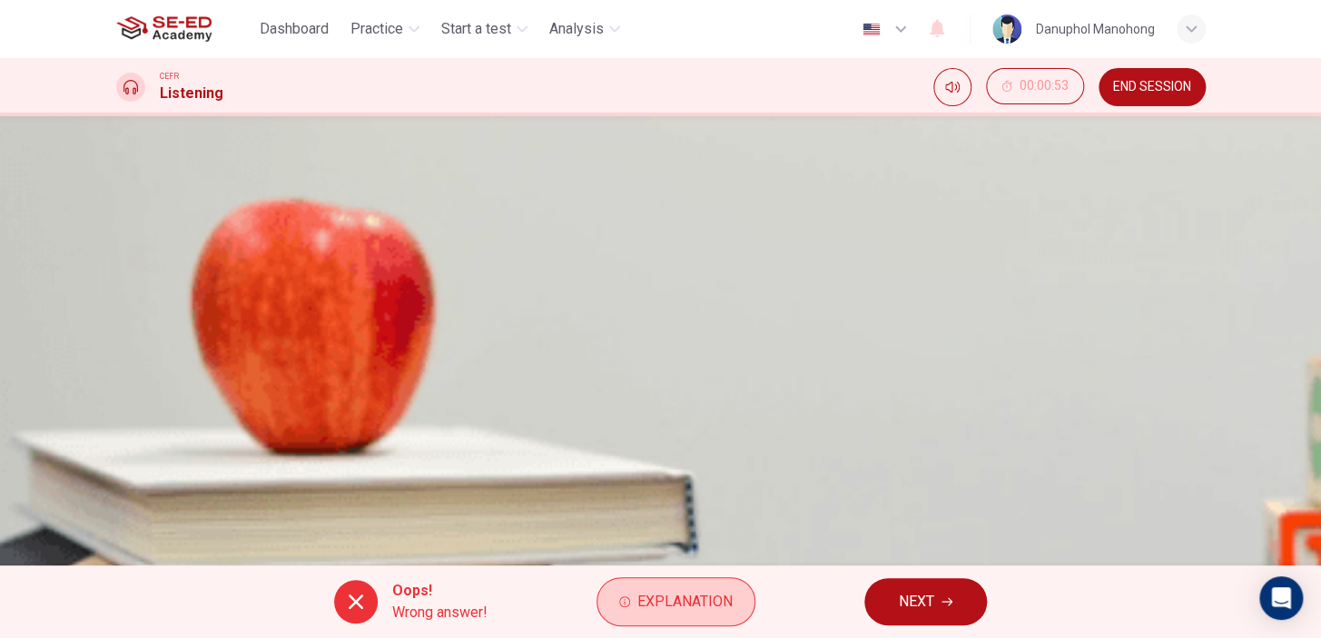
click at [690, 592] on span "Explanation" at bounding box center [685, 601] width 95 height 25
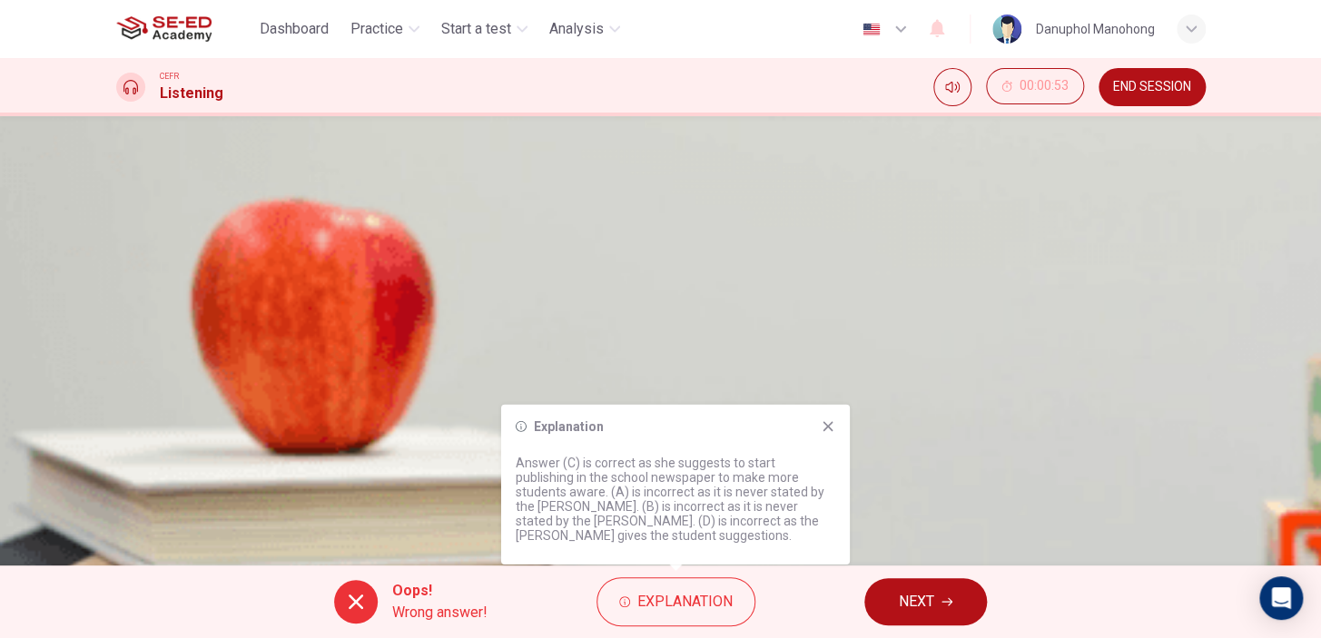
click at [954, 415] on div "A Create a petition B Hand out brochures C Start publishing in the school newsp…" at bounding box center [661, 324] width 1090 height 182
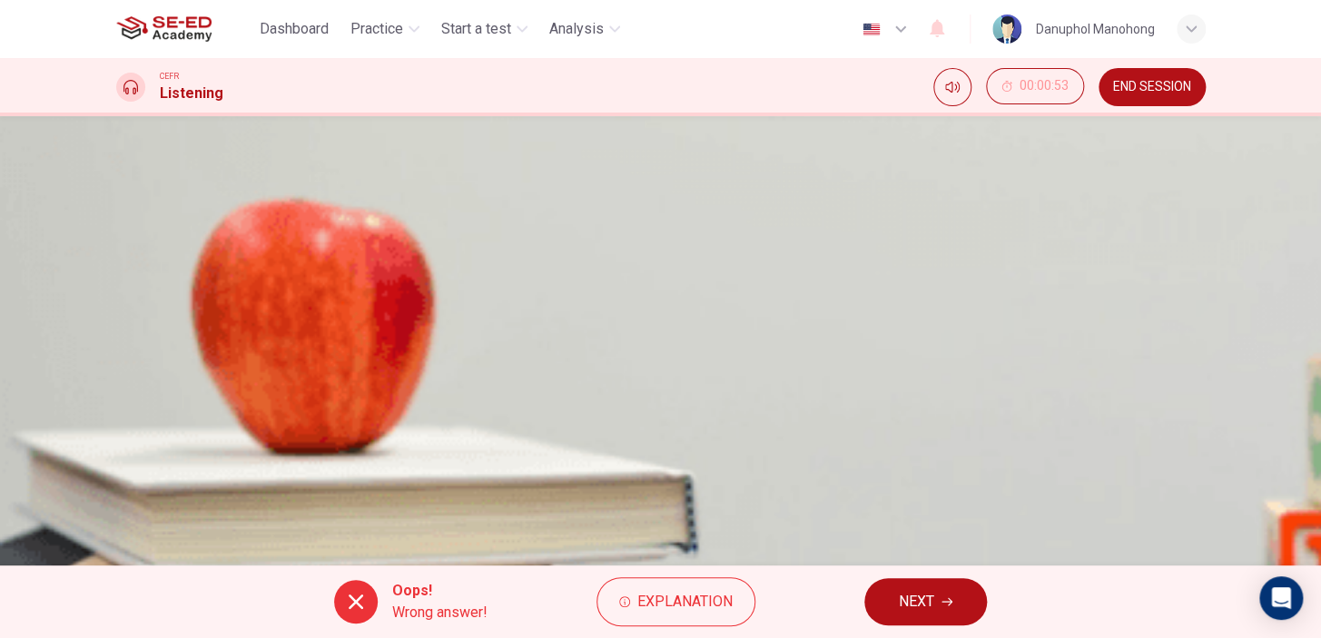
click at [917, 592] on span "NEXT" at bounding box center [916, 601] width 35 height 25
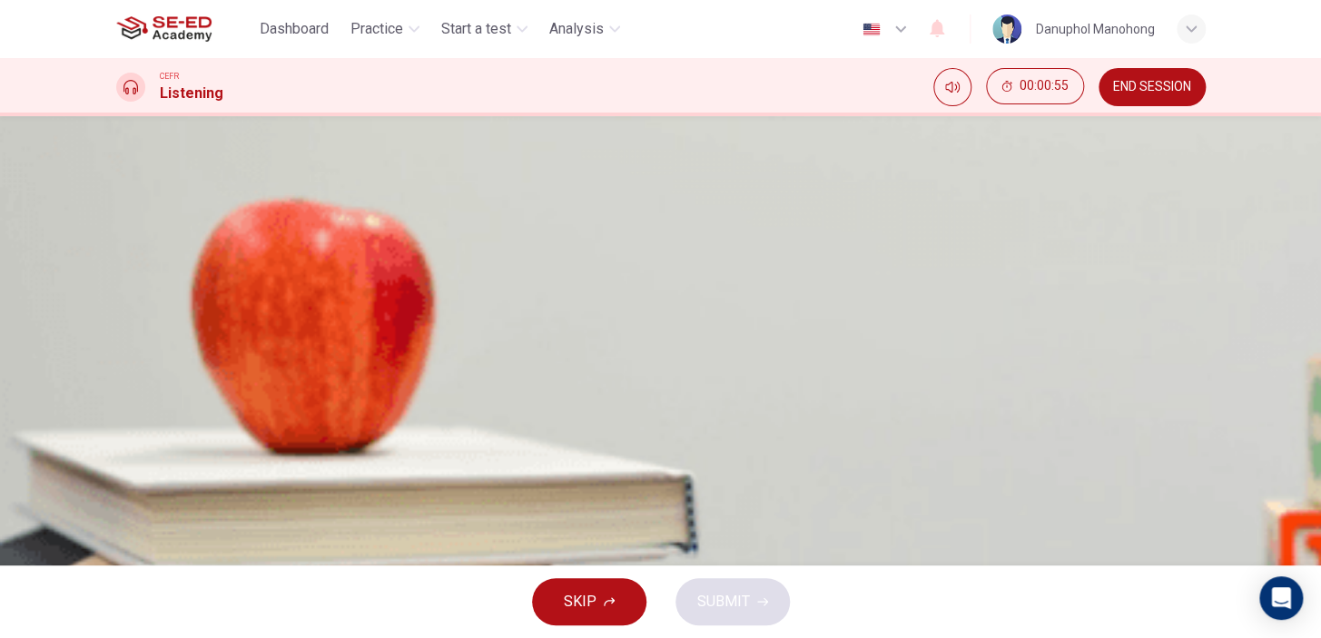
type input "33"
